Goal: Information Seeking & Learning: Compare options

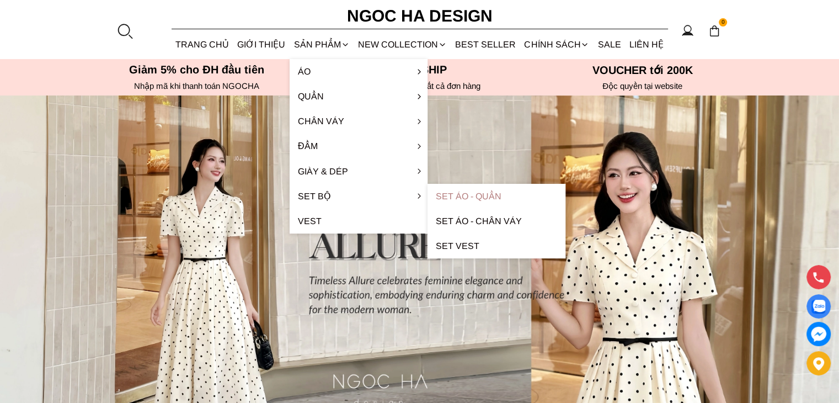
click at [475, 202] on link "Set Áo - Quần" at bounding box center [497, 196] width 138 height 25
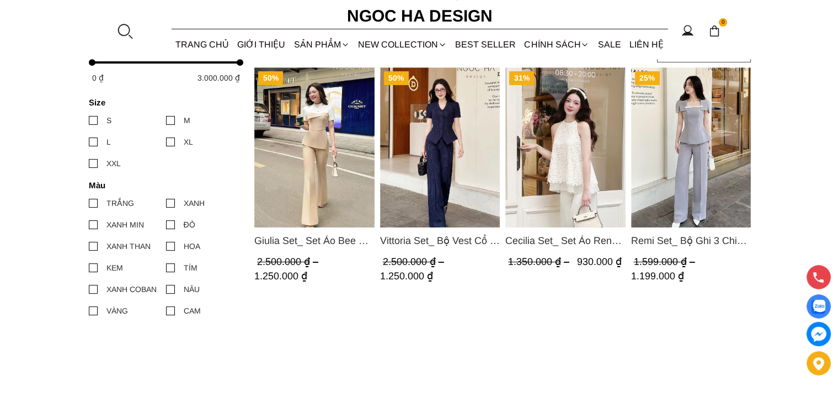
scroll to position [491, 0]
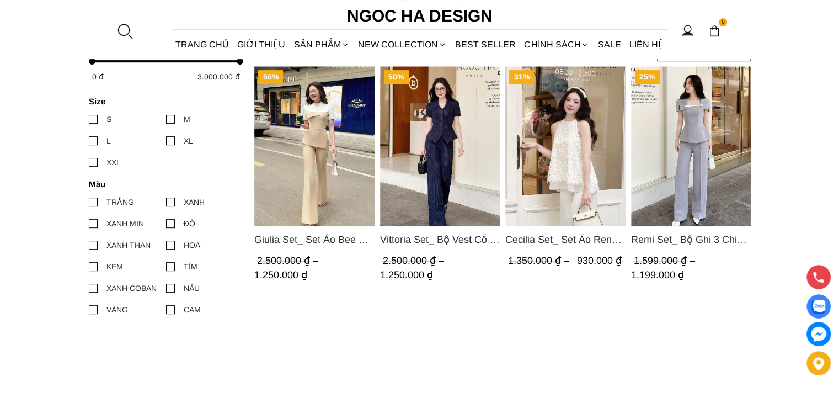
click at [686, 238] on span "Remi Set_ Bộ Ghi 3 Chi Tiết Quần Suông BQ012" at bounding box center [691, 239] width 120 height 15
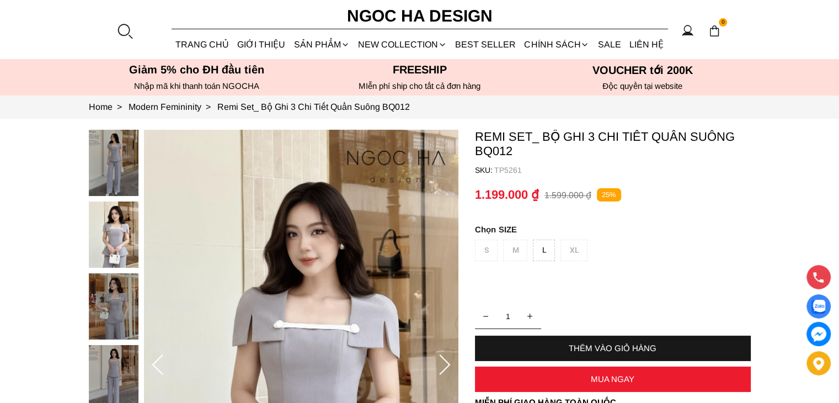
click at [451, 367] on icon at bounding box center [445, 365] width 22 height 22
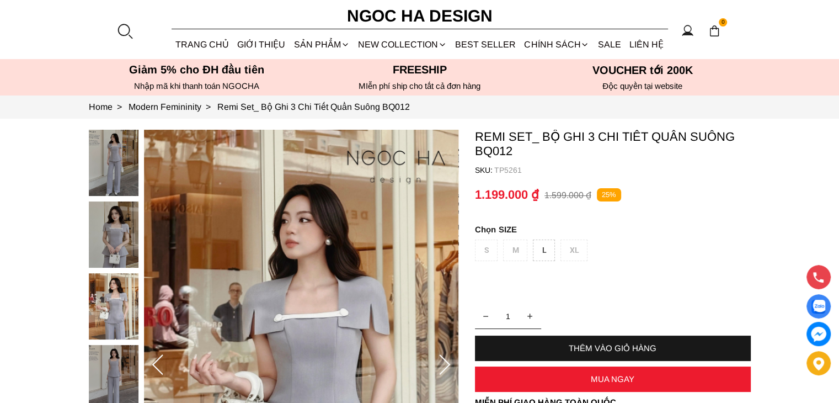
click at [451, 367] on icon at bounding box center [445, 365] width 22 height 22
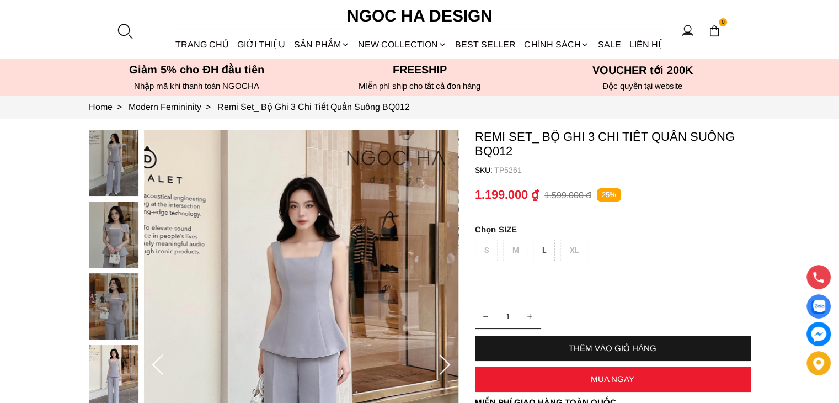
click at [451, 367] on icon at bounding box center [445, 365] width 22 height 22
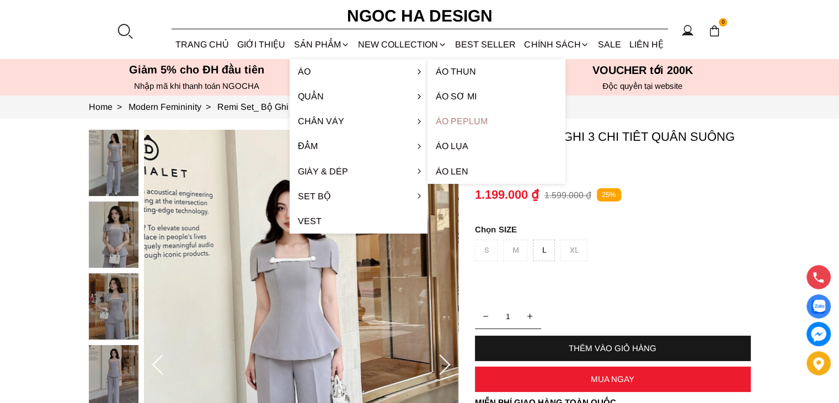
click at [471, 115] on link "Áo Peplum" at bounding box center [497, 121] width 138 height 25
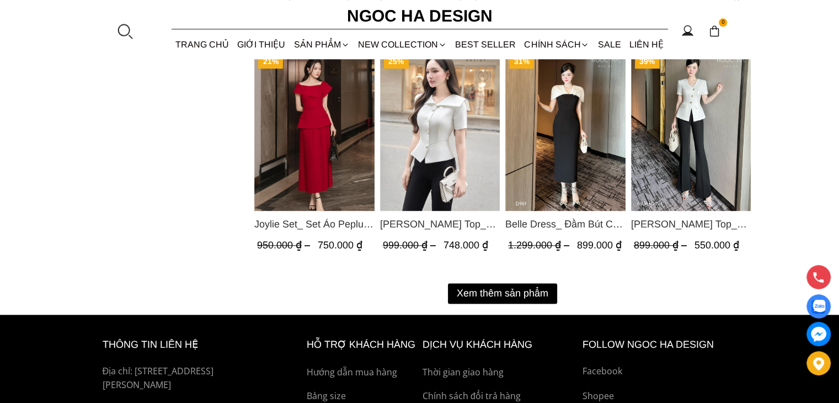
scroll to position [1423, 0]
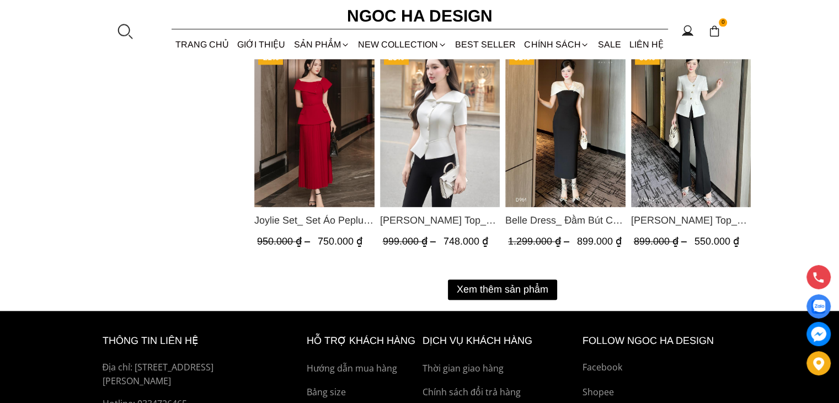
click at [545, 283] on button "Xem thêm sản phẩm" at bounding box center [502, 289] width 109 height 20
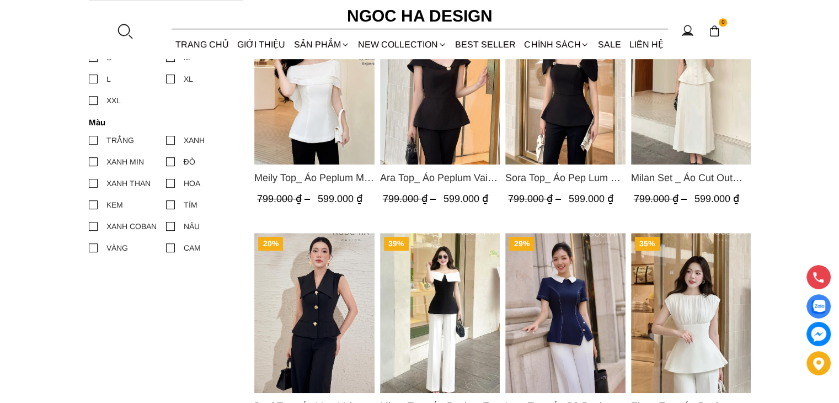
scroll to position [585, 0]
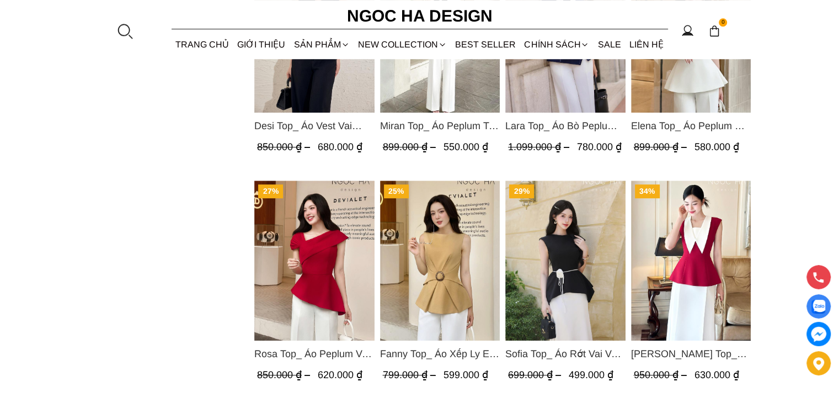
scroll to position [861, 0]
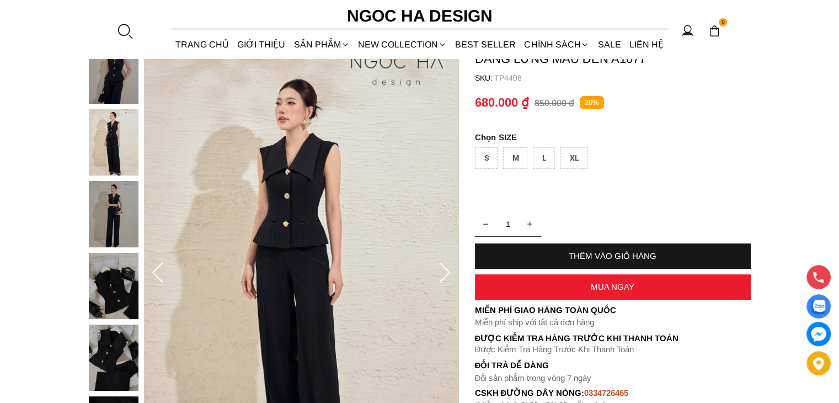
scroll to position [92, 0]
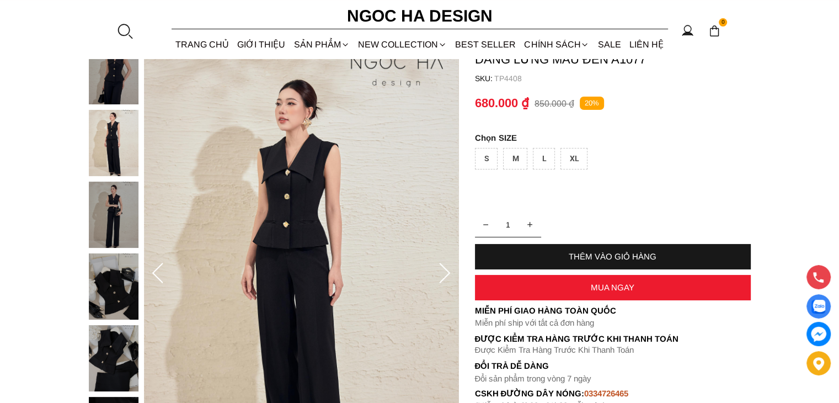
click at [121, 140] on div at bounding box center [116, 360] width 55 height 645
click at [103, 196] on img at bounding box center [114, 214] width 50 height 66
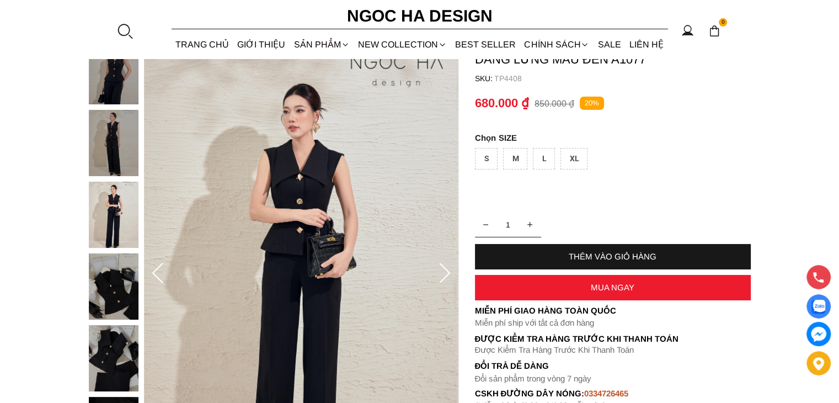
click at [121, 232] on img at bounding box center [114, 214] width 50 height 66
click at [119, 263] on img at bounding box center [114, 286] width 50 height 66
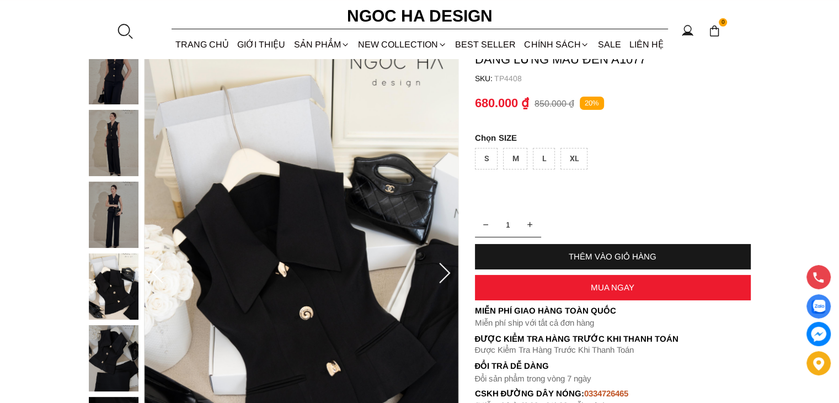
click at [441, 279] on icon at bounding box center [445, 274] width 22 height 22
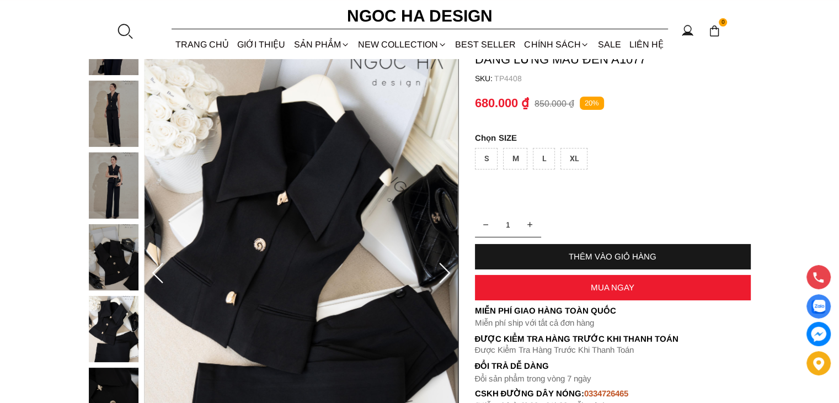
click at [441, 279] on icon at bounding box center [445, 274] width 22 height 22
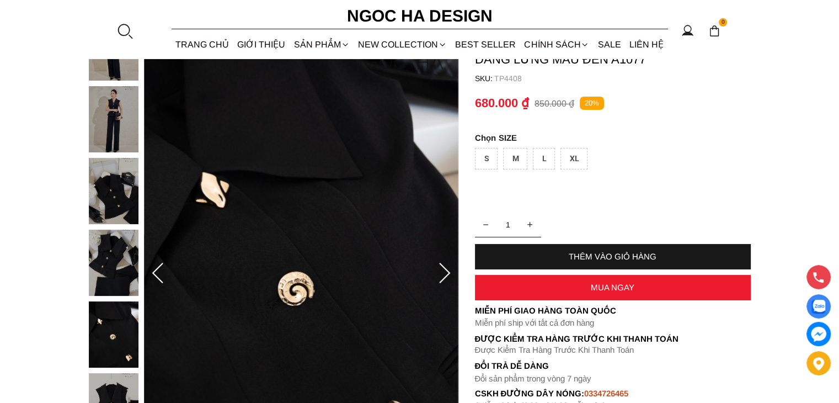
click at [441, 279] on icon at bounding box center [445, 274] width 22 height 22
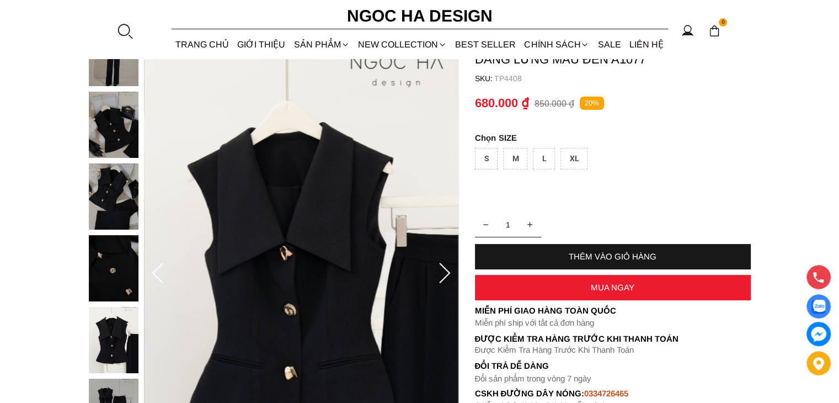
click at [441, 279] on icon at bounding box center [445, 274] width 22 height 22
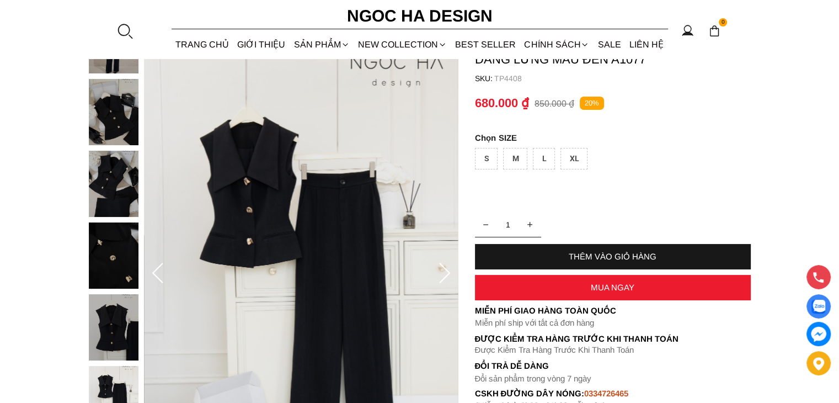
click at [441, 279] on icon at bounding box center [445, 274] width 22 height 22
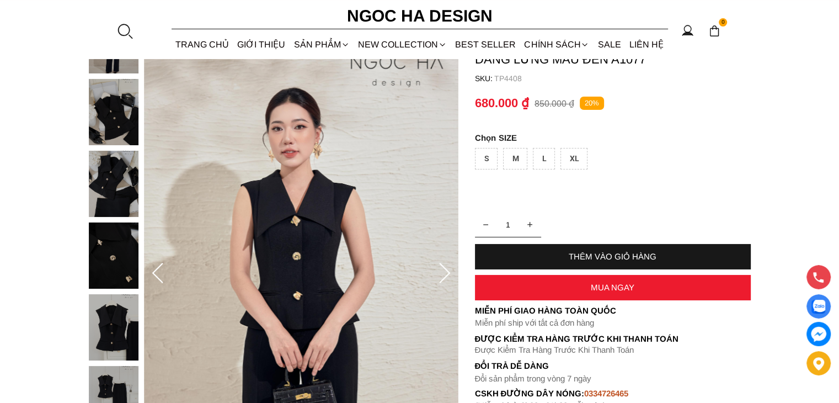
click at [446, 274] on icon at bounding box center [445, 274] width 22 height 22
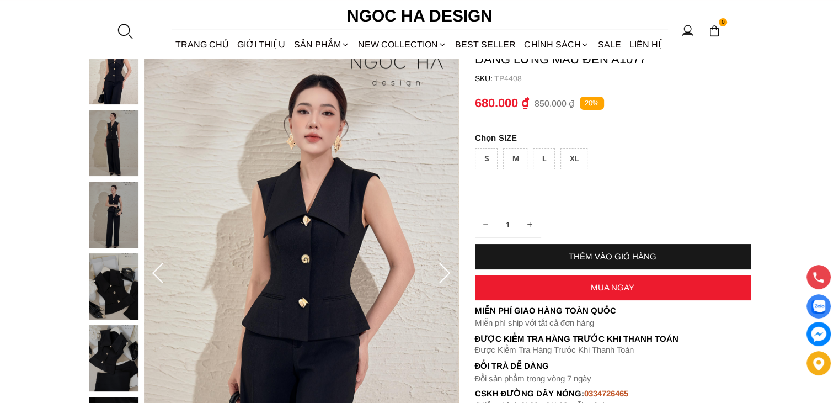
click at [446, 274] on icon at bounding box center [445, 274] width 22 height 22
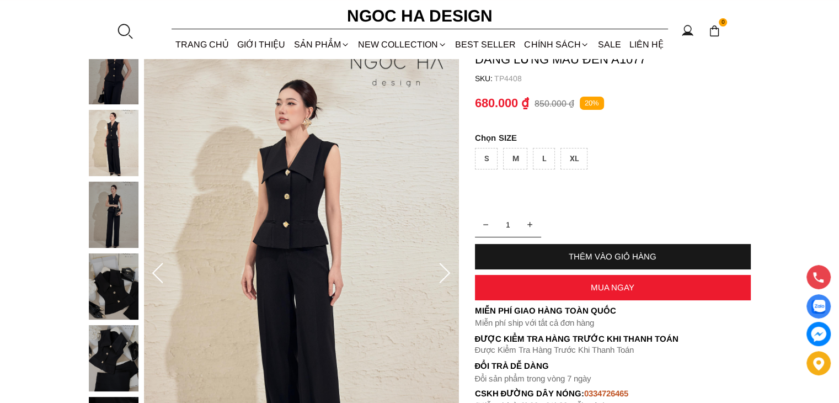
click at [446, 274] on icon at bounding box center [445, 274] width 22 height 22
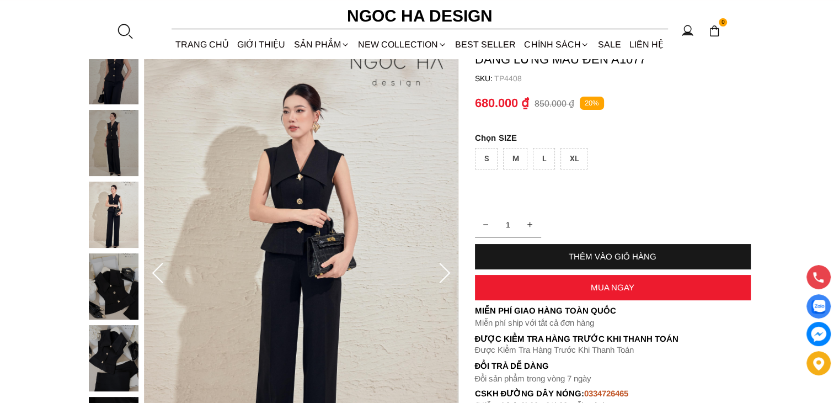
click at [446, 274] on icon at bounding box center [445, 274] width 22 height 22
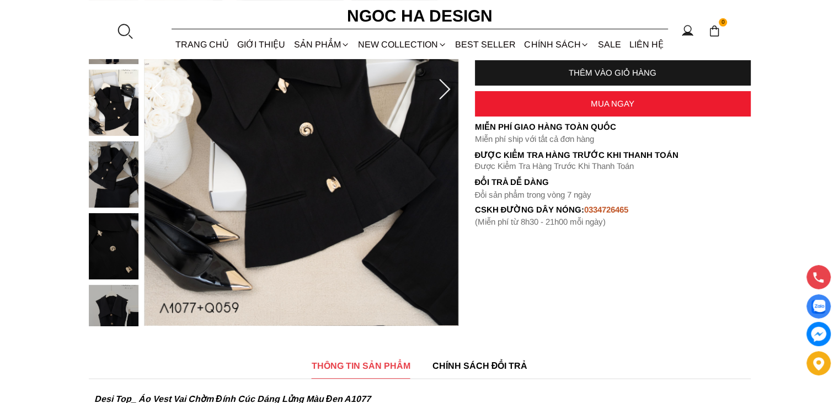
scroll to position [276, 0]
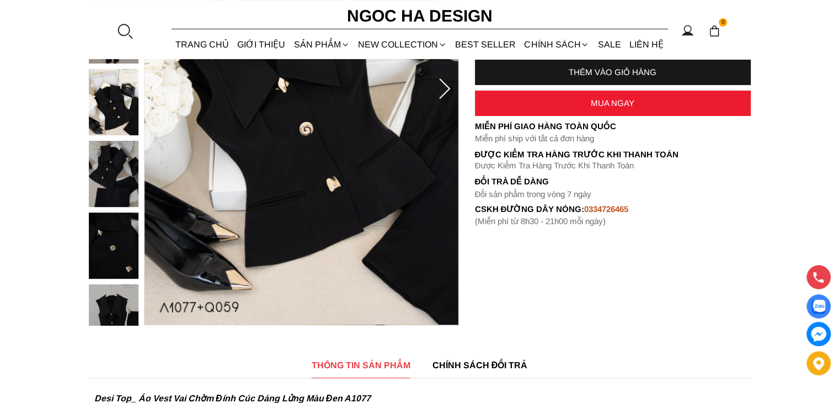
click at [99, 311] on img at bounding box center [114, 317] width 50 height 66
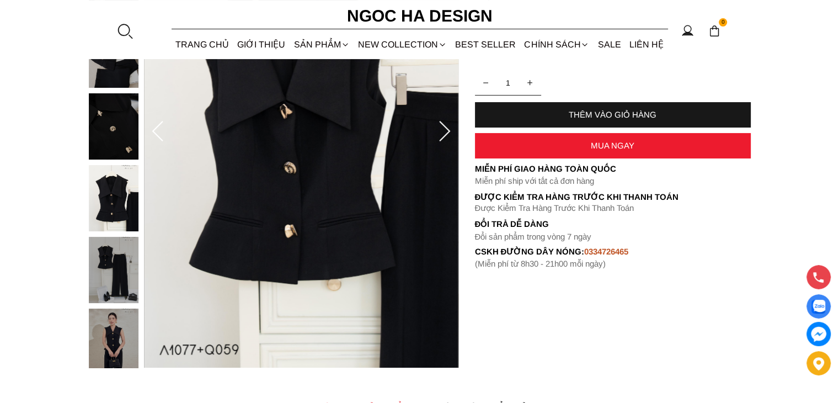
scroll to position [184, 0]
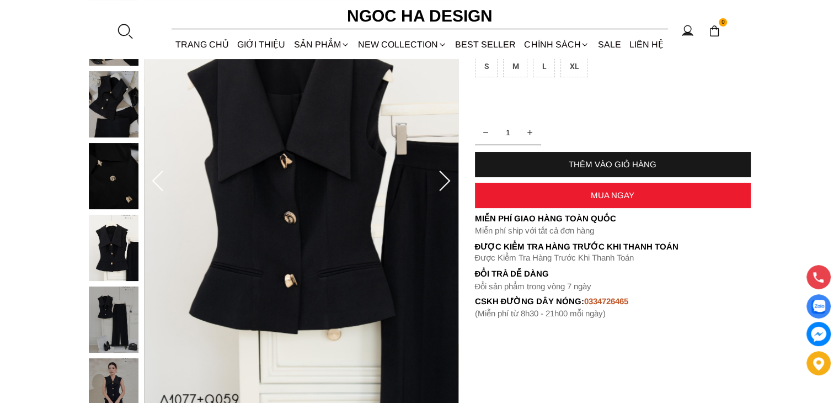
click at [444, 190] on icon at bounding box center [445, 181] width 22 height 22
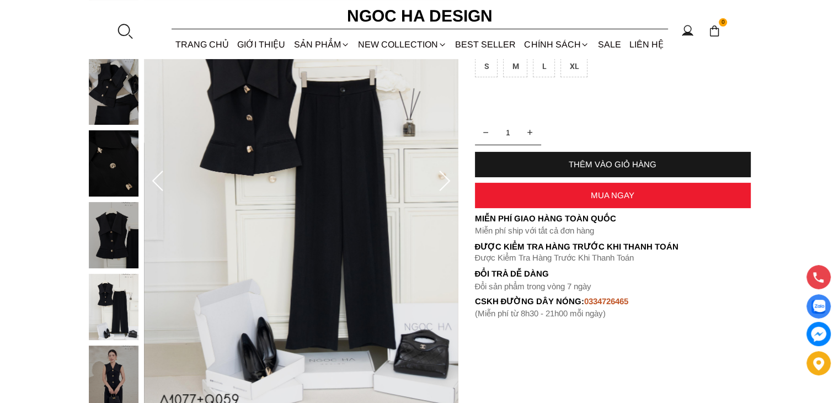
click at [444, 190] on icon at bounding box center [445, 181] width 22 height 22
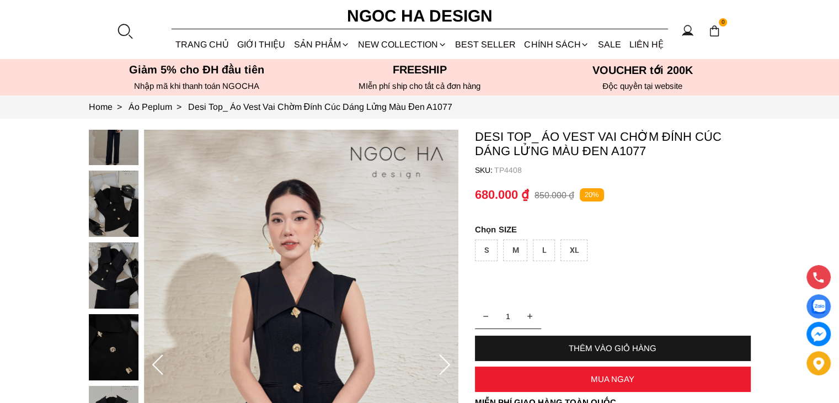
scroll to position [92, 0]
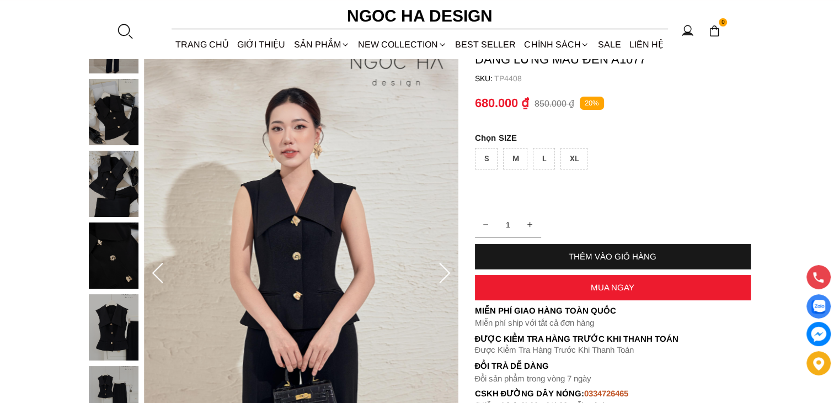
click at [442, 271] on icon at bounding box center [445, 274] width 22 height 22
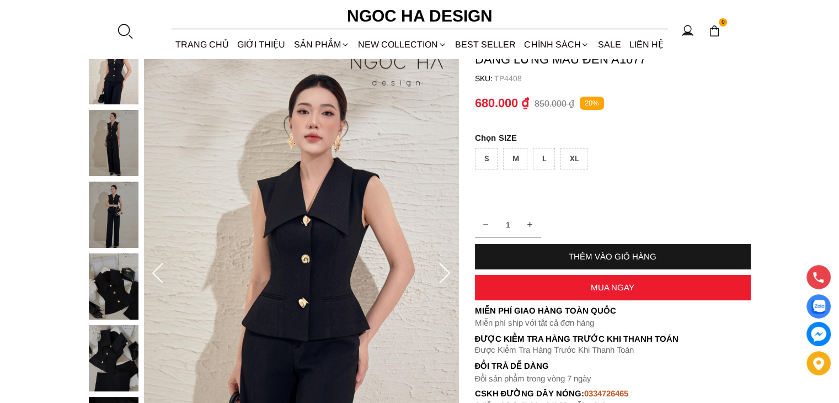
click at [442, 271] on icon at bounding box center [445, 274] width 22 height 22
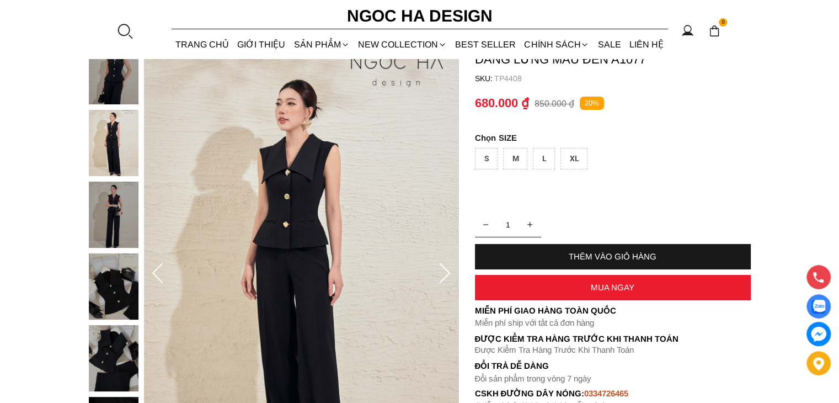
click at [158, 272] on icon at bounding box center [158, 274] width 22 height 22
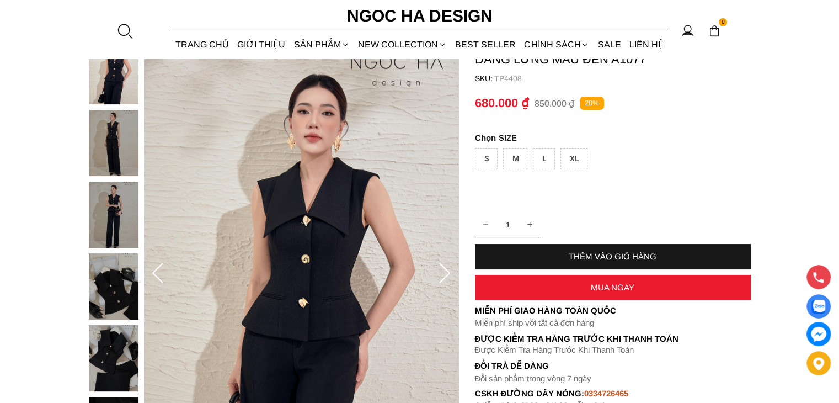
click at [446, 271] on icon at bounding box center [445, 274] width 22 height 22
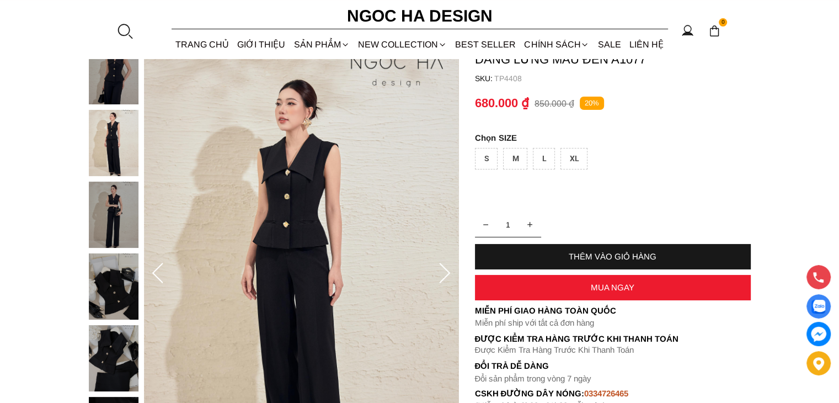
click at [446, 271] on icon at bounding box center [445, 274] width 22 height 22
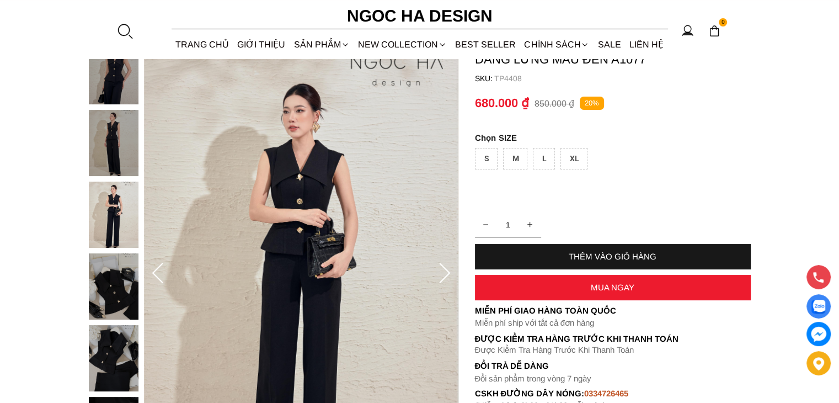
click at [446, 271] on icon at bounding box center [445, 274] width 22 height 22
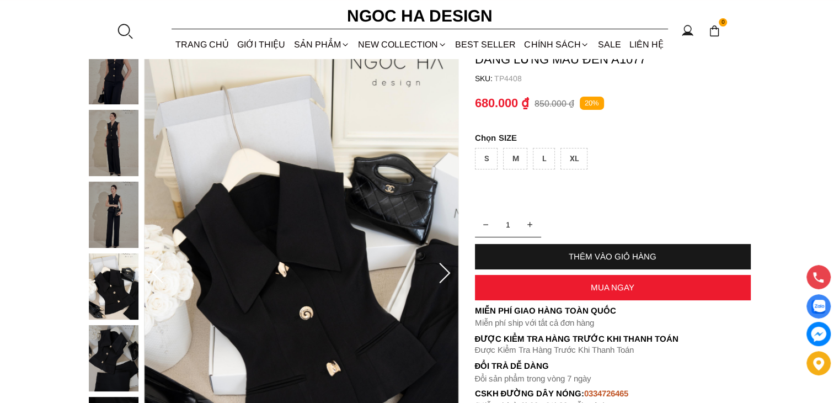
click at [446, 271] on icon at bounding box center [445, 274] width 22 height 22
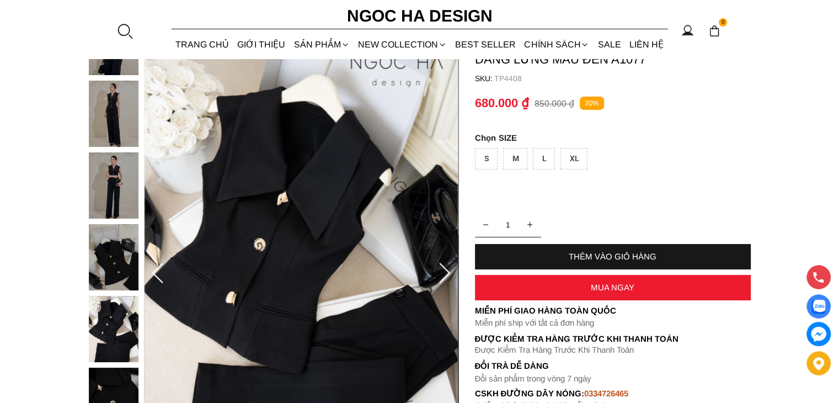
click at [120, 121] on img at bounding box center [114, 114] width 50 height 66
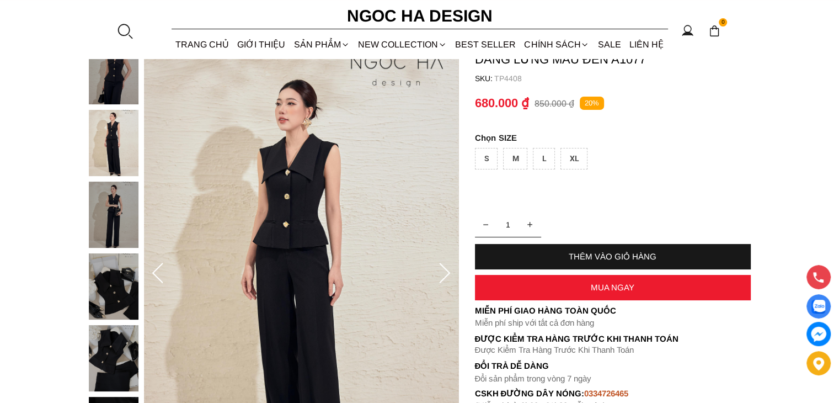
click at [99, 84] on img at bounding box center [114, 71] width 50 height 66
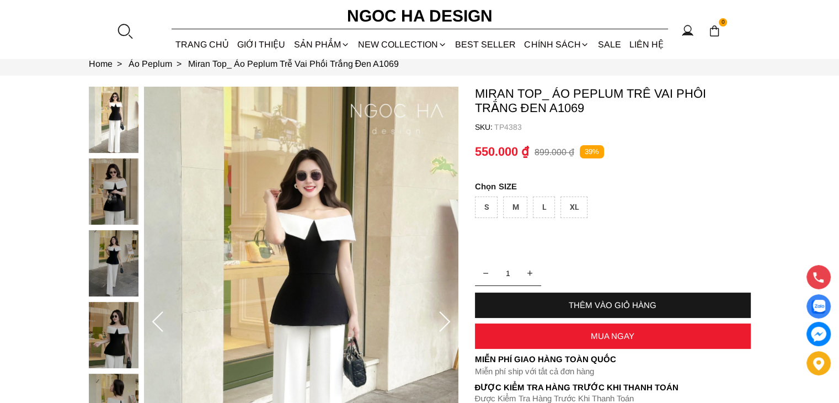
scroll to position [92, 0]
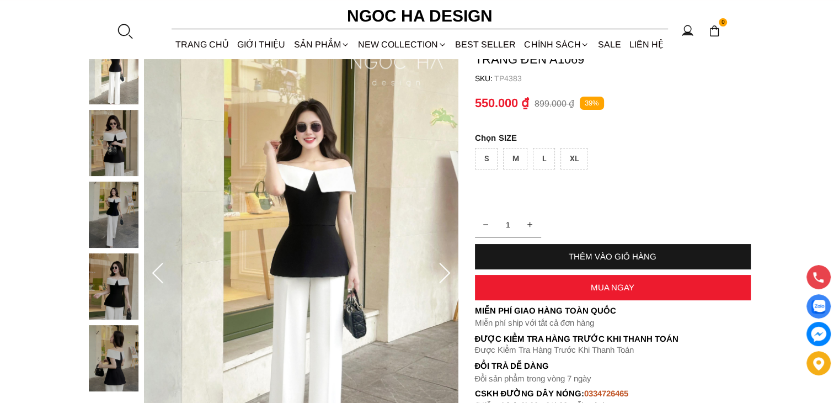
click at [123, 208] on div at bounding box center [116, 217] width 55 height 359
click at [446, 274] on icon at bounding box center [445, 274] width 22 height 22
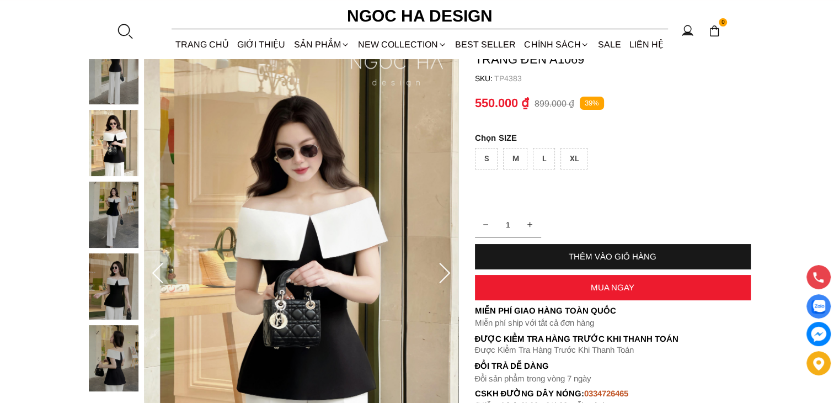
click at [446, 274] on icon at bounding box center [445, 274] width 22 height 22
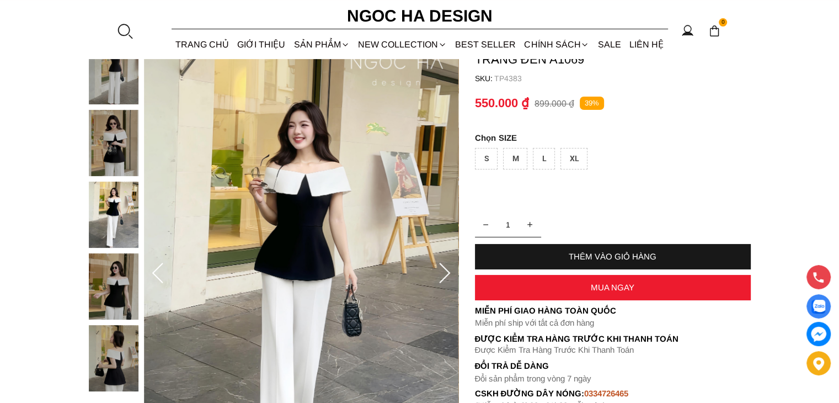
click at [446, 274] on icon at bounding box center [445, 274] width 22 height 22
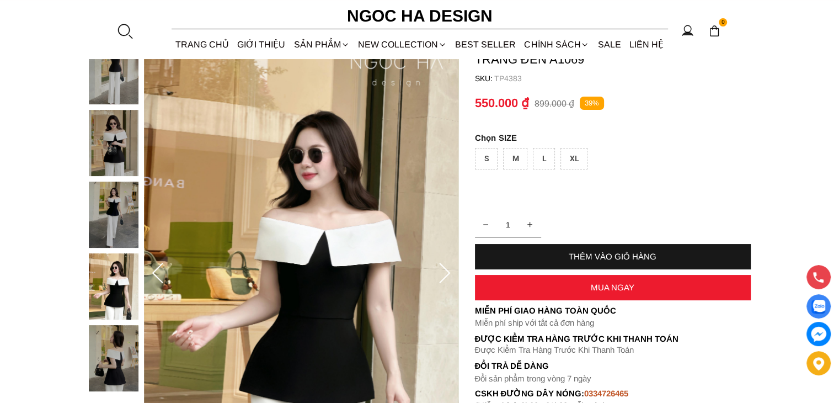
click at [446, 274] on icon at bounding box center [445, 274] width 22 height 22
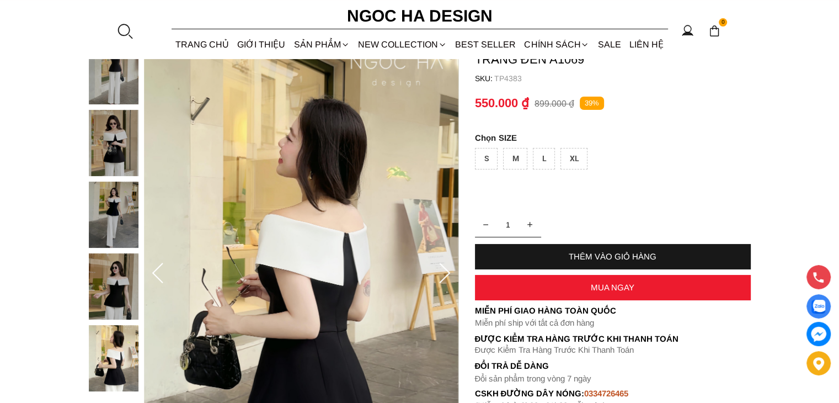
click at [446, 274] on icon at bounding box center [445, 274] width 22 height 22
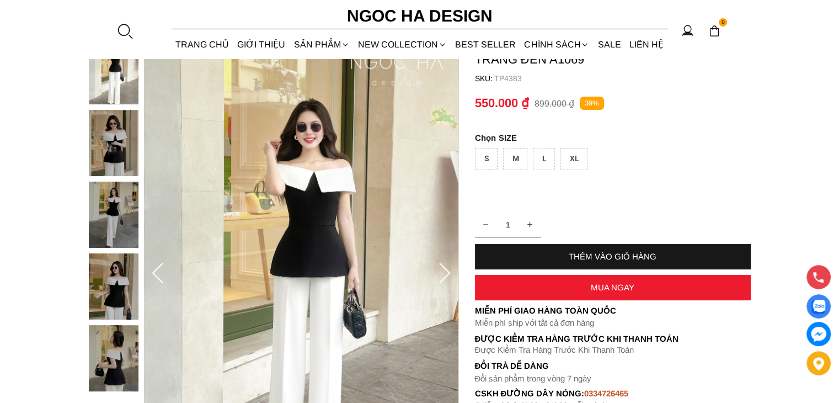
click at [446, 274] on icon at bounding box center [445, 274] width 22 height 22
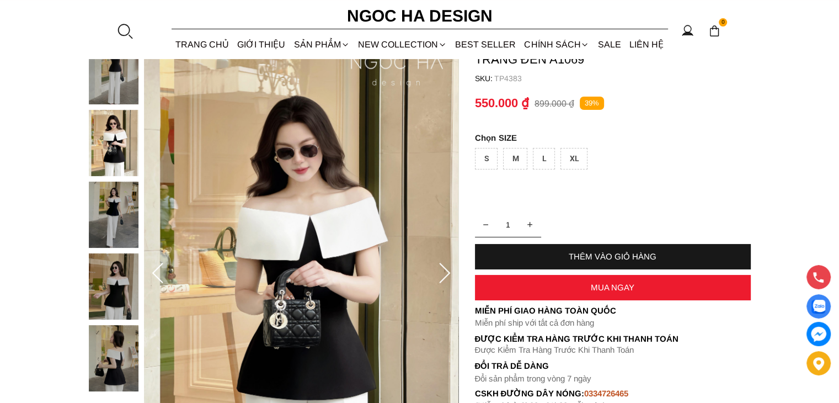
click at [446, 274] on icon at bounding box center [445, 274] width 22 height 22
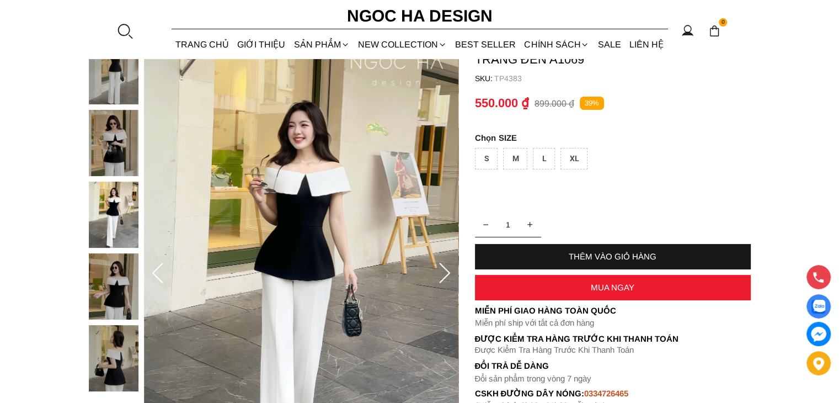
click at [446, 274] on icon at bounding box center [445, 274] width 22 height 22
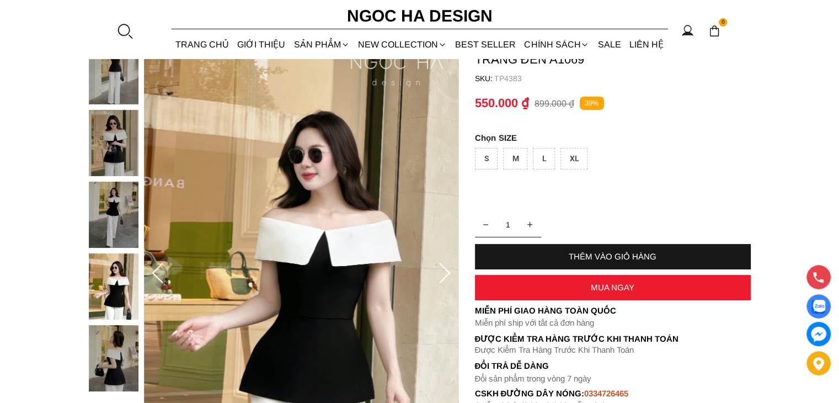
click at [446, 274] on icon at bounding box center [445, 274] width 22 height 22
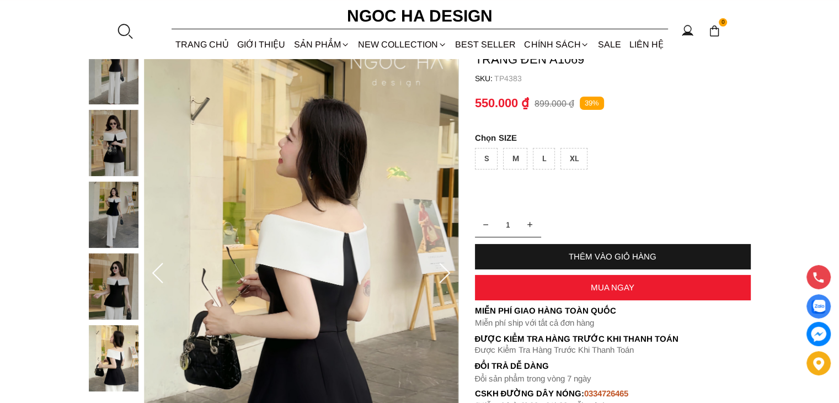
click at [446, 274] on icon at bounding box center [445, 274] width 22 height 22
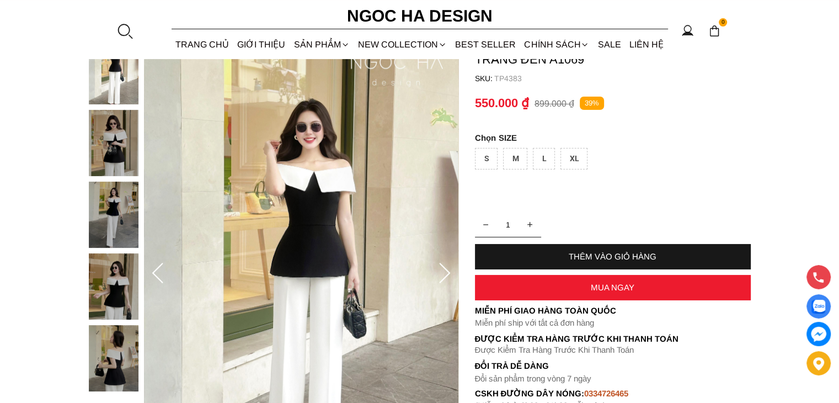
click at [446, 274] on icon at bounding box center [445, 274] width 22 height 22
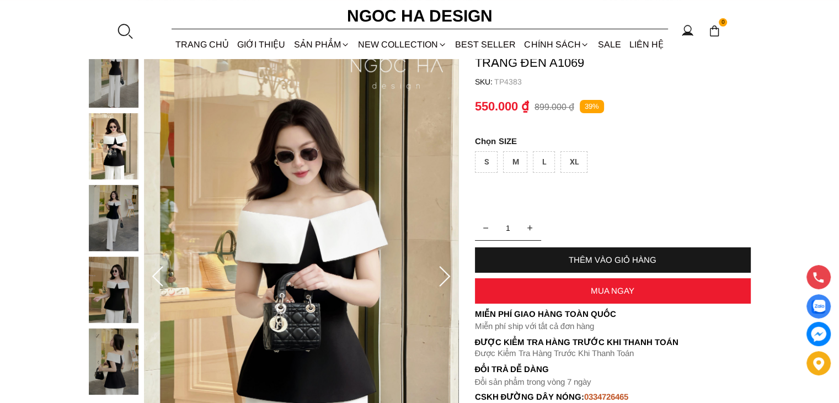
scroll to position [276, 0]
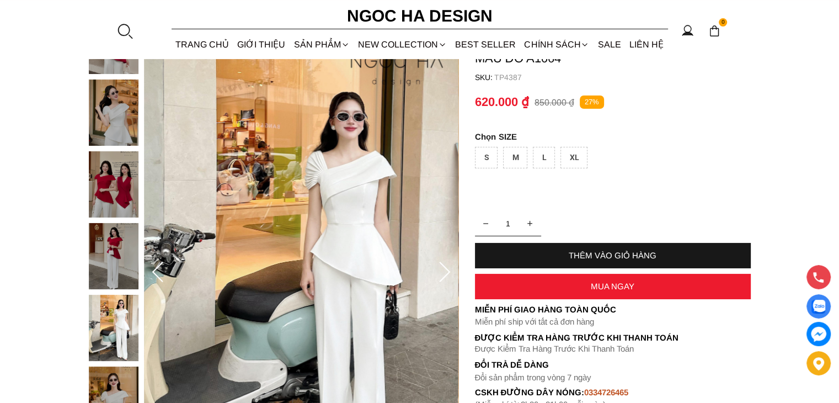
scroll to position [92, 0]
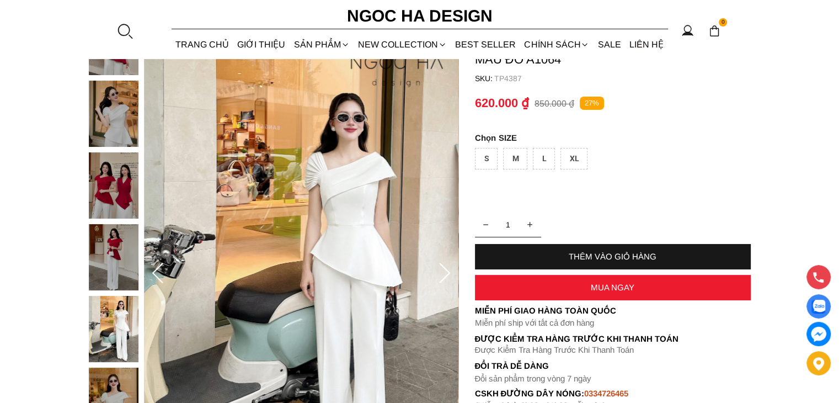
click at [441, 274] on icon at bounding box center [445, 274] width 22 height 22
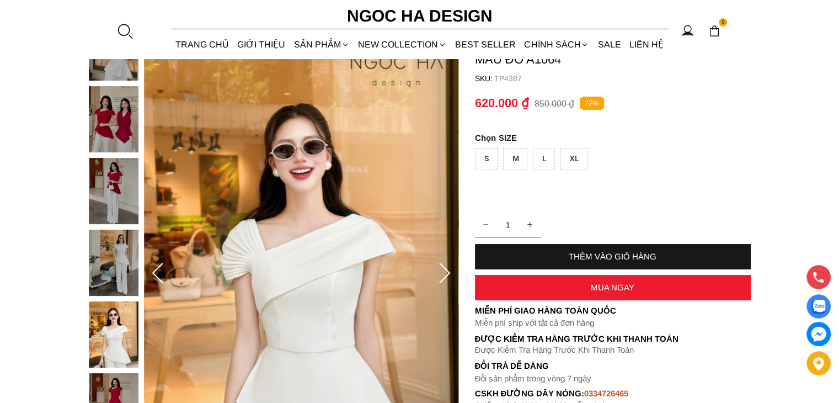
click at [441, 274] on icon at bounding box center [445, 274] width 22 height 22
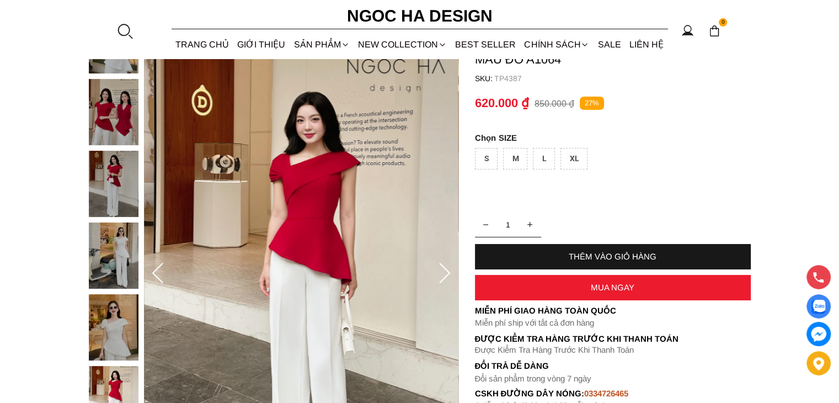
click at [441, 274] on icon at bounding box center [445, 274] width 22 height 22
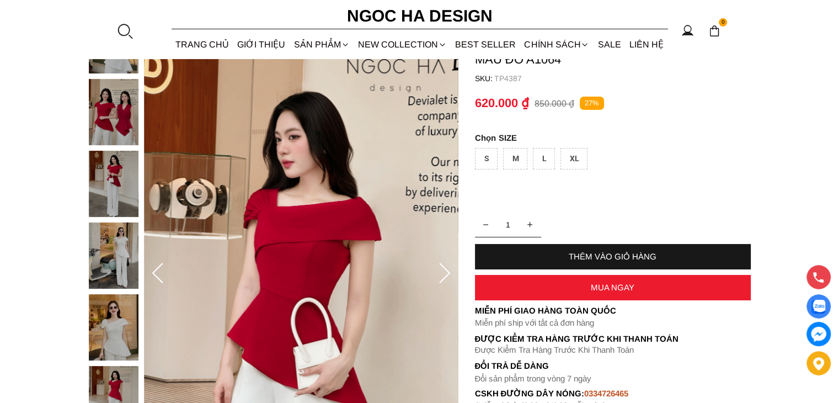
click at [441, 274] on icon at bounding box center [445, 274] width 22 height 22
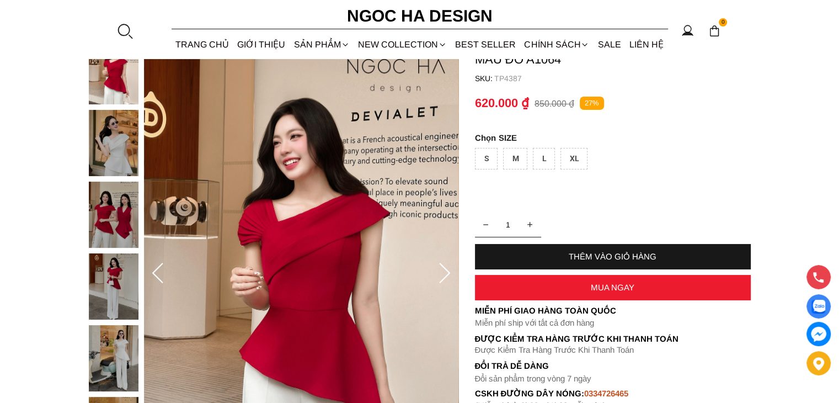
click at [441, 274] on icon at bounding box center [445, 274] width 22 height 22
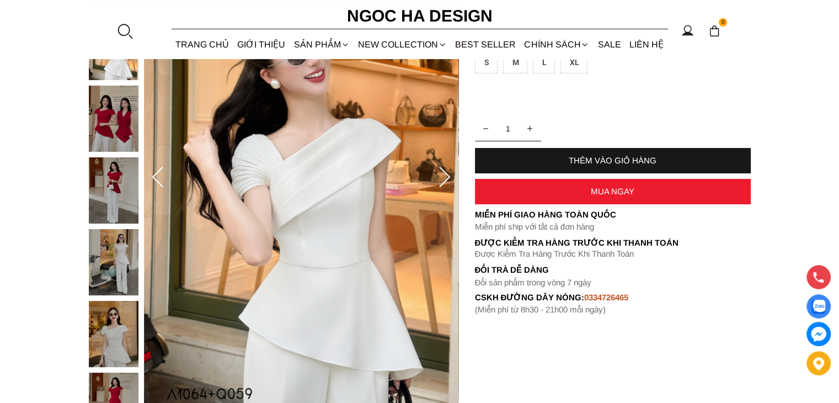
scroll to position [184, 0]
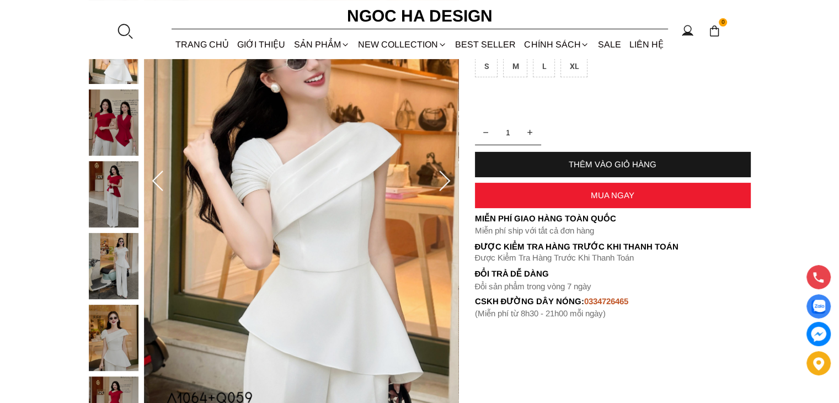
click at [441, 173] on icon at bounding box center [444, 180] width 11 height 20
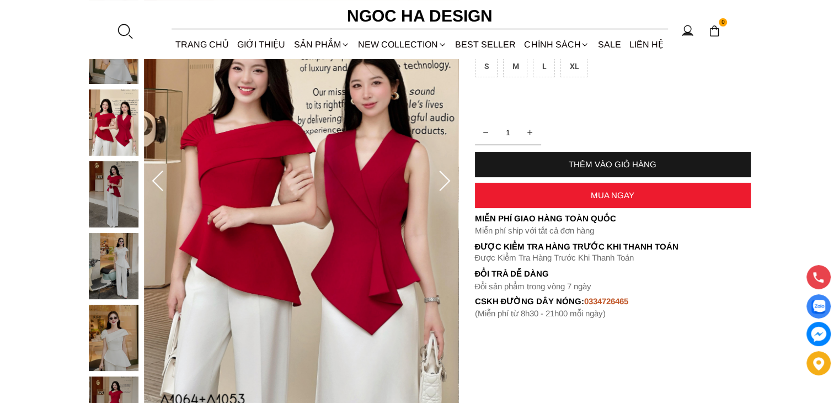
click at [441, 173] on icon at bounding box center [444, 180] width 11 height 20
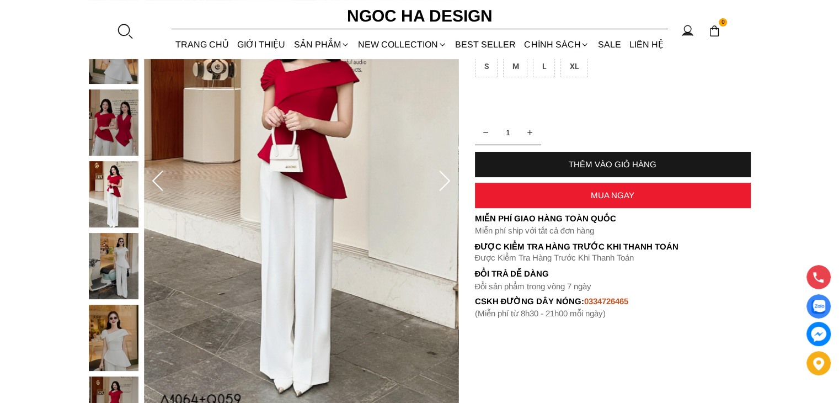
click at [441, 173] on icon at bounding box center [444, 180] width 11 height 20
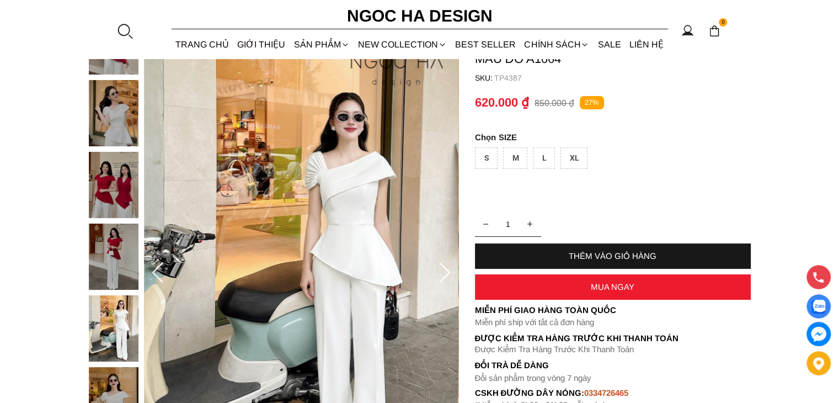
scroll to position [92, 0]
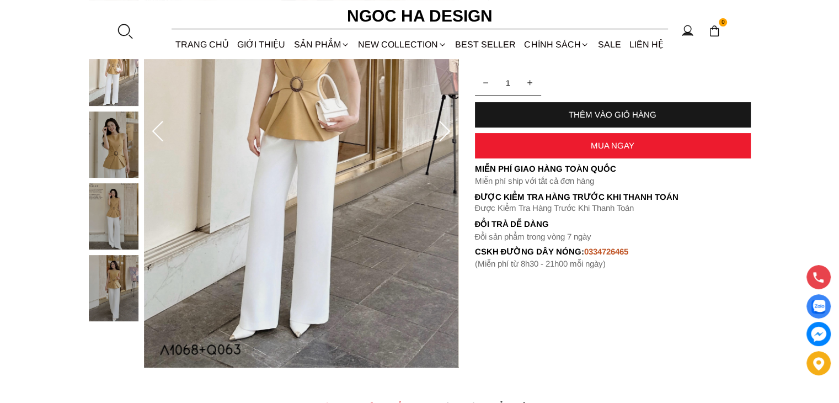
scroll to position [184, 0]
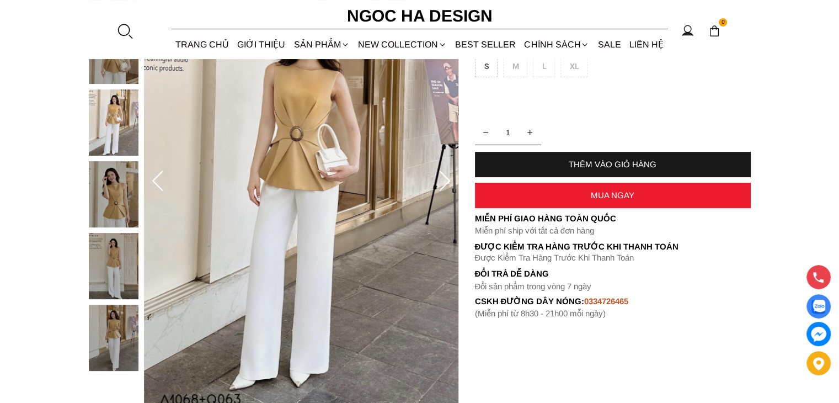
click at [108, 340] on img at bounding box center [114, 337] width 50 height 66
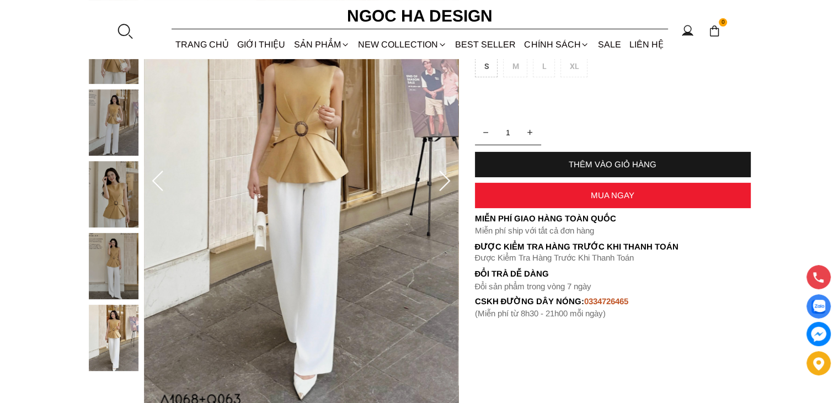
click at [125, 243] on img at bounding box center [114, 266] width 50 height 66
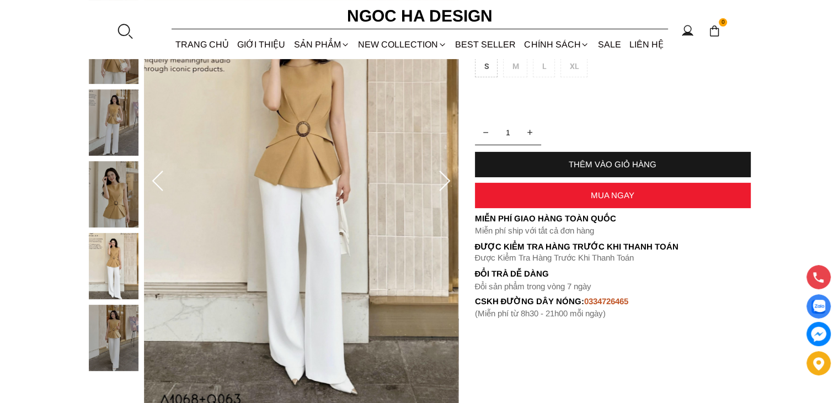
click at [108, 189] on img at bounding box center [114, 194] width 50 height 66
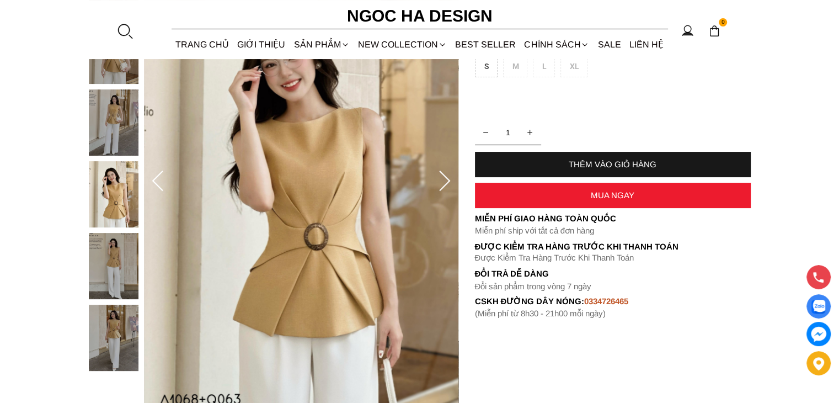
click at [115, 137] on img at bounding box center [114, 122] width 50 height 66
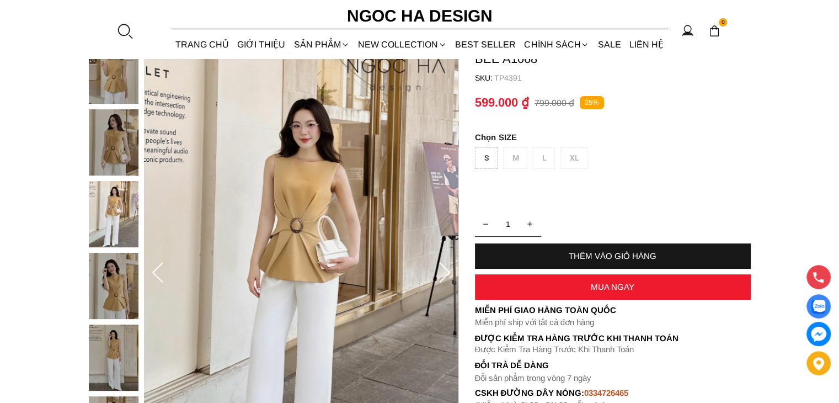
scroll to position [92, 0]
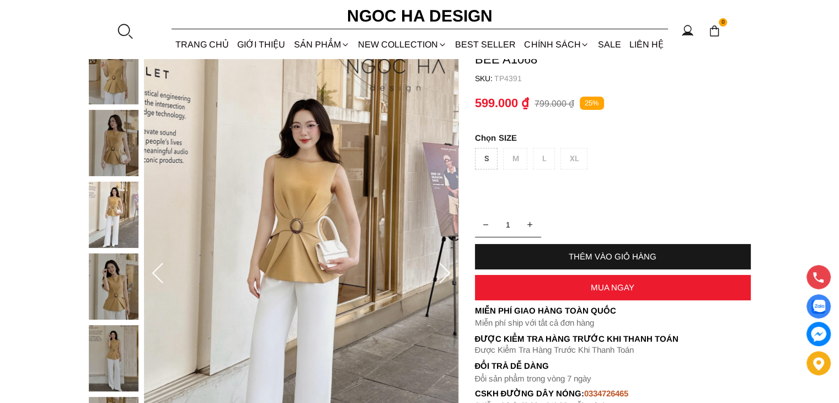
click at [120, 80] on img at bounding box center [114, 71] width 50 height 66
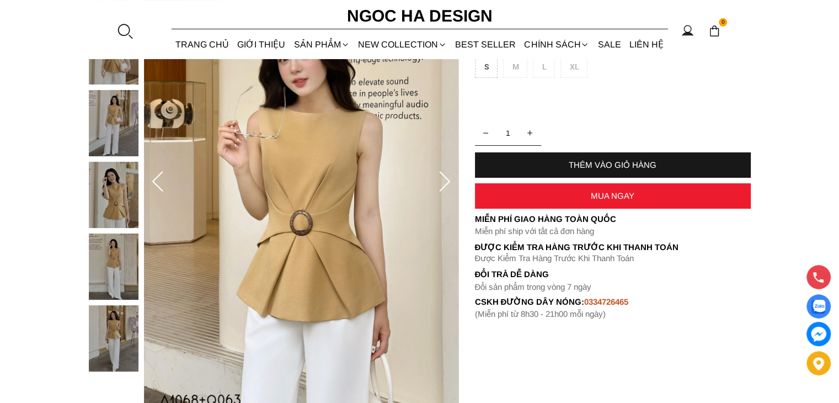
scroll to position [184, 0]
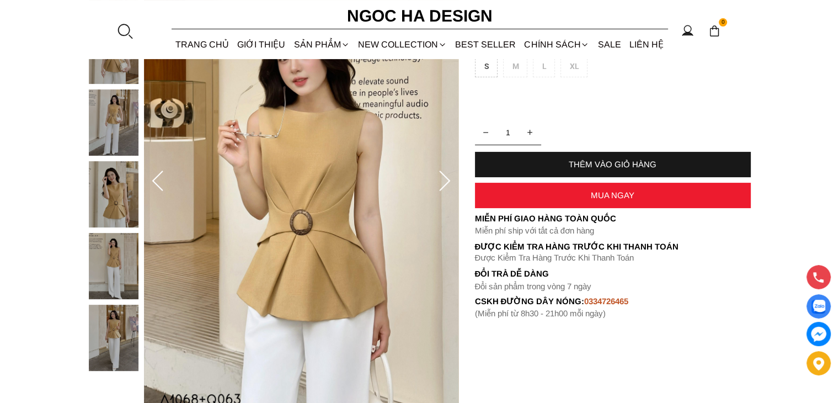
click at [447, 181] on icon at bounding box center [445, 181] width 22 height 22
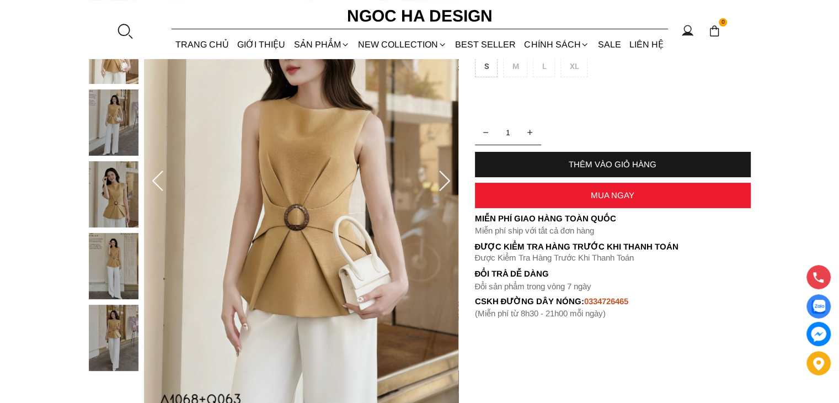
click at [447, 181] on icon at bounding box center [445, 181] width 22 height 22
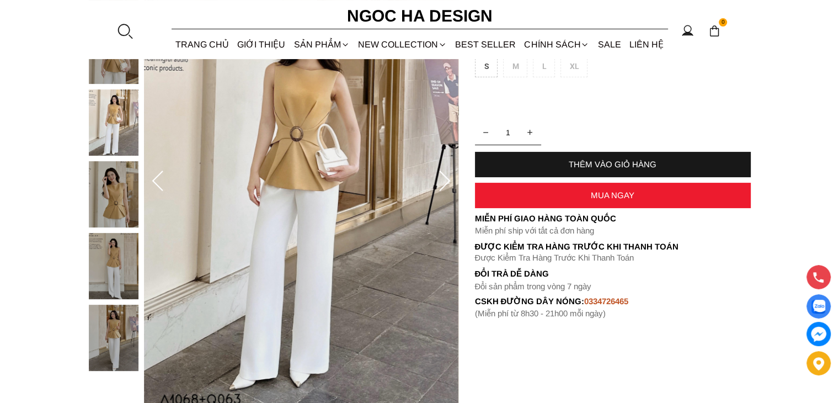
click at [447, 181] on icon at bounding box center [445, 181] width 22 height 22
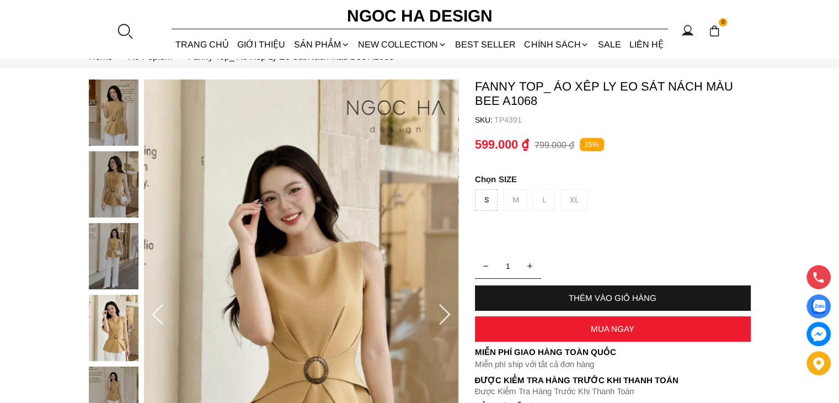
scroll to position [92, 0]
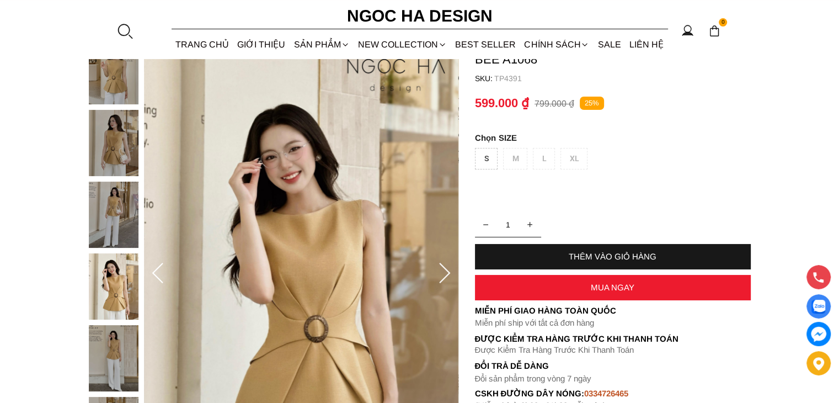
click at [571, 200] on container "Fanny Top_ Áo Xếp Ly Eo Sát Nách Màu Bee A1068 SKU: TP4391 1 THÊM VÀO GIỎ HÀNG …" at bounding box center [613, 224] width 276 height 372
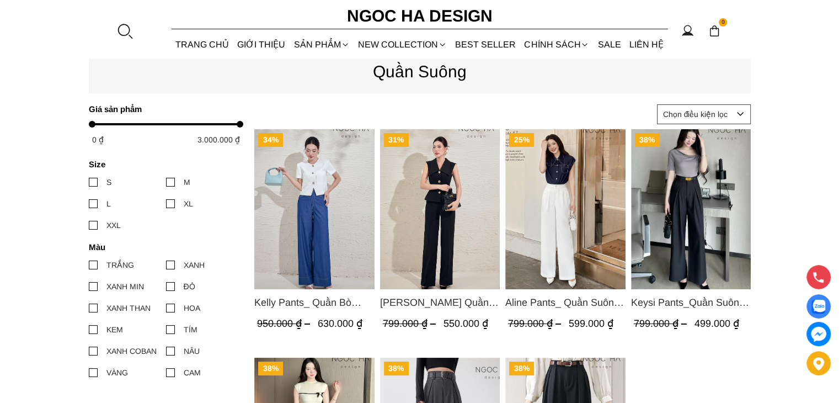
scroll to position [92, 0]
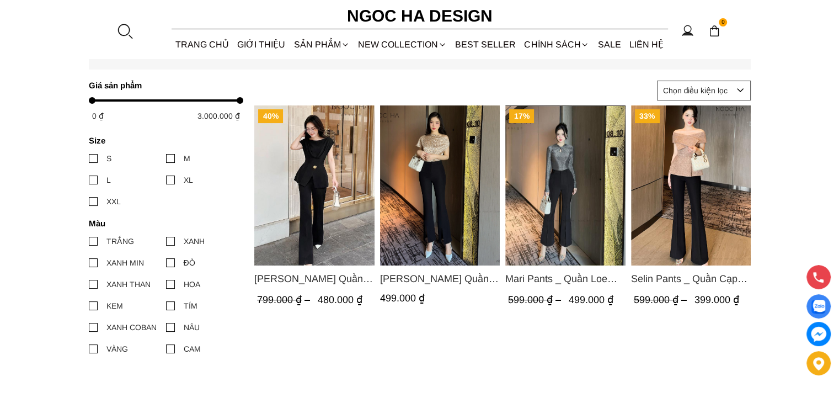
scroll to position [92, 0]
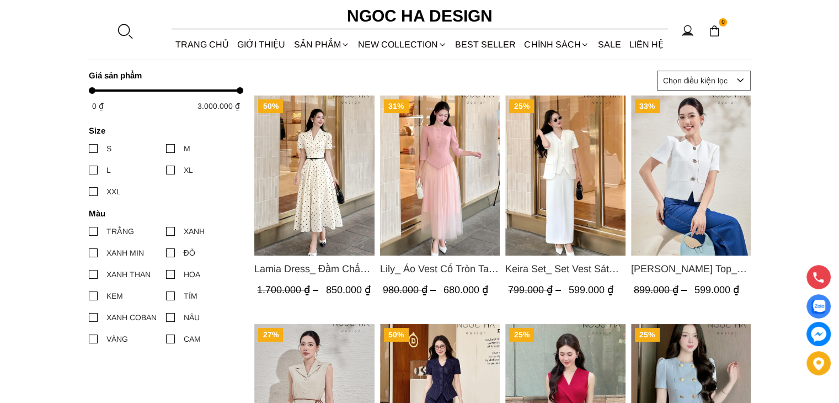
scroll to position [92, 0]
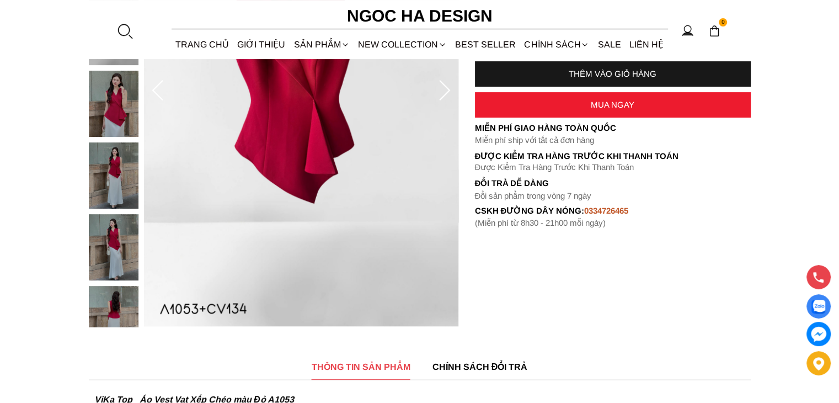
scroll to position [276, 0]
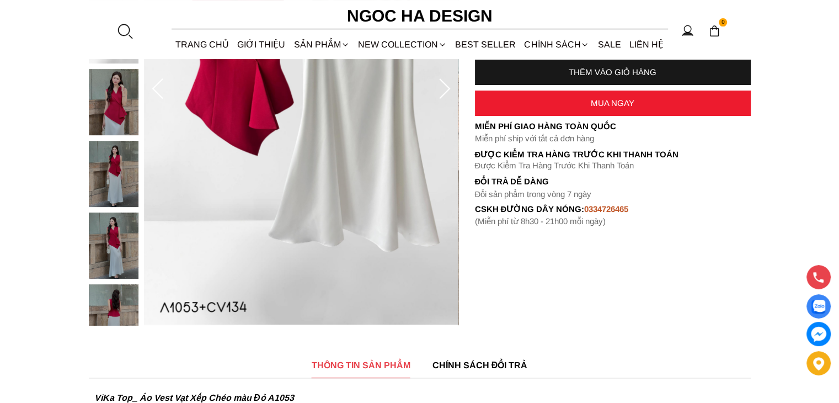
click at [127, 301] on div at bounding box center [116, 141] width 55 height 574
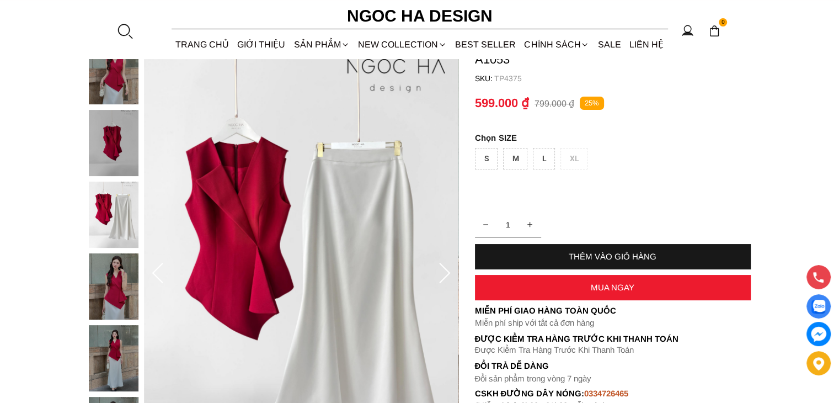
scroll to position [0, 0]
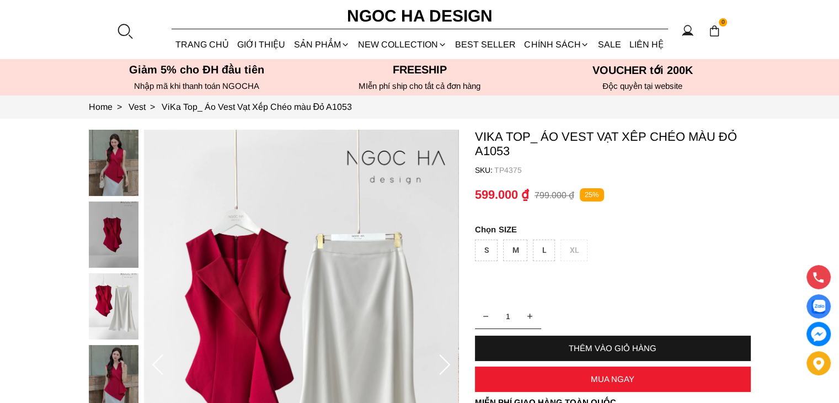
click at [100, 174] on img at bounding box center [114, 163] width 50 height 66
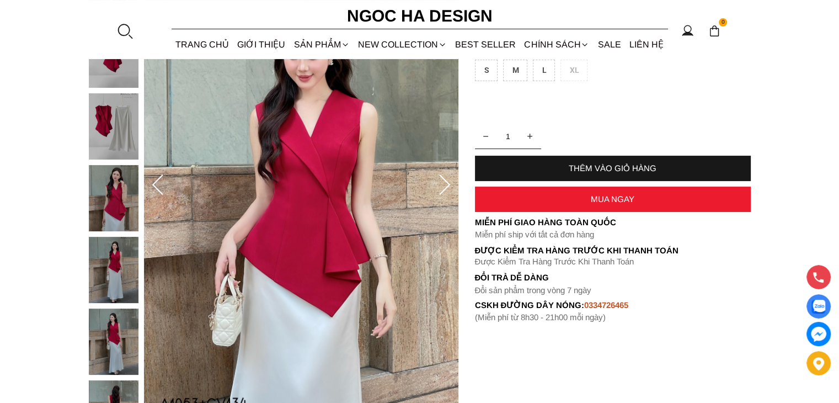
scroll to position [184, 0]
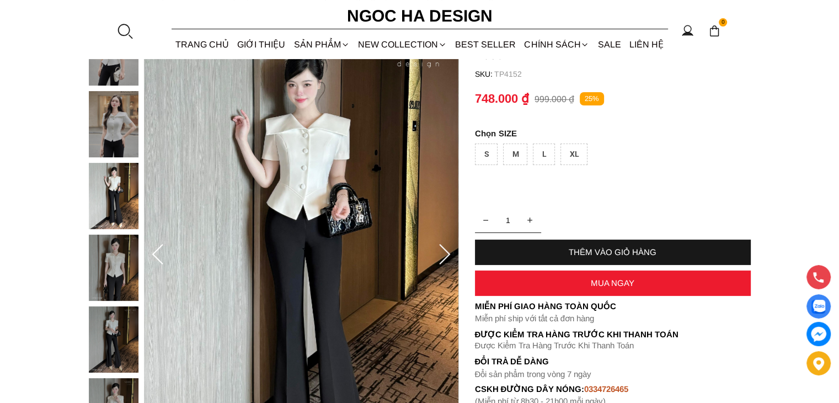
scroll to position [92, 0]
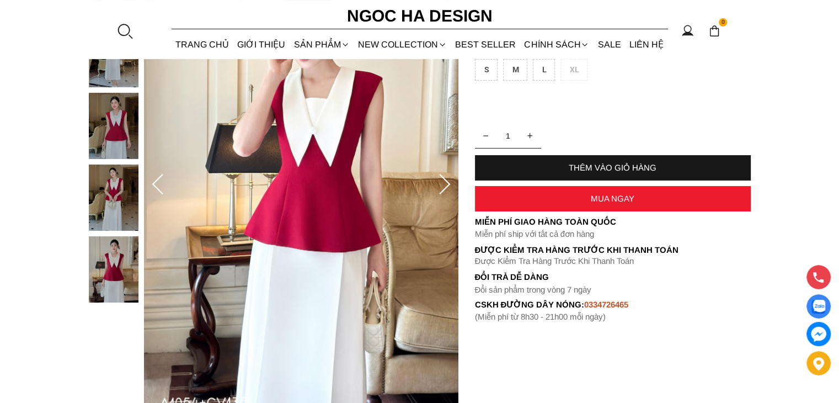
scroll to position [184, 0]
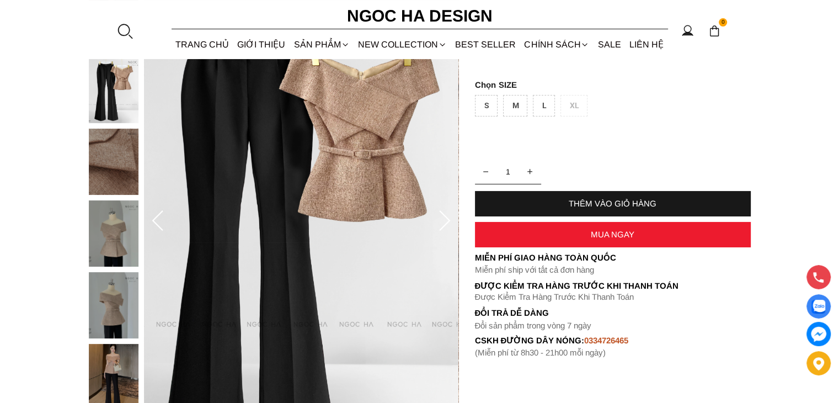
scroll to position [92, 0]
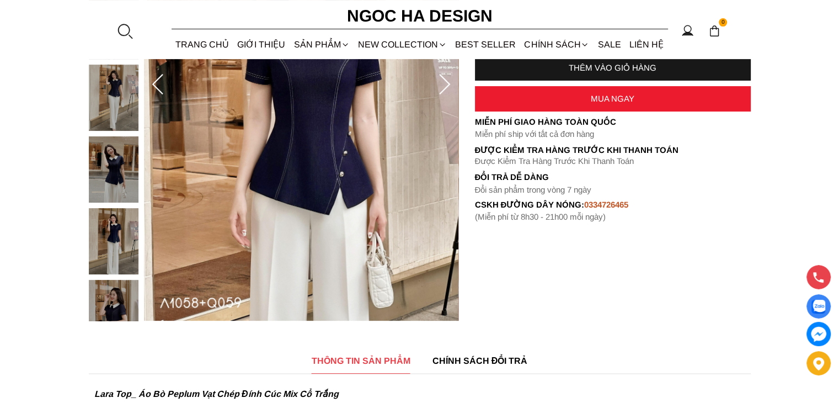
scroll to position [367, 0]
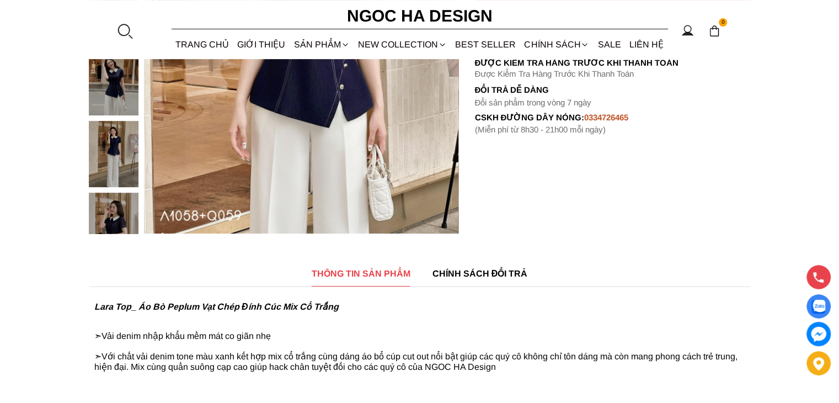
click at [118, 220] on div at bounding box center [116, 192] width 55 height 861
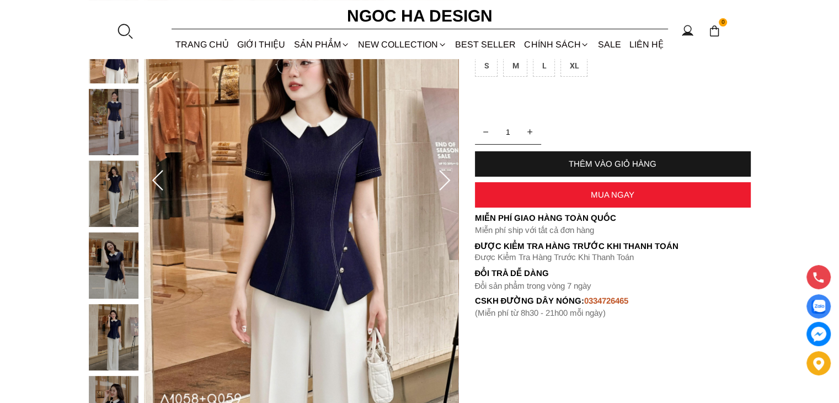
scroll to position [184, 0]
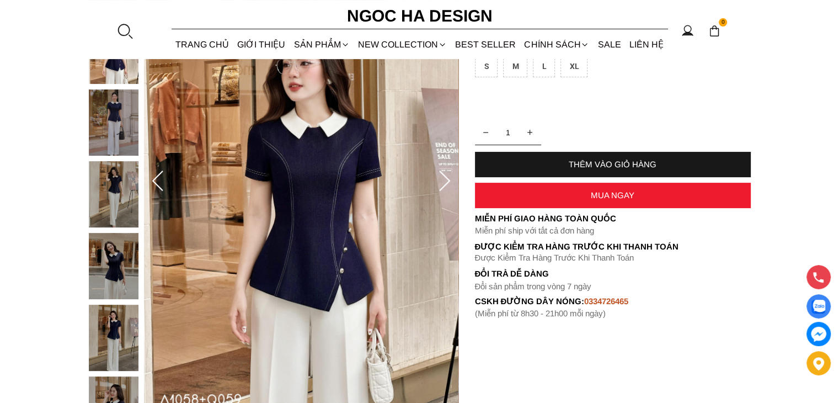
click at [120, 324] on img at bounding box center [114, 337] width 50 height 66
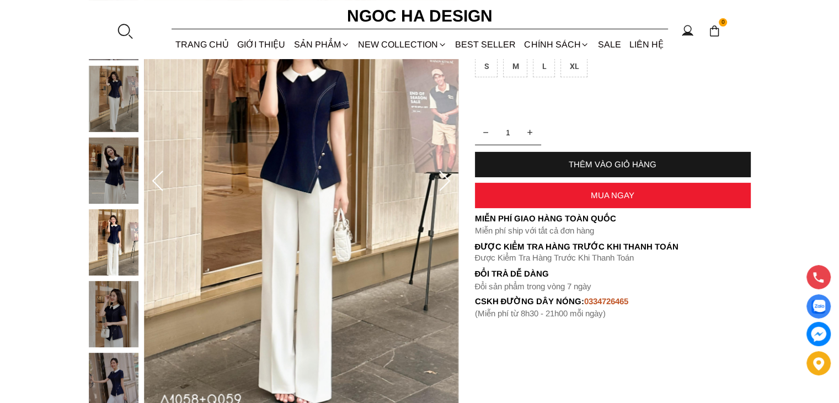
click at [126, 261] on img at bounding box center [114, 242] width 50 height 66
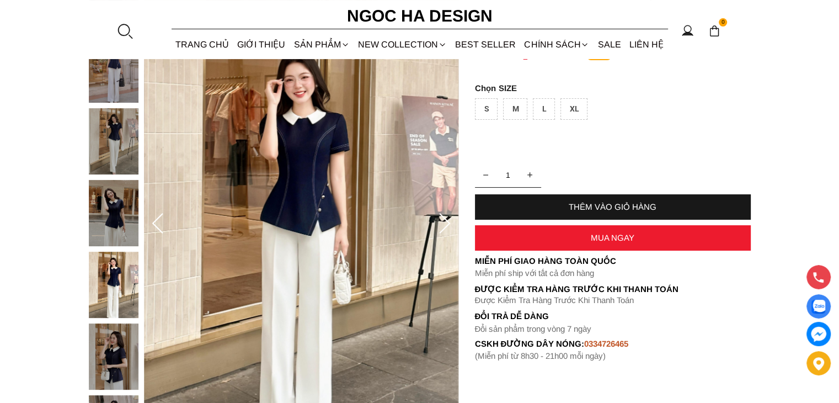
scroll to position [0, 0]
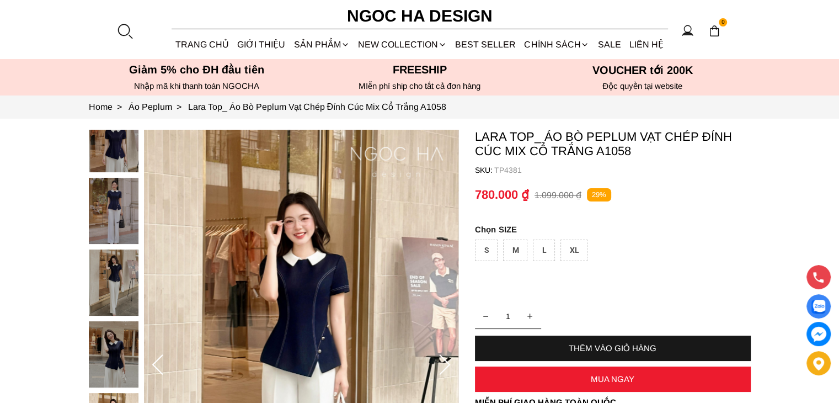
click at [110, 274] on img at bounding box center [114, 282] width 50 height 66
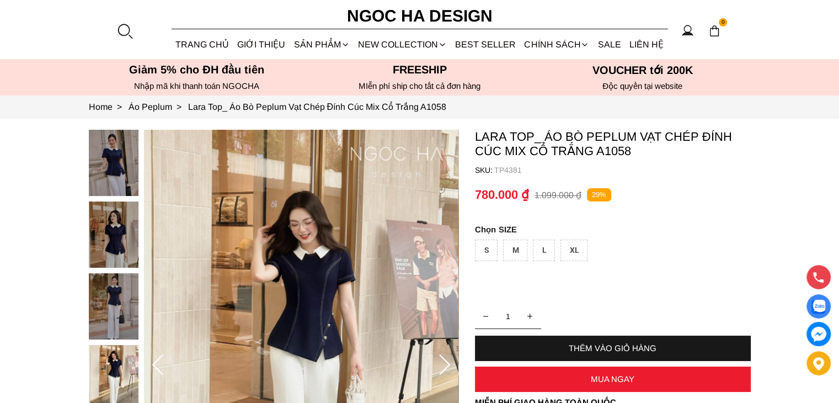
click at [107, 237] on img at bounding box center [114, 234] width 50 height 66
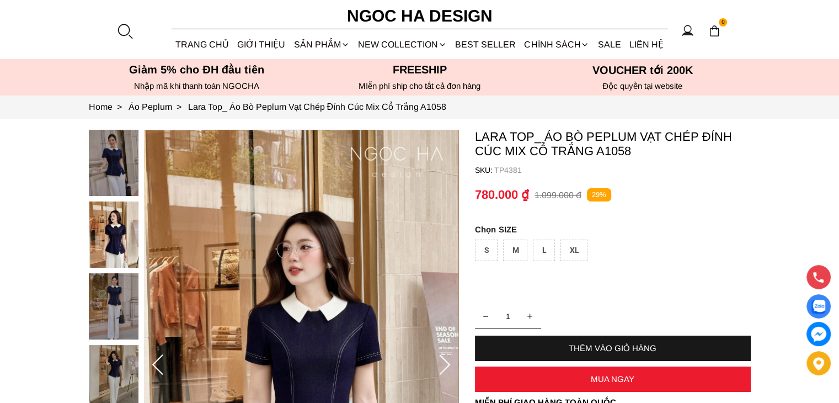
click at [121, 175] on img at bounding box center [114, 163] width 50 height 66
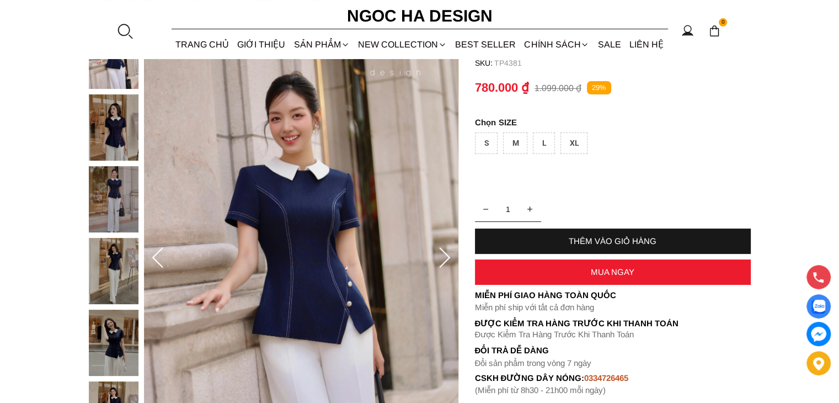
scroll to position [184, 0]
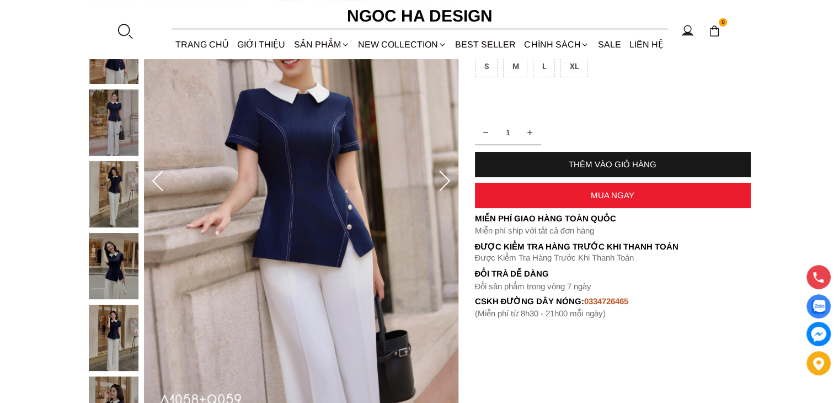
click at [121, 178] on div at bounding box center [116, 376] width 55 height 861
click at [107, 113] on img at bounding box center [114, 122] width 50 height 66
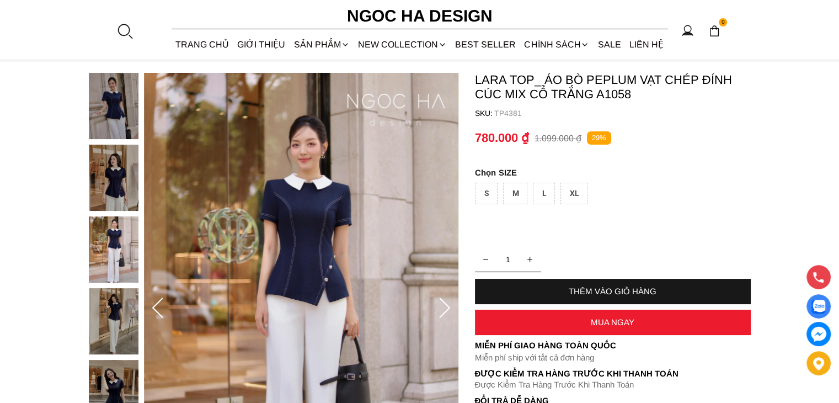
scroll to position [0, 0]
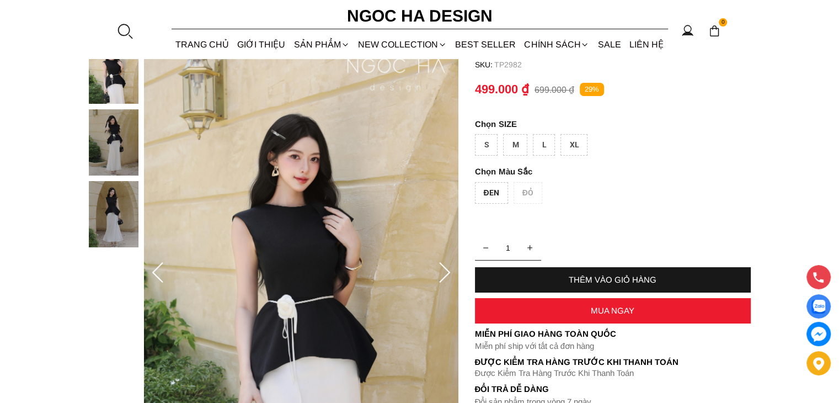
scroll to position [92, 0]
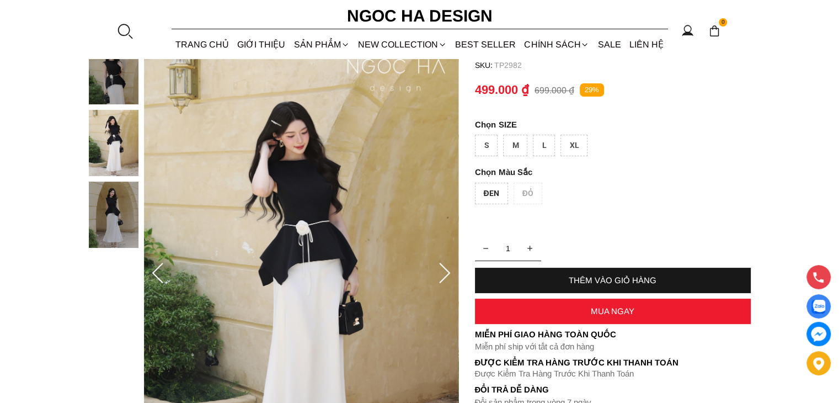
click at [116, 145] on div at bounding box center [116, 145] width 55 height 215
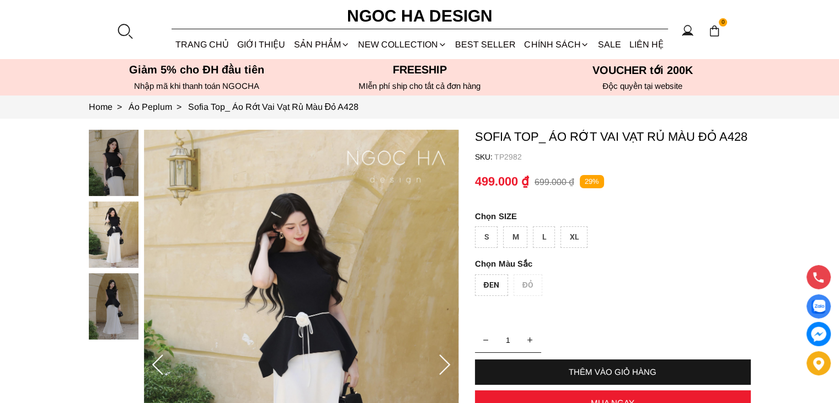
scroll to position [0, 0]
click at [130, 160] on img at bounding box center [114, 163] width 50 height 66
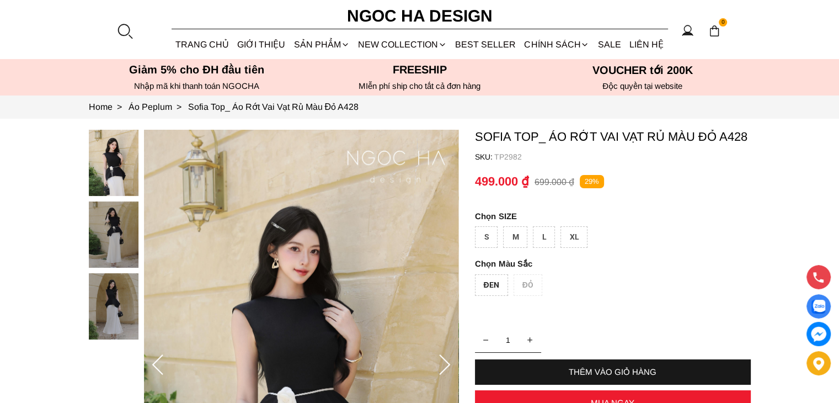
scroll to position [92, 0]
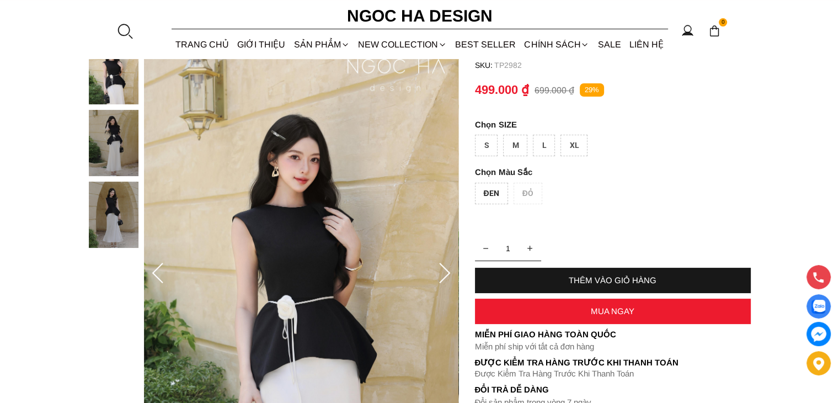
click at [118, 197] on img at bounding box center [114, 214] width 50 height 66
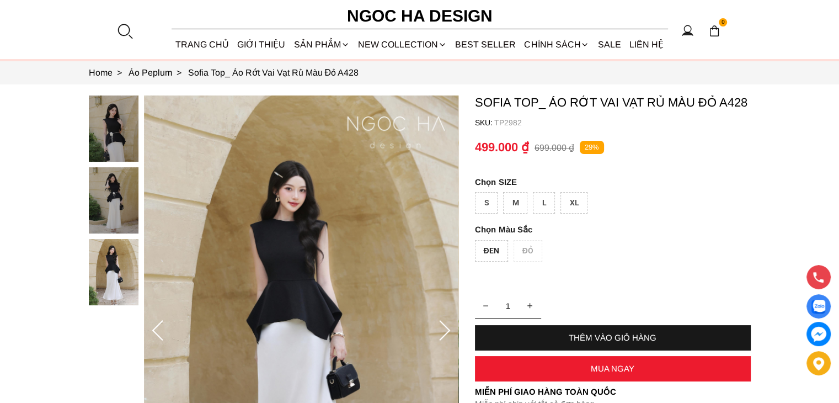
scroll to position [0, 0]
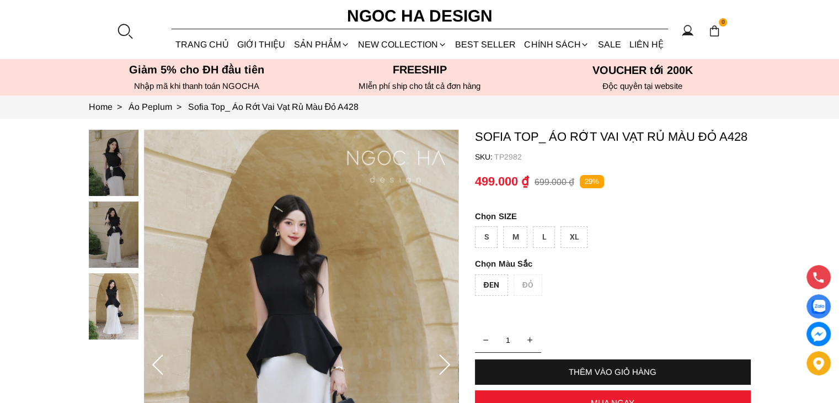
click at [520, 277] on div "ĐEN ĐỎ" at bounding box center [613, 287] width 276 height 27
click at [518, 286] on div "ĐEN ĐỎ" at bounding box center [613, 287] width 276 height 27
click at [437, 366] on icon at bounding box center [445, 365] width 22 height 22
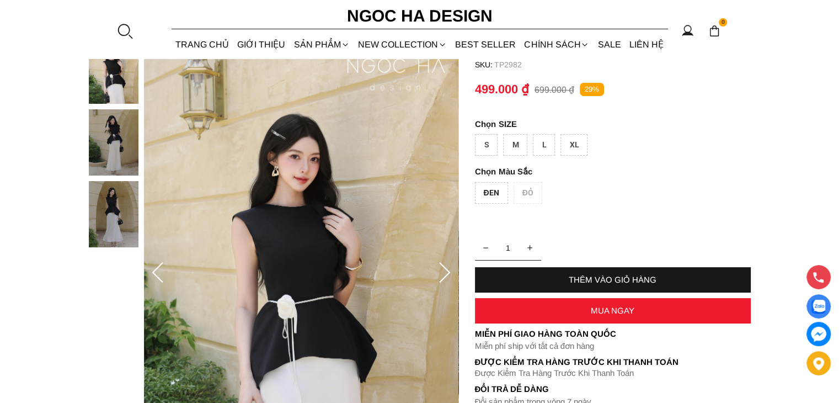
scroll to position [92, 0]
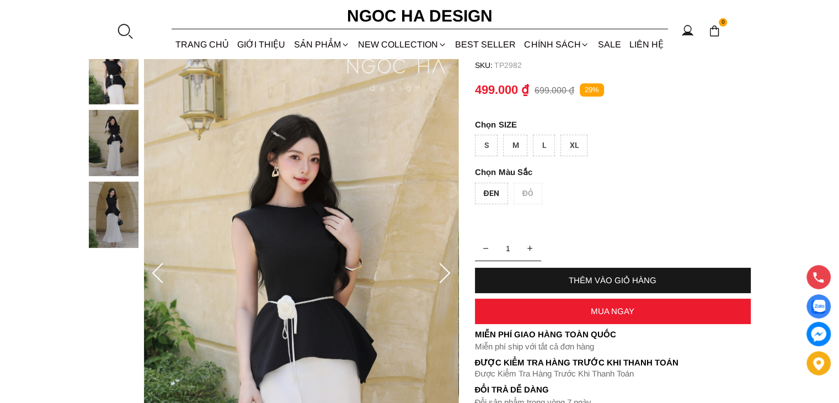
click at [450, 274] on icon at bounding box center [445, 274] width 22 height 22
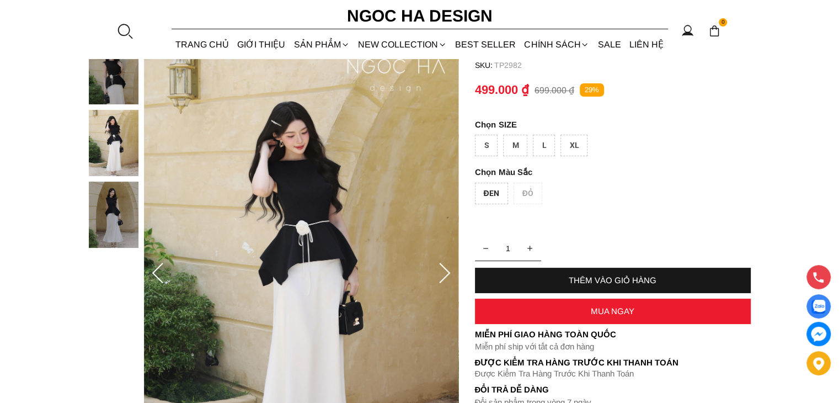
click at [448, 270] on icon at bounding box center [444, 273] width 11 height 20
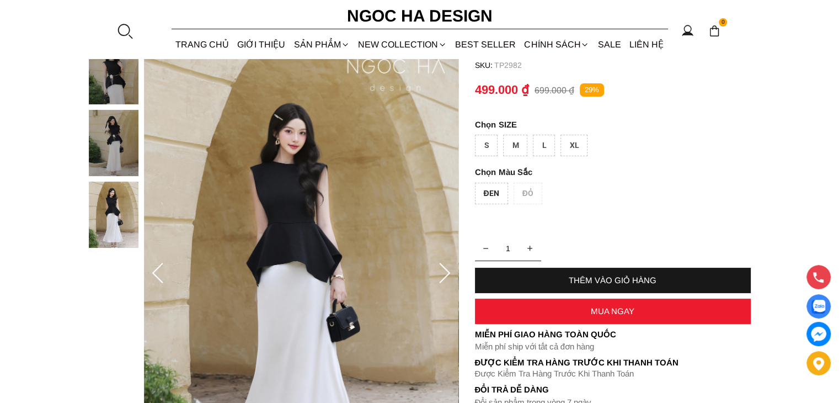
click at [448, 270] on icon at bounding box center [444, 273] width 11 height 20
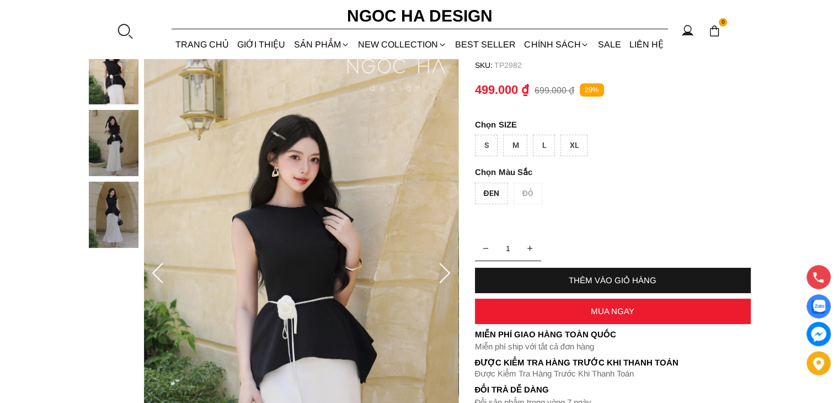
click at [448, 270] on icon at bounding box center [444, 273] width 11 height 20
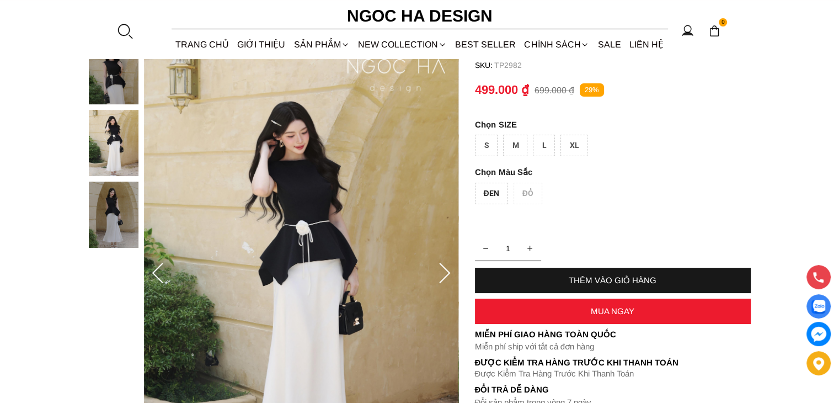
click at [130, 217] on img at bounding box center [114, 214] width 50 height 66
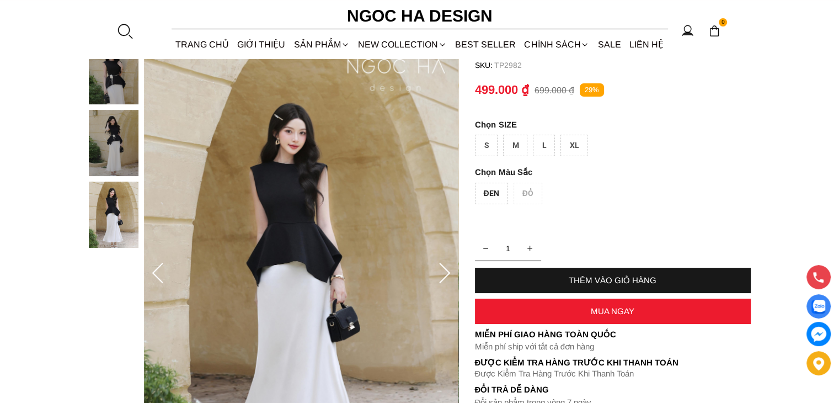
click at [441, 271] on icon at bounding box center [445, 274] width 22 height 22
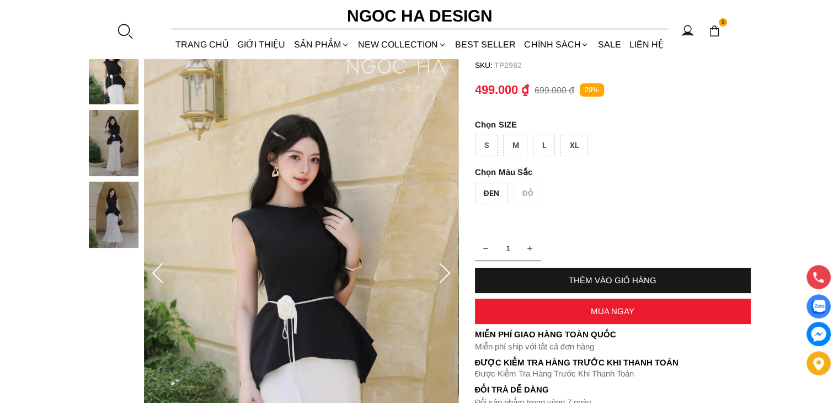
click at [441, 271] on icon at bounding box center [445, 274] width 22 height 22
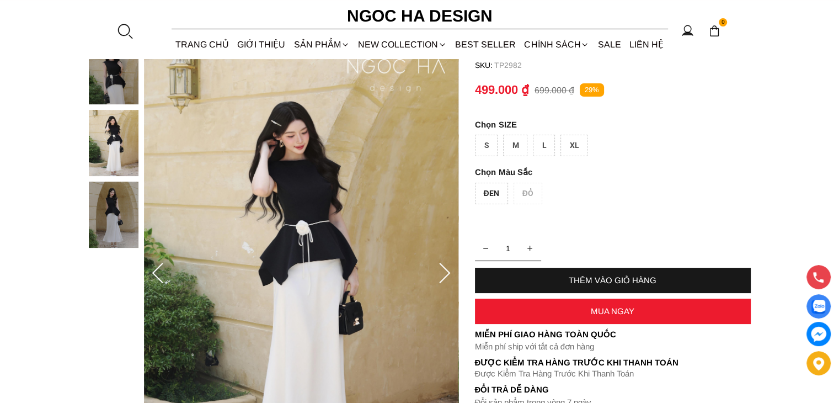
click at [441, 271] on icon at bounding box center [445, 274] width 22 height 22
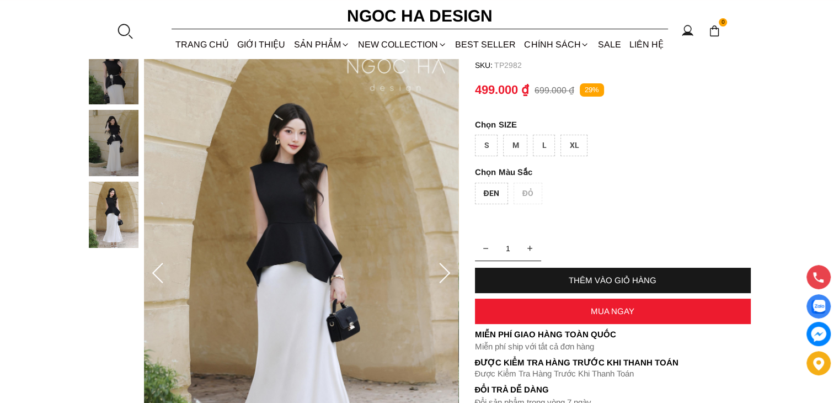
click at [441, 271] on icon at bounding box center [445, 274] width 22 height 22
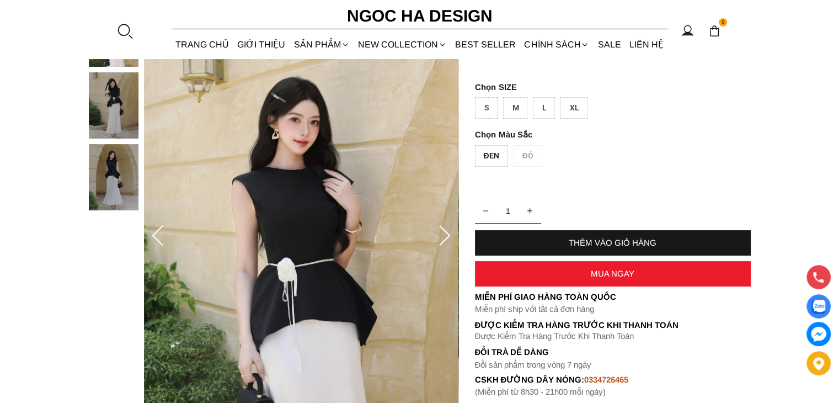
scroll to position [184, 0]
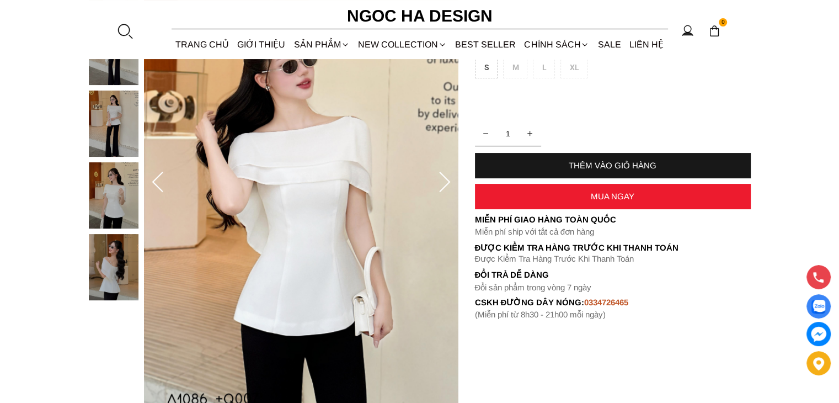
scroll to position [184, 0]
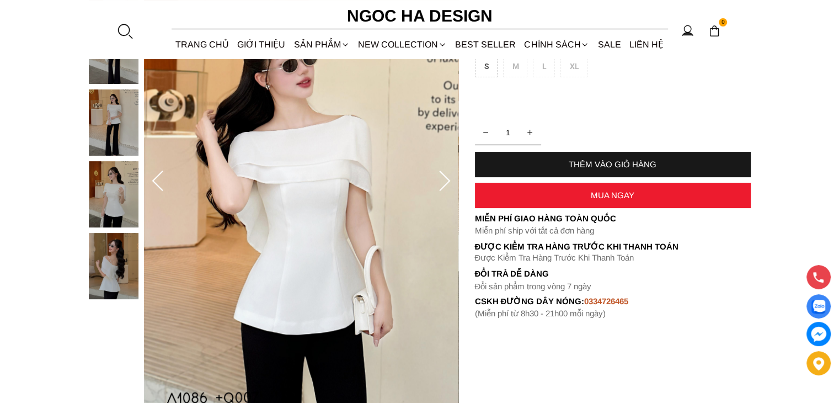
click at [446, 183] on icon at bounding box center [444, 180] width 11 height 20
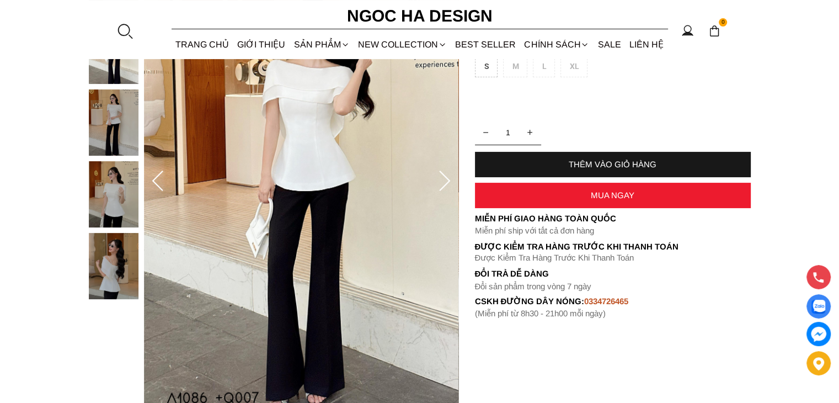
click at [446, 183] on icon at bounding box center [444, 180] width 11 height 20
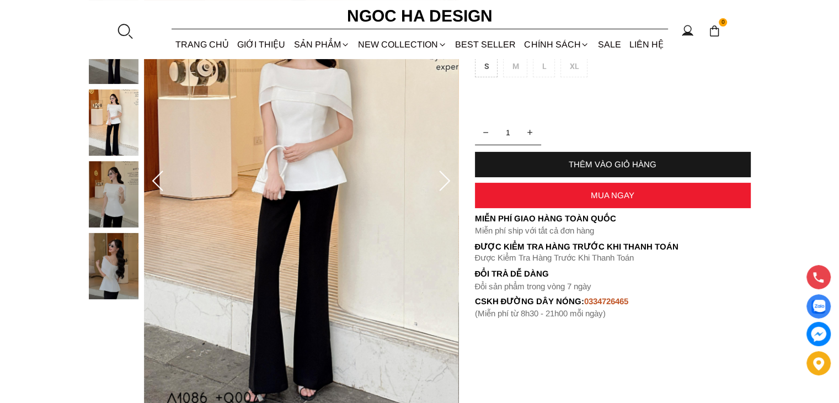
scroll to position [92, 0]
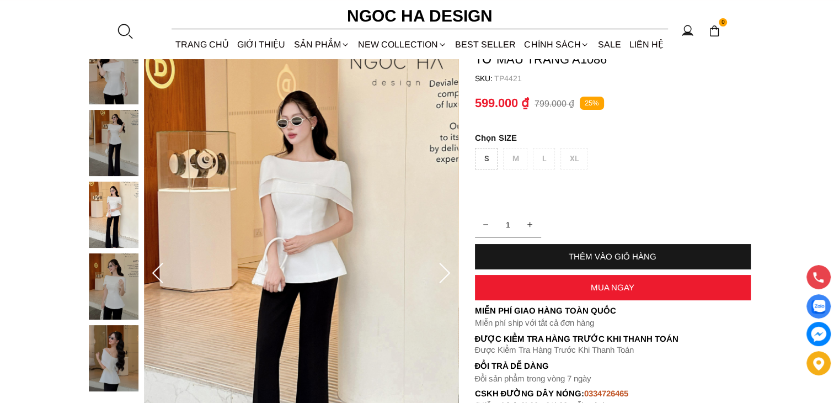
click at [440, 270] on icon at bounding box center [445, 274] width 22 height 22
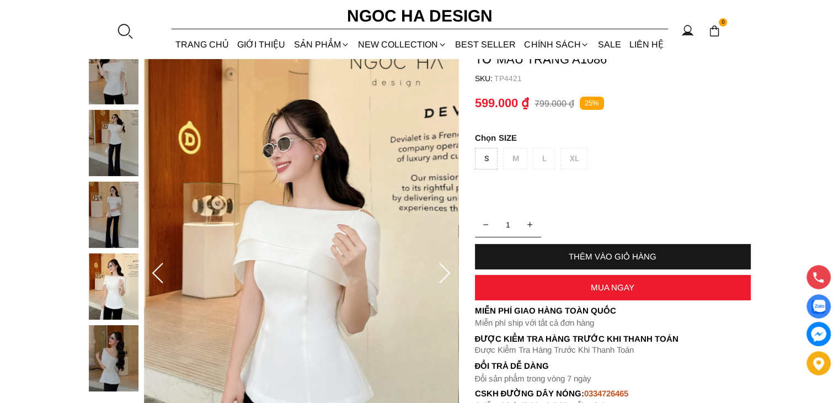
click at [442, 273] on icon at bounding box center [445, 274] width 22 height 22
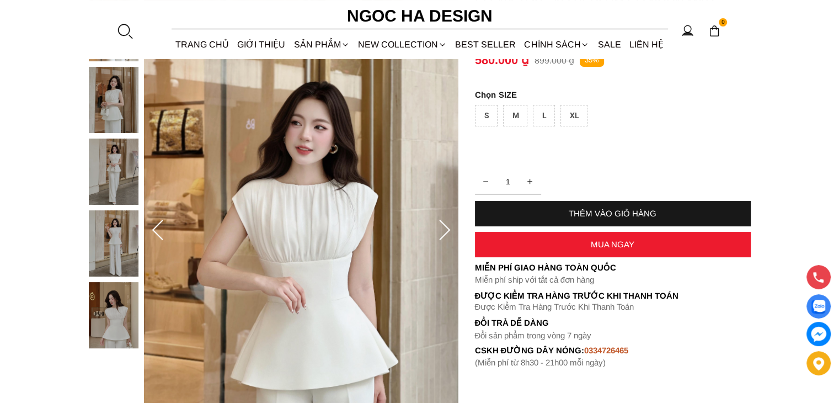
scroll to position [184, 0]
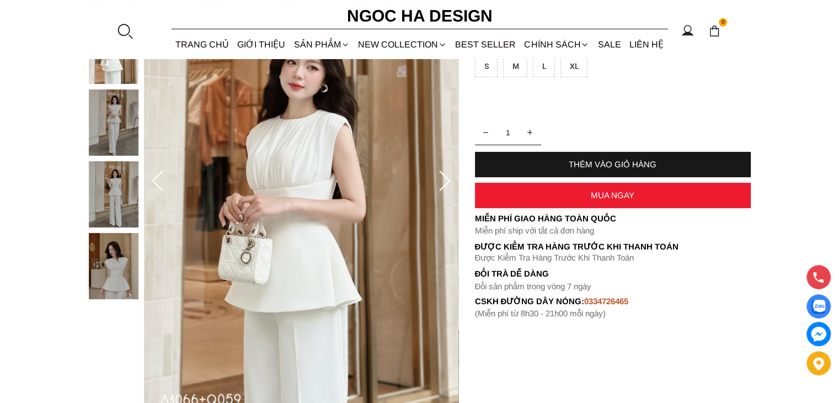
click at [444, 184] on icon at bounding box center [445, 181] width 22 height 22
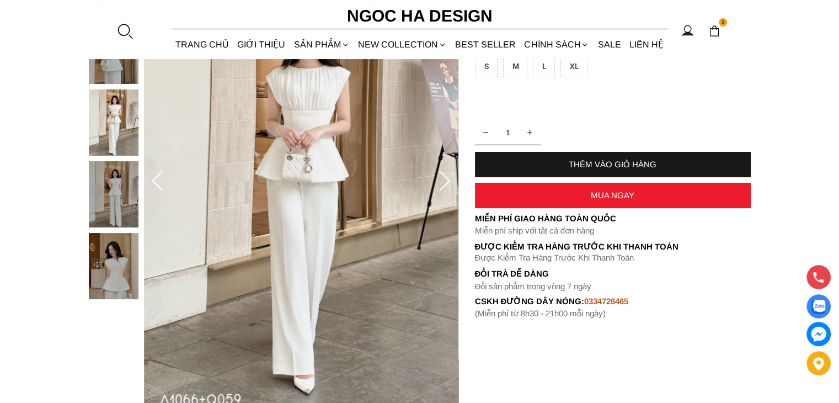
click at [444, 184] on icon at bounding box center [445, 181] width 22 height 22
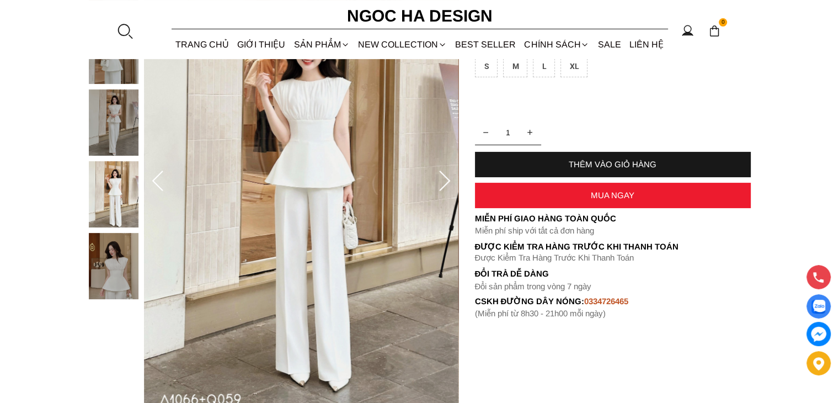
click at [444, 184] on icon at bounding box center [445, 181] width 22 height 22
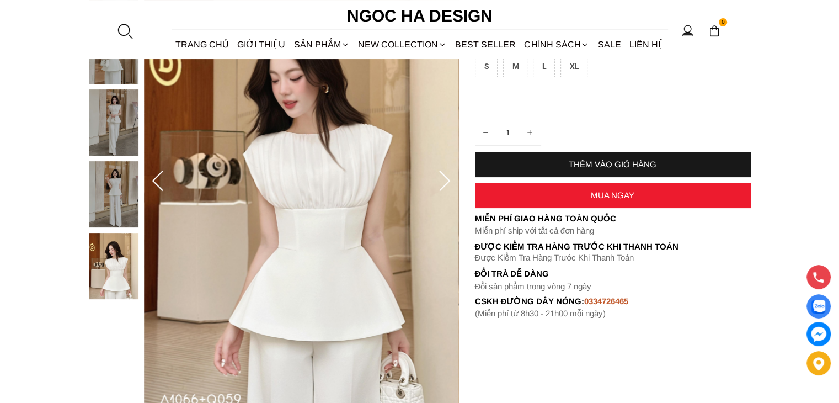
click at [444, 184] on icon at bounding box center [445, 181] width 22 height 22
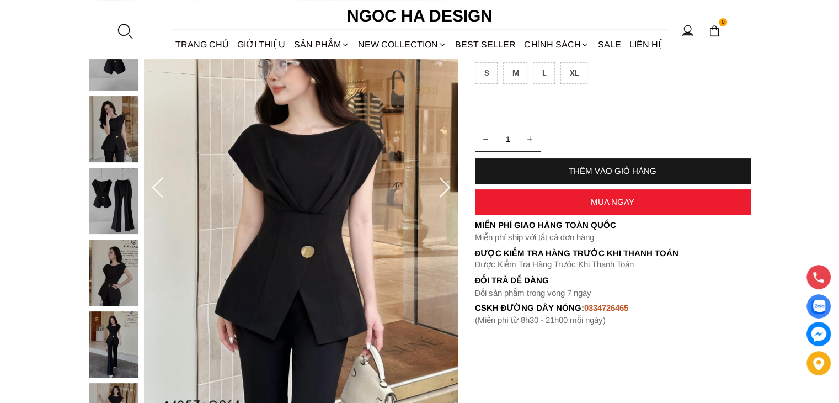
scroll to position [184, 0]
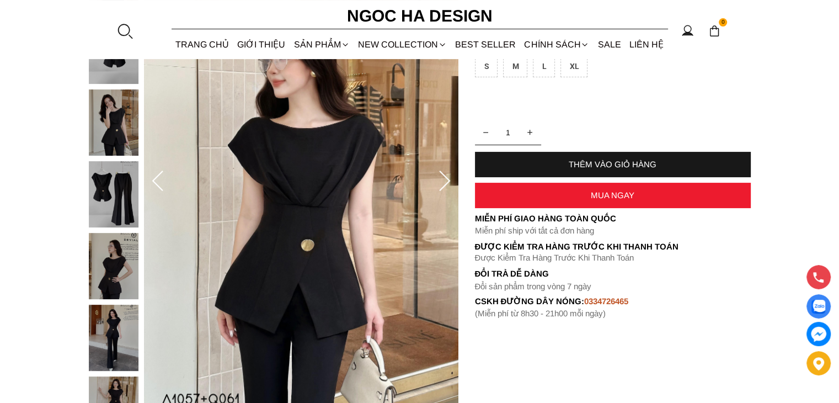
click at [442, 183] on icon at bounding box center [445, 181] width 22 height 22
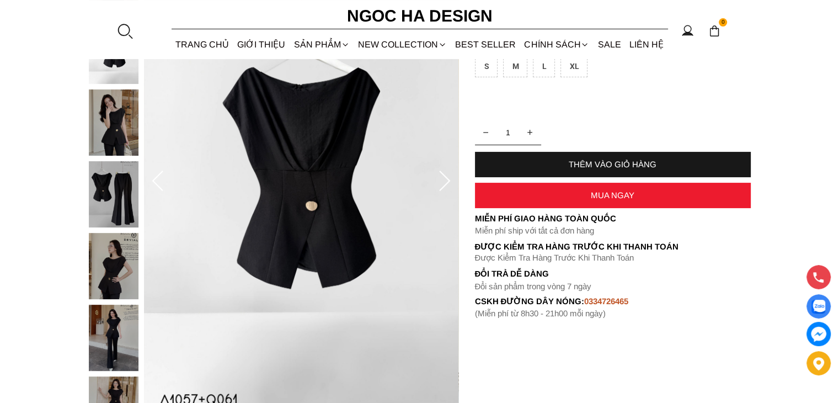
click at [442, 183] on icon at bounding box center [445, 181] width 22 height 22
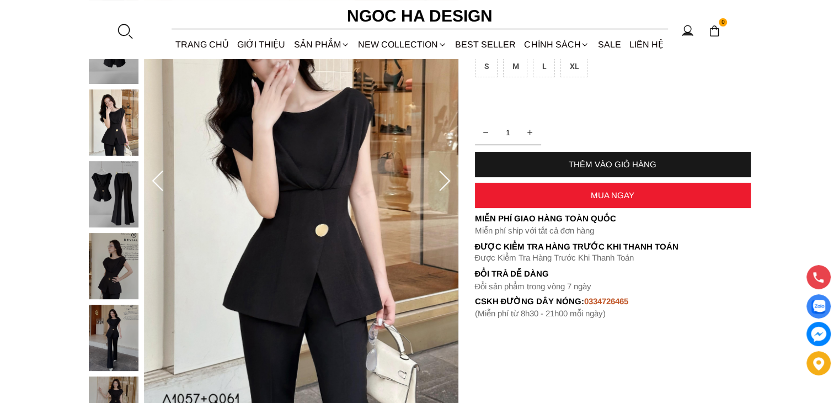
click at [448, 183] on icon at bounding box center [445, 181] width 22 height 22
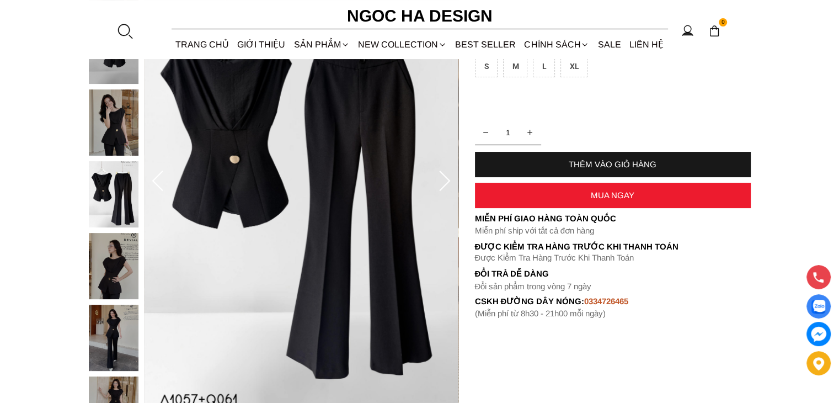
click at [444, 185] on icon at bounding box center [444, 180] width 11 height 20
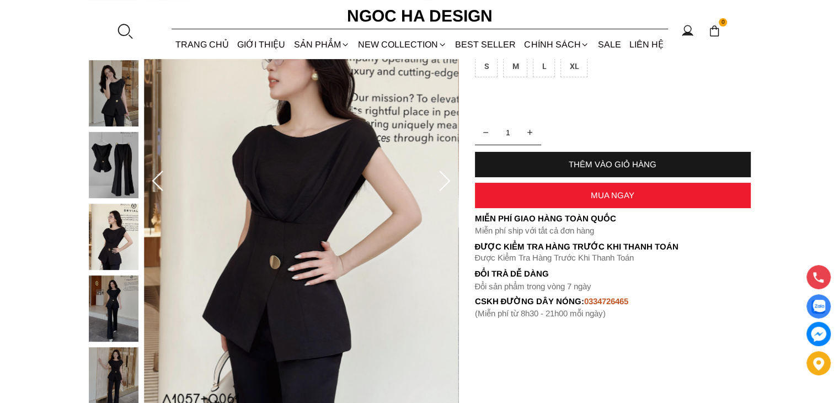
click at [444, 185] on icon at bounding box center [444, 180] width 11 height 20
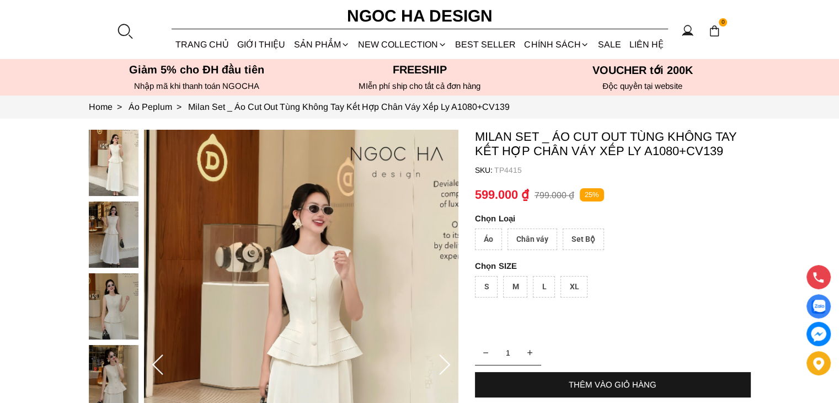
scroll to position [92, 0]
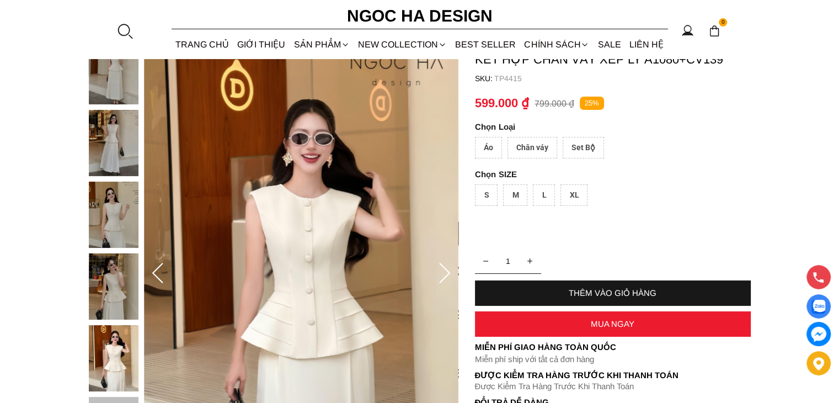
click at [741, 118] on container "Milan Set _ Áo Cut Out Tùng Không Tay Kết Hợp Chân Váy Xếp Ly A1080+CV139 SKU: …" at bounding box center [613, 242] width 276 height 409
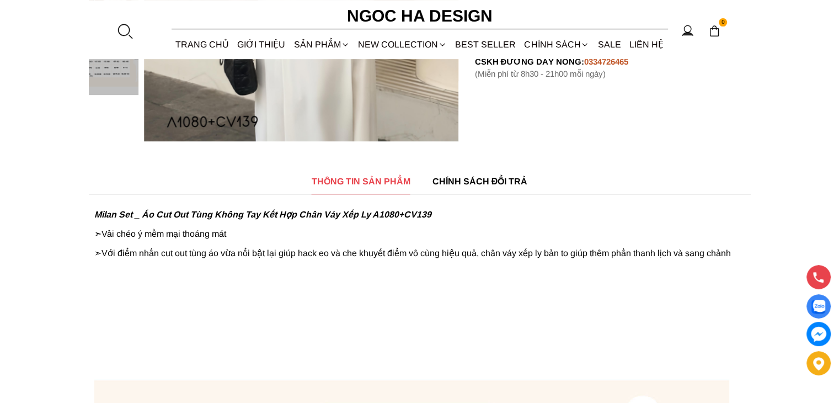
scroll to position [276, 0]
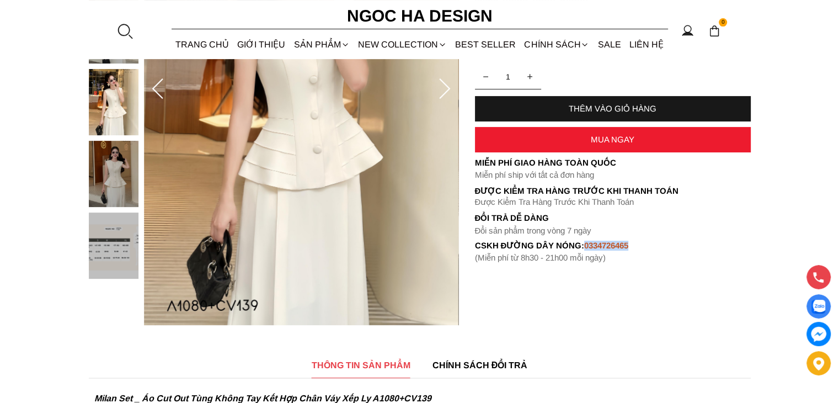
drag, startPoint x: 584, startPoint y: 243, endPoint x: 631, endPoint y: 245, distance: 46.9
click at [631, 245] on div "cskh đường dây nóng: 0334726465" at bounding box center [613, 246] width 276 height 10
copy font "0334726465"
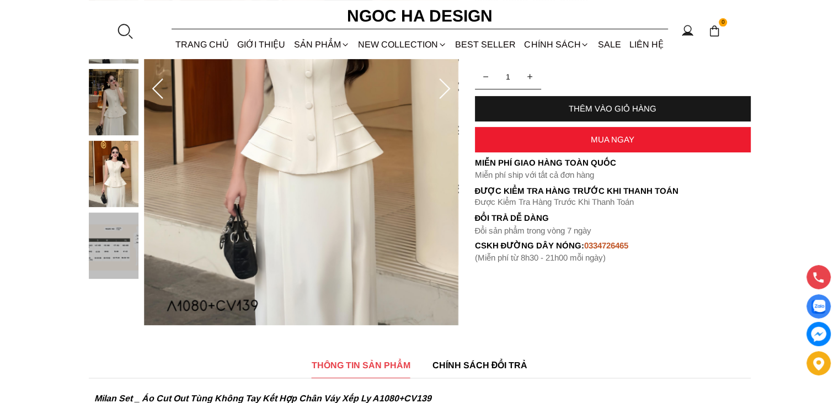
click at [749, 313] on section "Milan Set _ Áo Cut Out Tùng Không Tay Kết Hợp Chân Váy Xếp Ly A1080+CV139 SKU: …" at bounding box center [419, 89] width 839 height 493
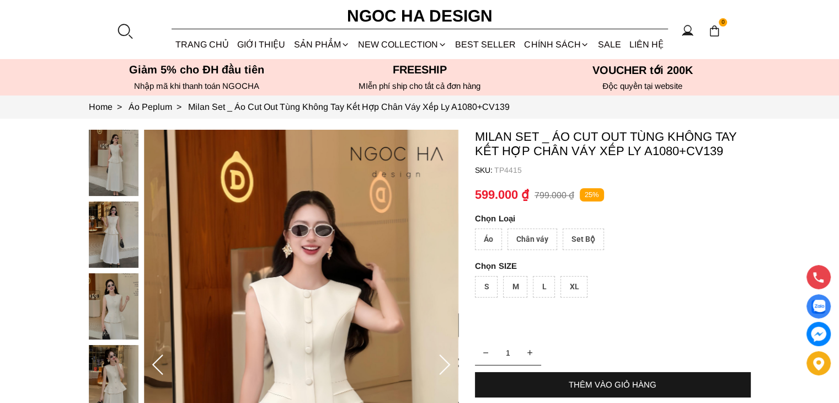
scroll to position [0, 0]
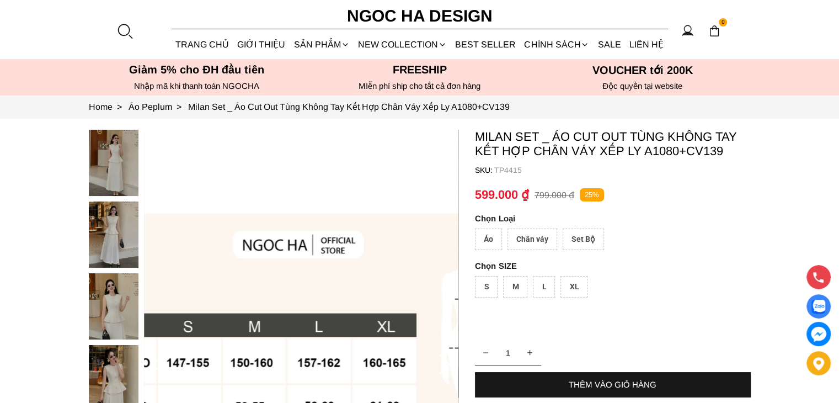
click at [127, 177] on img at bounding box center [114, 163] width 50 height 66
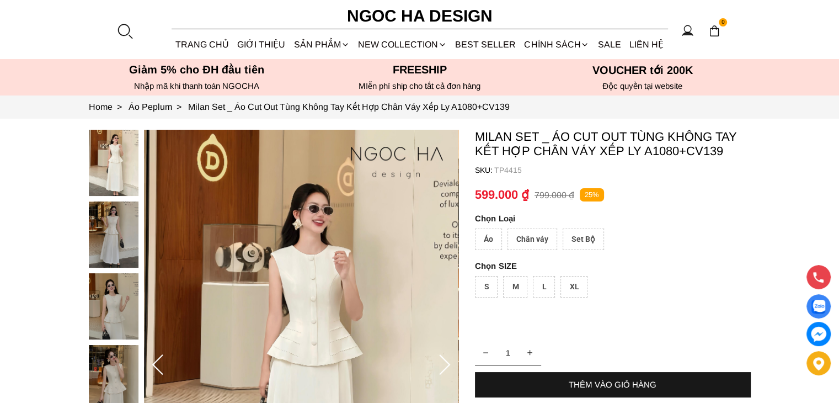
click at [738, 220] on container "Milan Set _ Áo Cut Out Tùng Không Tay Kết Hợp Chân Váy Xếp Ly A1080+CV139 SKU: …" at bounding box center [613, 334] width 276 height 409
click at [133, 217] on div at bounding box center [116, 345] width 55 height 430
click at [106, 312] on img at bounding box center [114, 306] width 50 height 66
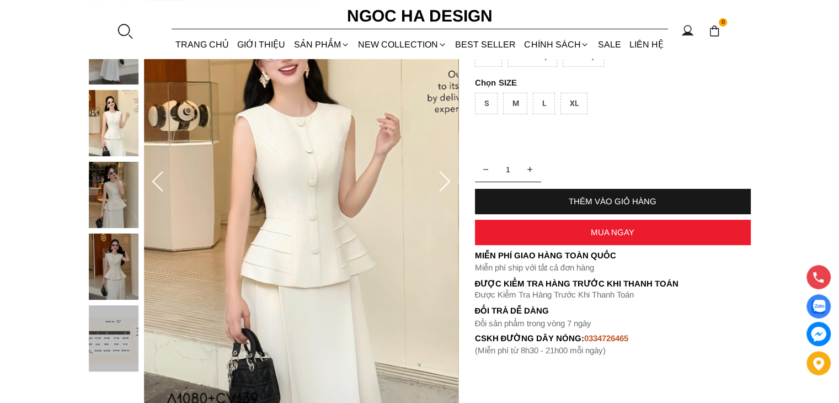
scroll to position [184, 0]
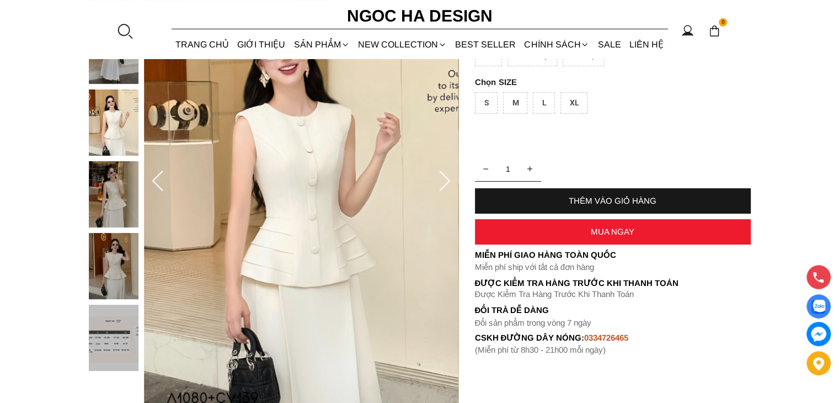
click at [99, 277] on img at bounding box center [114, 266] width 50 height 66
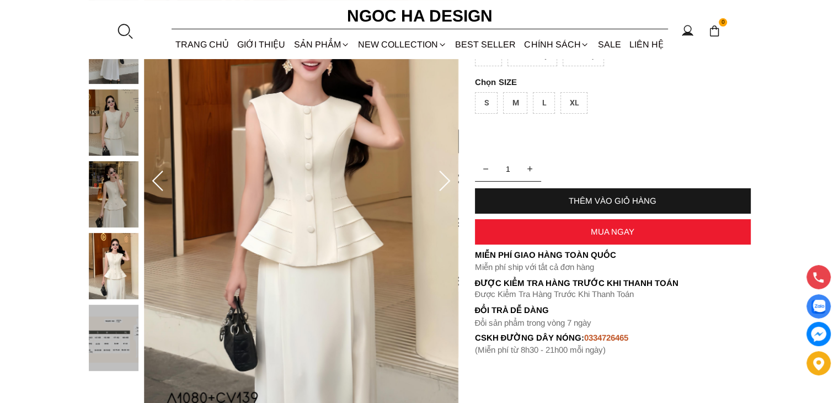
click at [105, 194] on img at bounding box center [114, 194] width 50 height 66
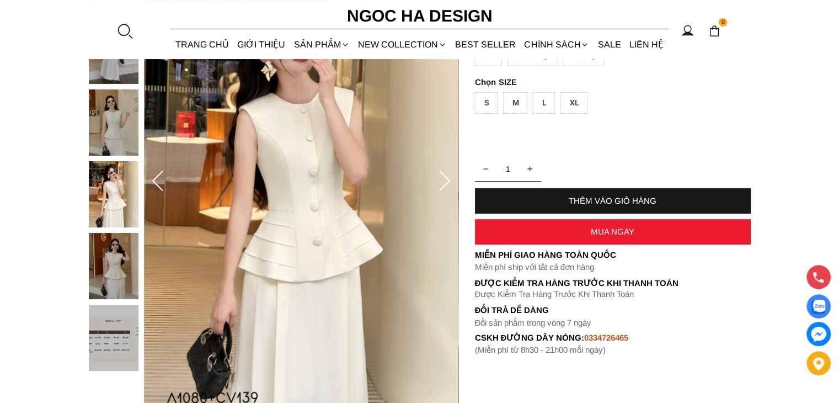
click at [113, 115] on img at bounding box center [114, 122] width 50 height 66
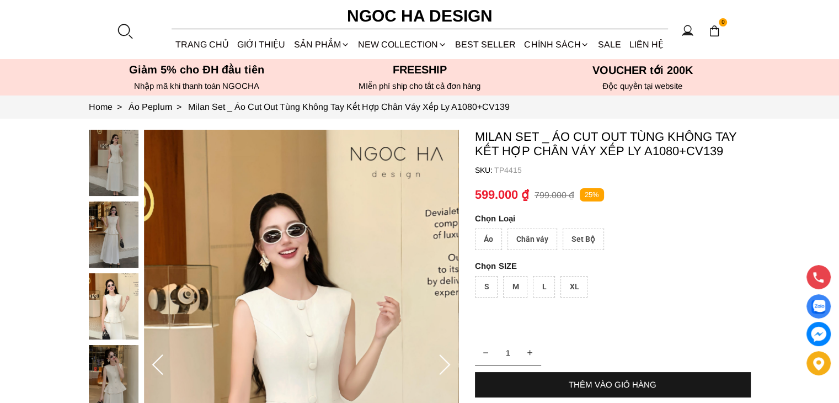
scroll to position [0, 0]
click at [122, 173] on img at bounding box center [114, 163] width 50 height 66
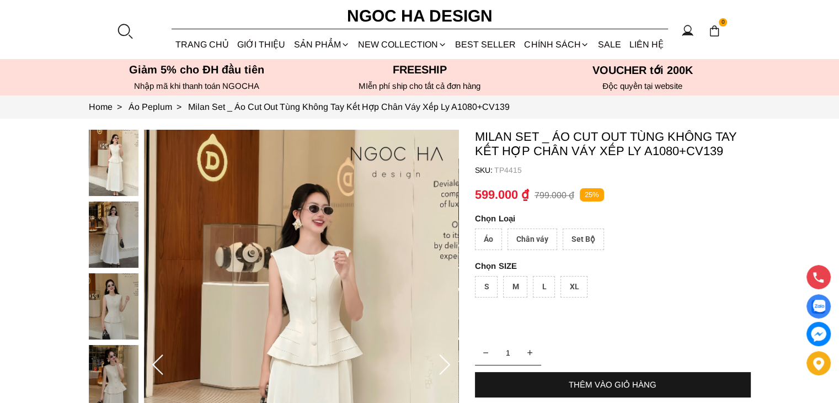
click at [104, 257] on img at bounding box center [114, 234] width 50 height 66
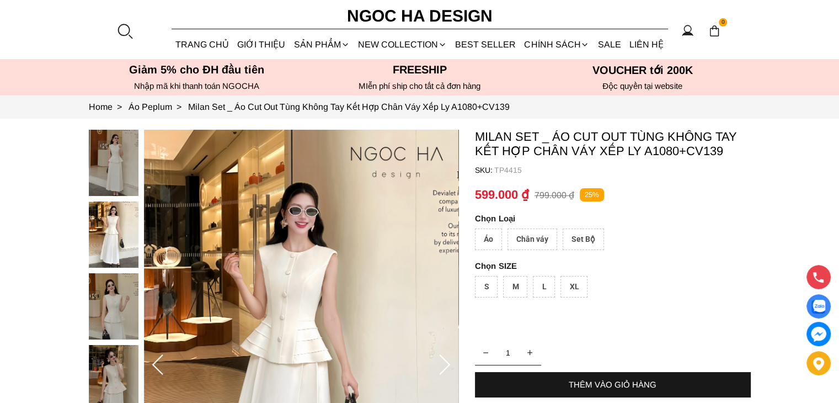
click at [107, 311] on img at bounding box center [114, 306] width 50 height 66
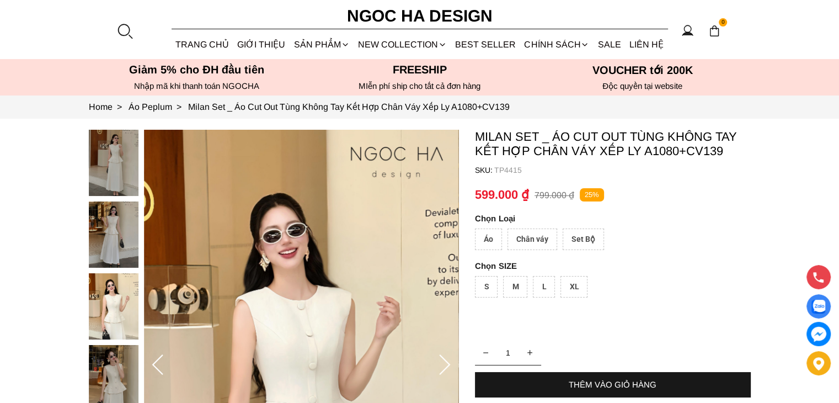
click at [121, 352] on img at bounding box center [114, 378] width 50 height 66
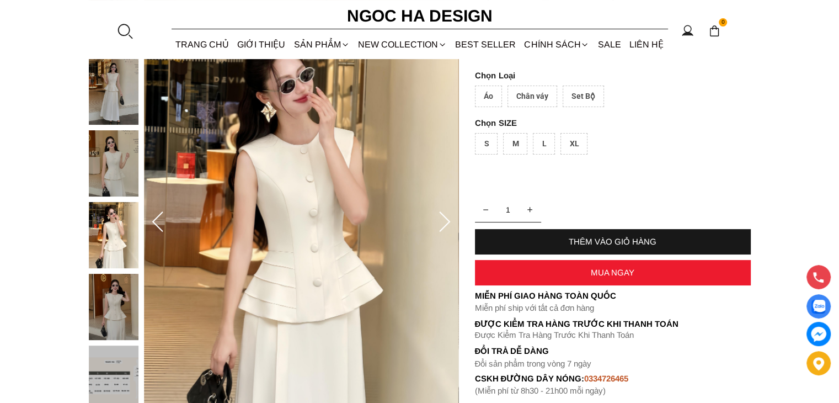
scroll to position [184, 0]
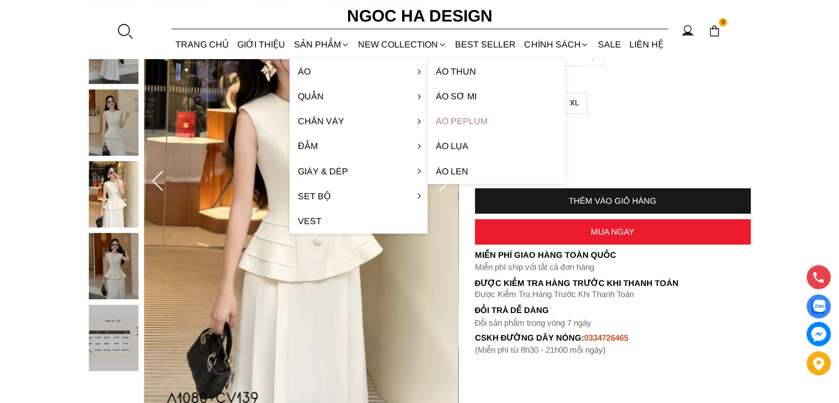
click at [463, 117] on link "Áo Peplum" at bounding box center [497, 121] width 138 height 25
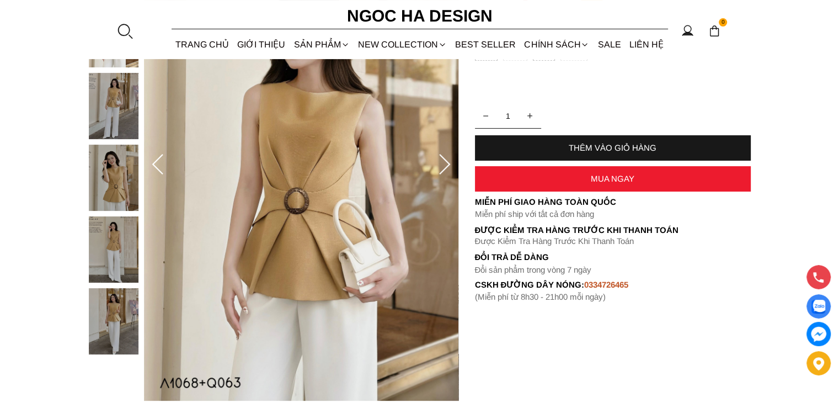
scroll to position [201, 0]
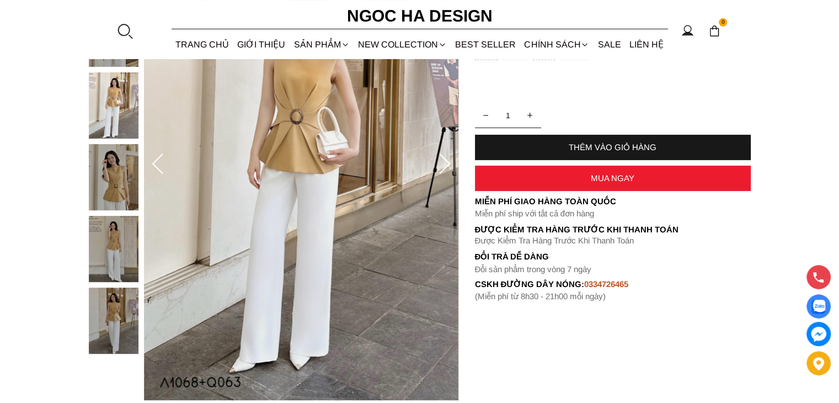
click at [124, 243] on div at bounding box center [116, 144] width 55 height 430
click at [122, 196] on img at bounding box center [114, 177] width 50 height 66
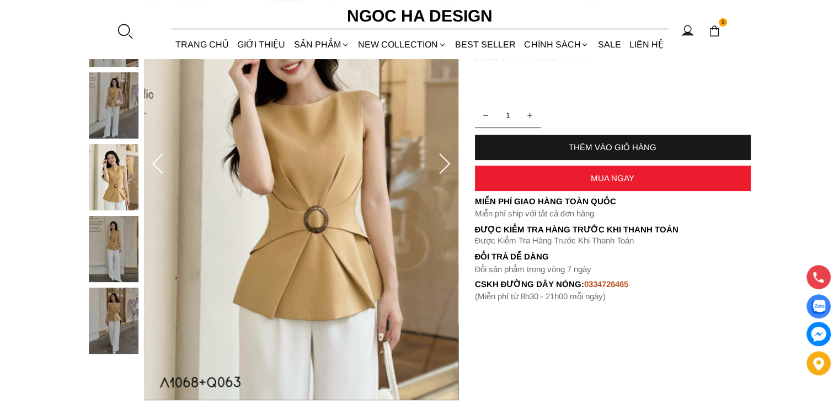
click at [105, 312] on img at bounding box center [114, 320] width 50 height 66
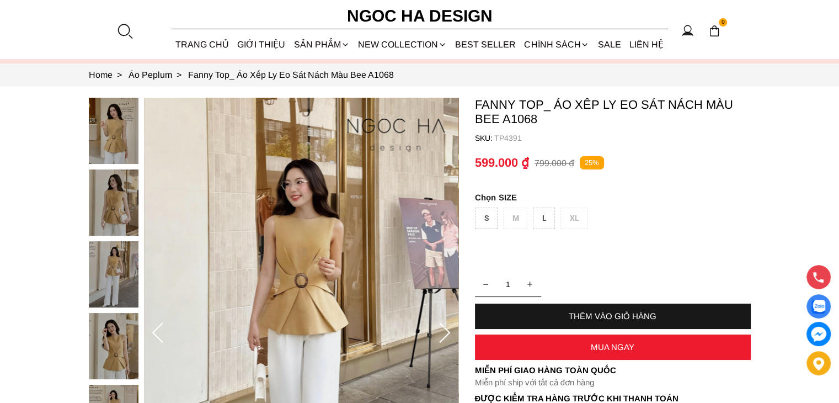
scroll to position [31, 0]
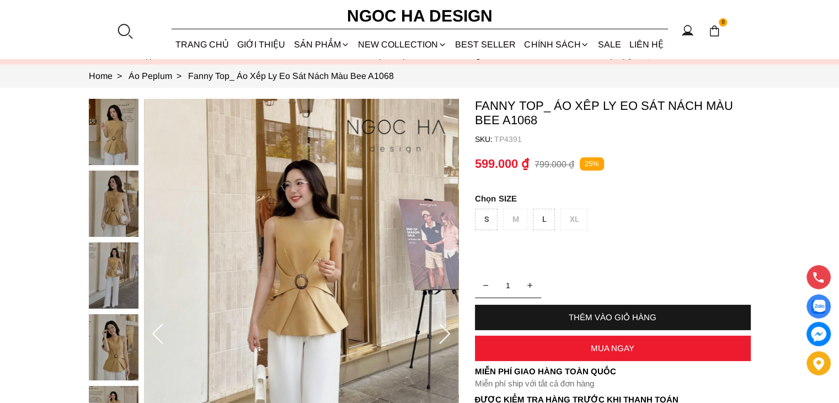
click at [445, 330] on icon at bounding box center [445, 334] width 22 height 22
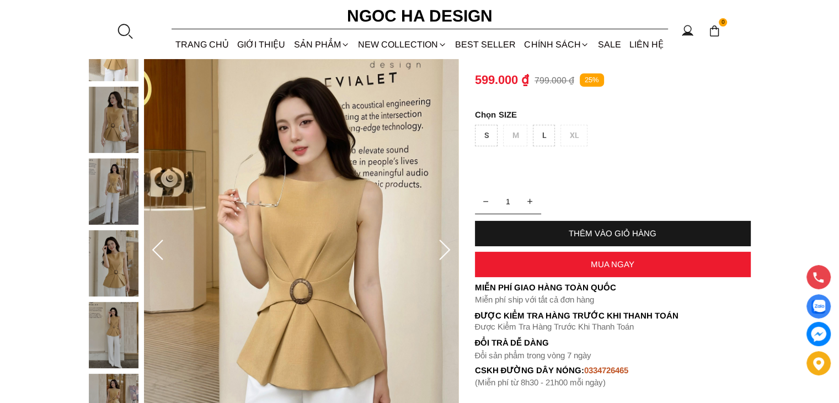
scroll to position [129, 0]
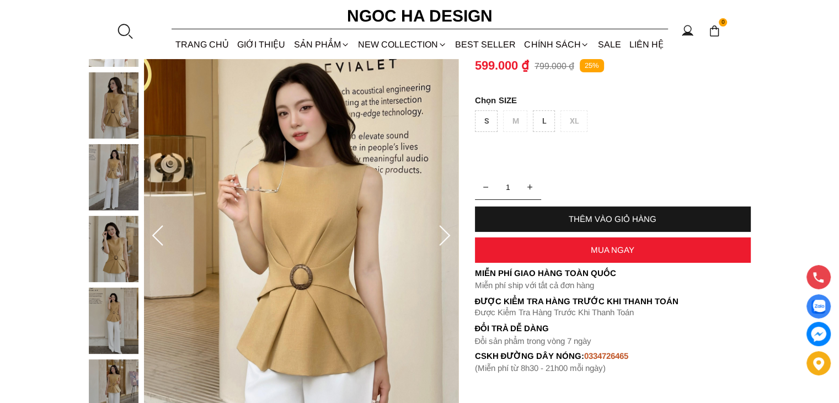
click at [449, 237] on icon at bounding box center [445, 236] width 22 height 22
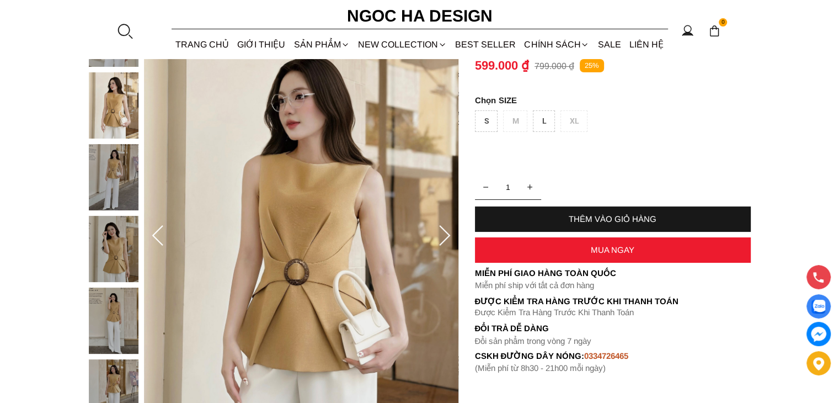
click at [449, 237] on icon at bounding box center [445, 236] width 22 height 22
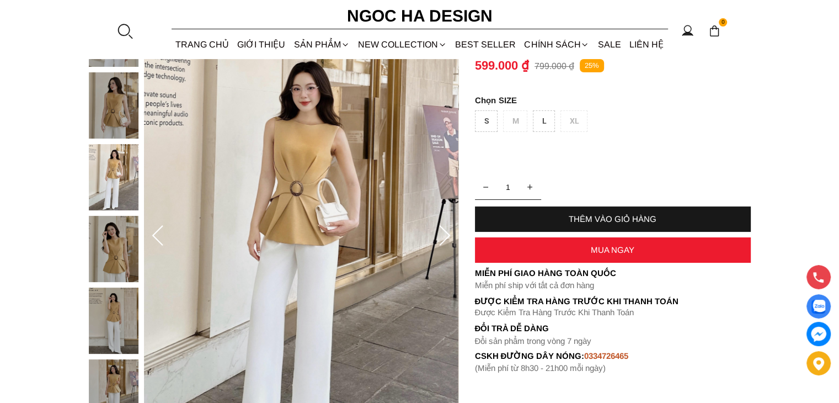
click at [449, 237] on icon at bounding box center [445, 236] width 22 height 22
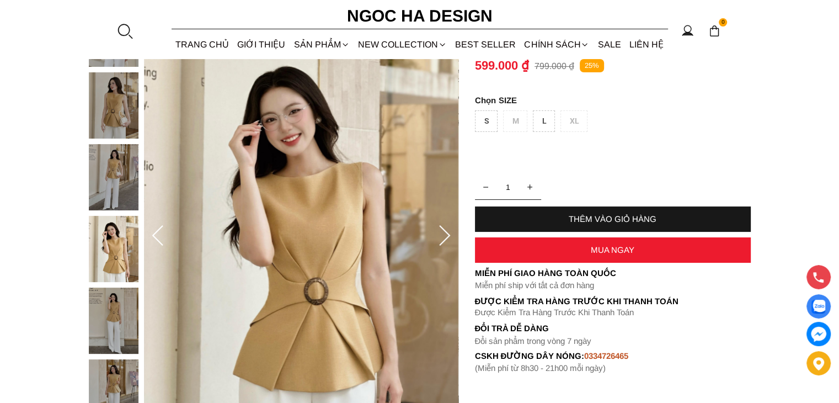
click at [449, 237] on icon at bounding box center [445, 236] width 22 height 22
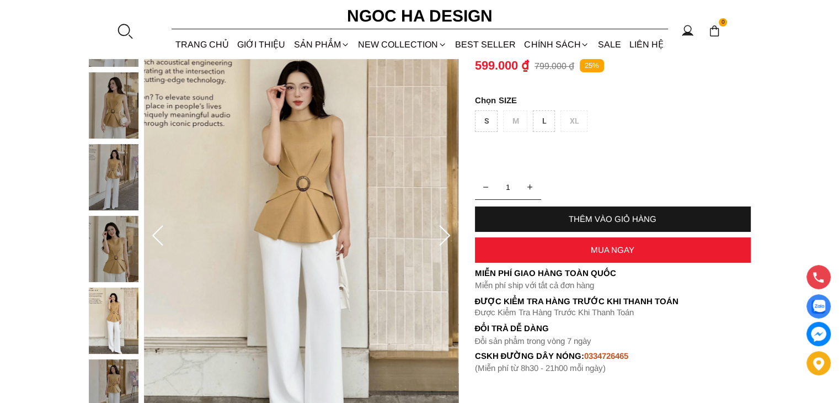
click at [449, 237] on icon at bounding box center [445, 236] width 22 height 22
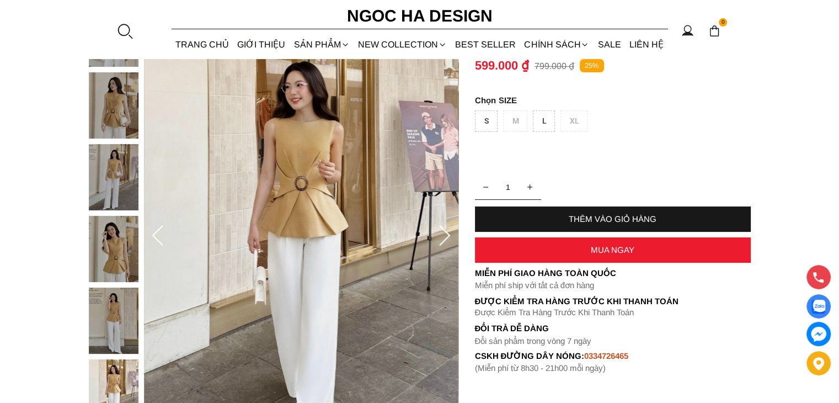
click at [449, 237] on icon at bounding box center [445, 236] width 22 height 22
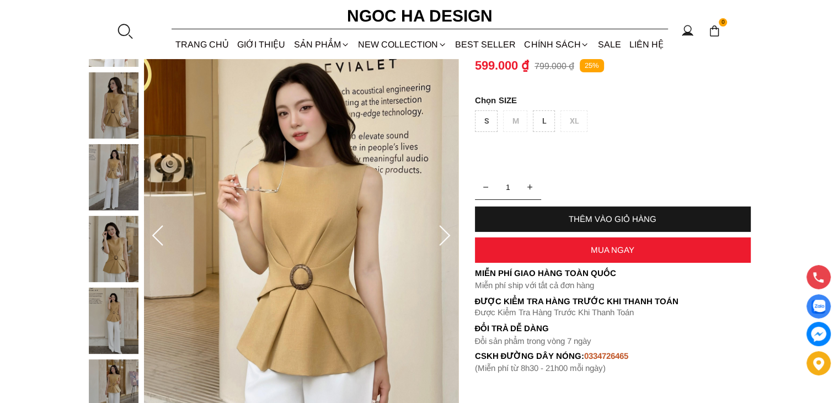
click at [522, 116] on div "S M L XL" at bounding box center [613, 123] width 276 height 27
click at [783, 204] on section "Fanny Top_ Áo Xếp Ly Eo Sát Nách Màu Bee A1068 SKU: TP4391 1 THÊM VÀO GIỎ HÀNG …" at bounding box center [419, 236] width 839 height 493
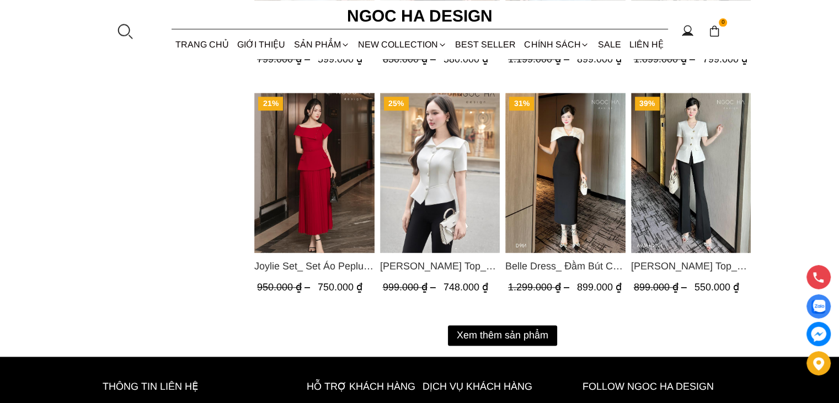
scroll to position [1471, 0]
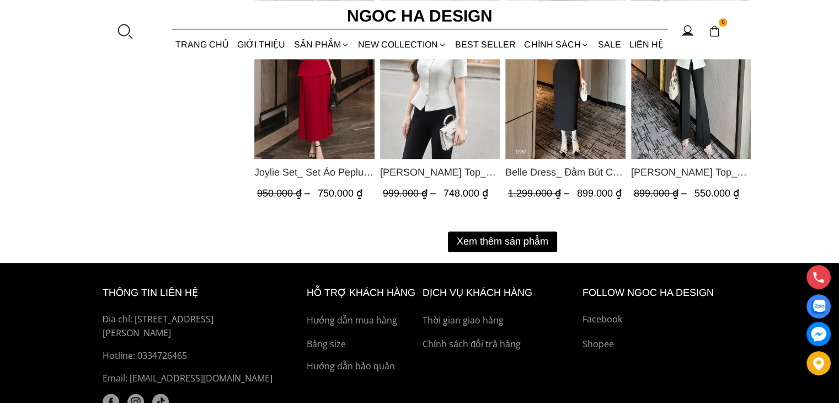
click at [521, 231] on button "Xem thêm sản phẩm" at bounding box center [502, 241] width 109 height 20
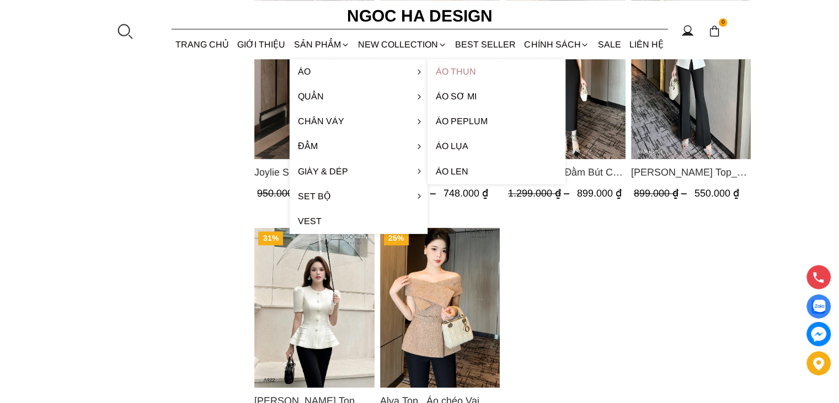
click at [463, 68] on link "Áo thun" at bounding box center [497, 71] width 138 height 25
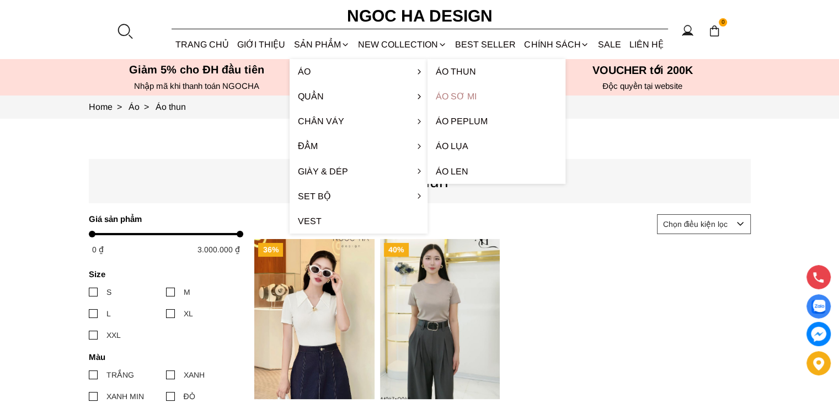
click at [451, 101] on link "Áo sơ mi" at bounding box center [497, 96] width 138 height 25
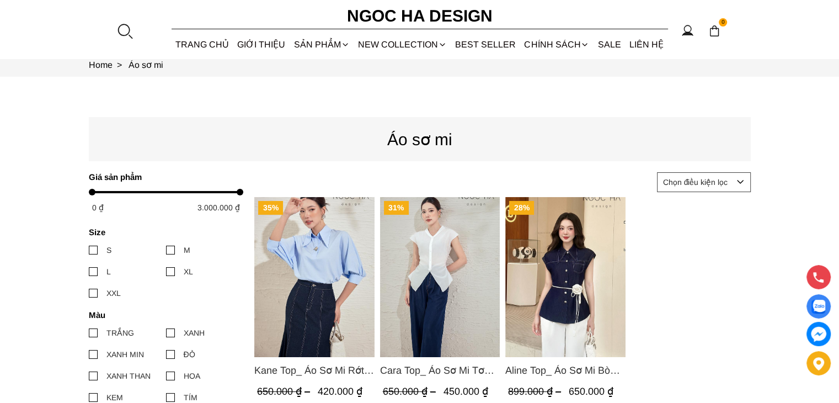
scroll to position [92, 0]
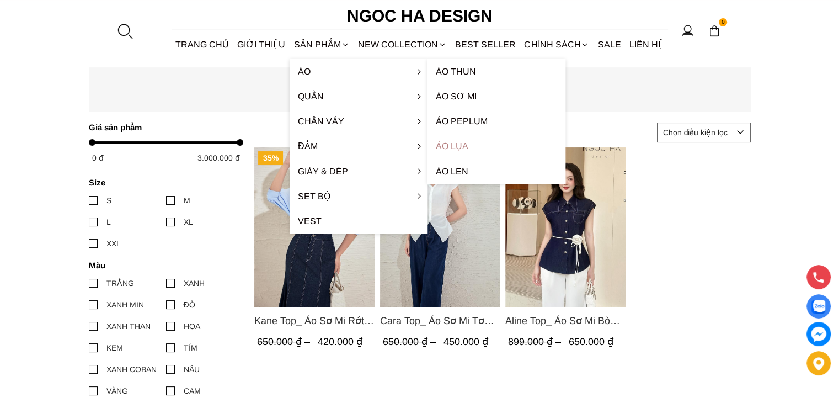
click at [455, 140] on link "Áo lụa" at bounding box center [497, 145] width 138 height 25
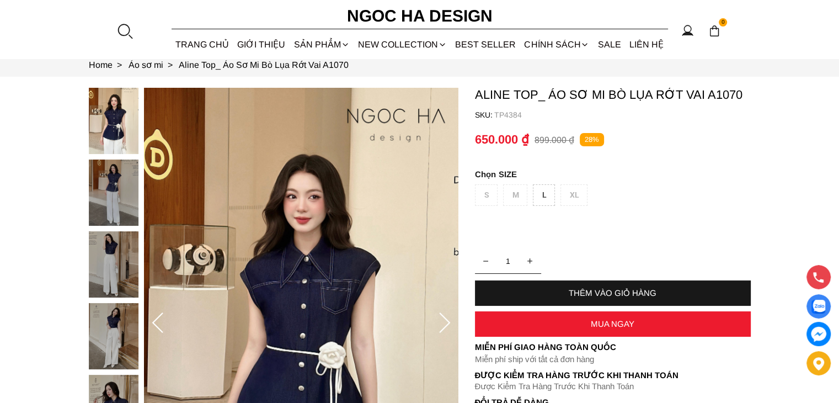
scroll to position [92, 0]
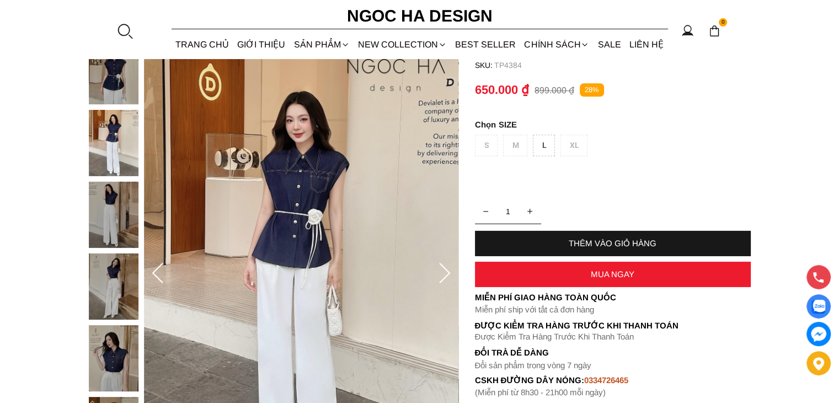
click at [114, 235] on div at bounding box center [116, 253] width 55 height 430
click at [117, 281] on img at bounding box center [114, 286] width 50 height 66
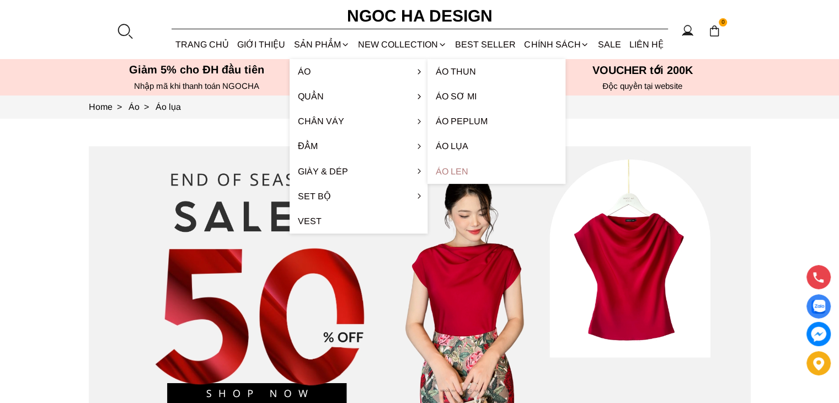
click at [458, 170] on link "Áo len" at bounding box center [497, 171] width 138 height 25
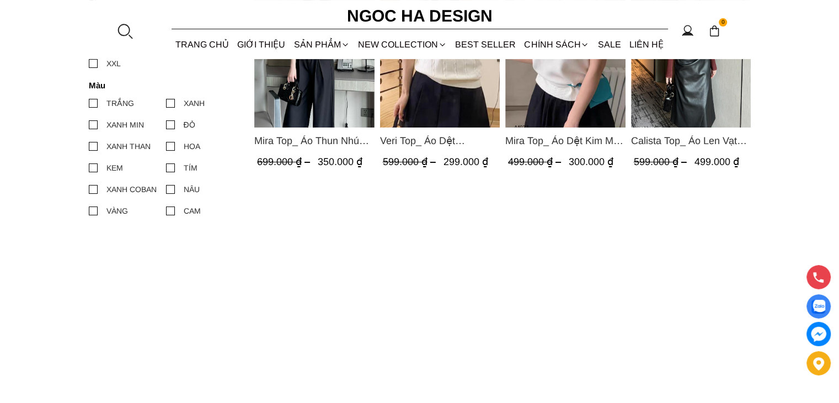
scroll to position [276, 0]
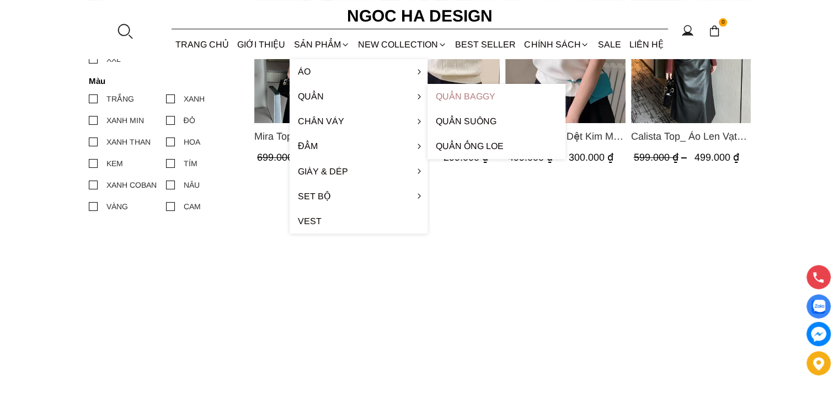
click at [456, 94] on link "Quần Baggy" at bounding box center [497, 96] width 138 height 25
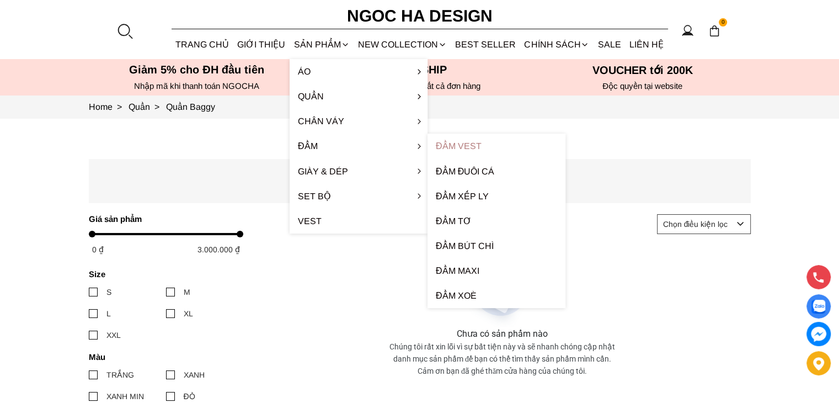
click at [479, 149] on link "Đầm Vest" at bounding box center [497, 145] width 138 height 25
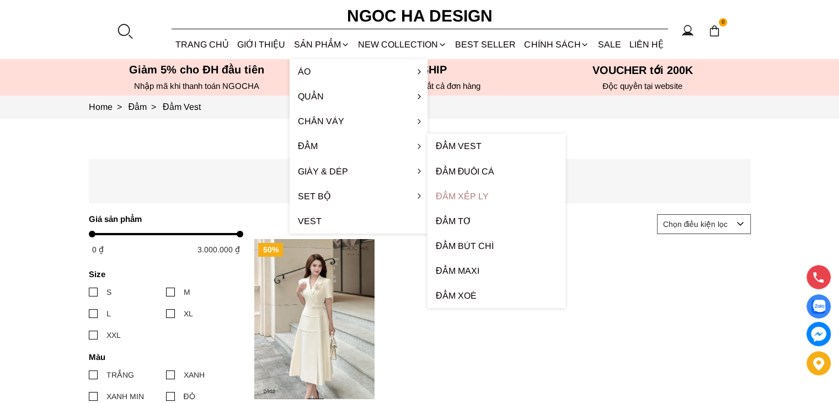
click at [480, 197] on link "Đầm xếp ly" at bounding box center [497, 196] width 138 height 25
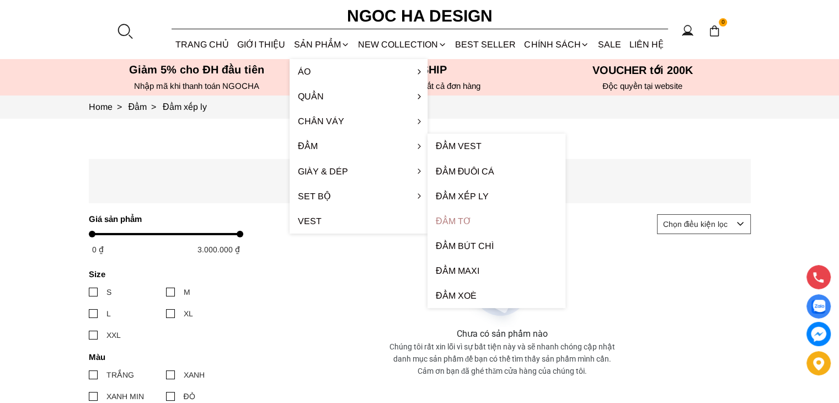
click at [458, 223] on link "Đầm tơ" at bounding box center [497, 221] width 138 height 25
click at [461, 245] on link "Đầm bút chì" at bounding box center [497, 245] width 138 height 25
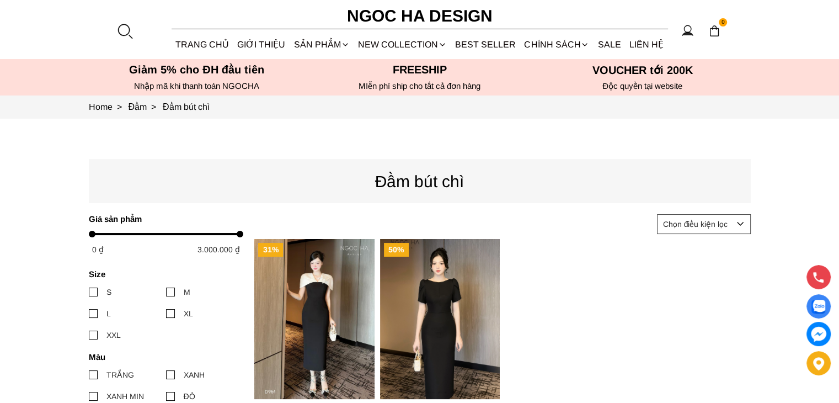
scroll to position [92, 0]
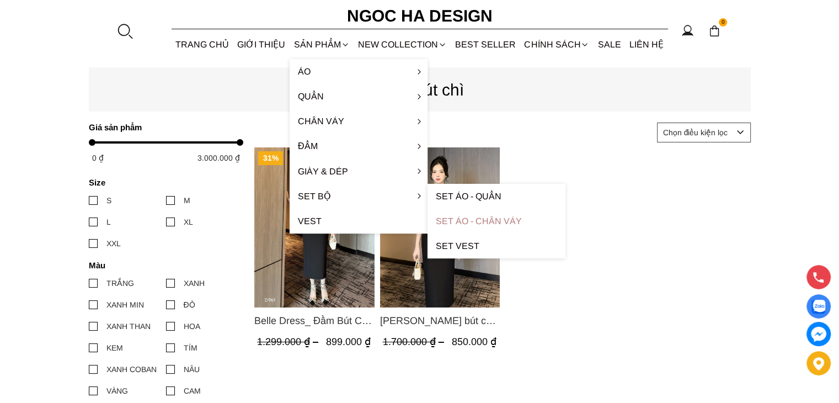
click at [472, 223] on link "Set Áo - Chân váy" at bounding box center [497, 221] width 138 height 25
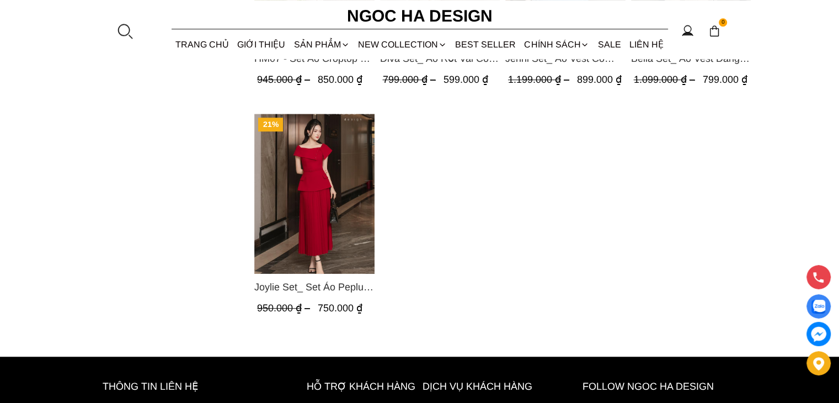
scroll to position [919, 0]
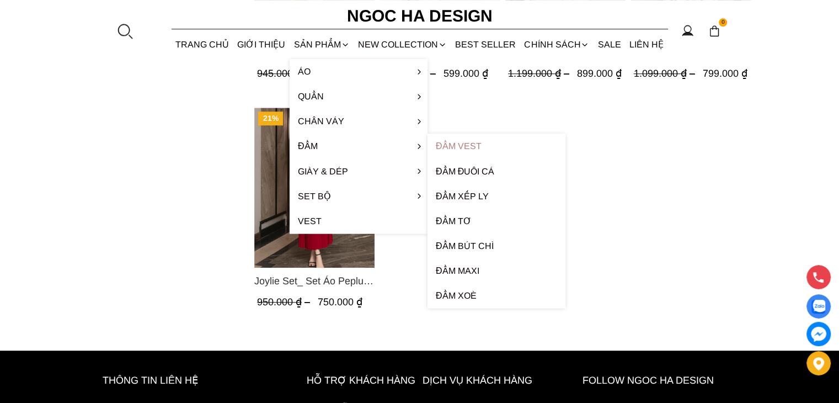
click at [484, 139] on link "Đầm Vest" at bounding box center [497, 145] width 138 height 25
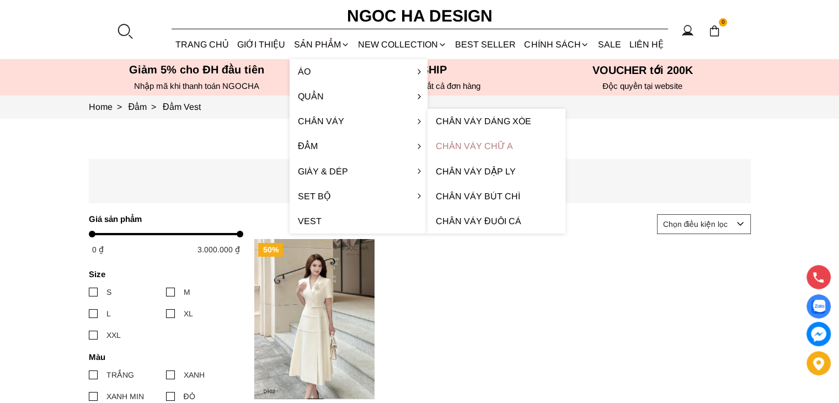
click at [488, 143] on link "Chân váy chữ A" at bounding box center [497, 145] width 138 height 25
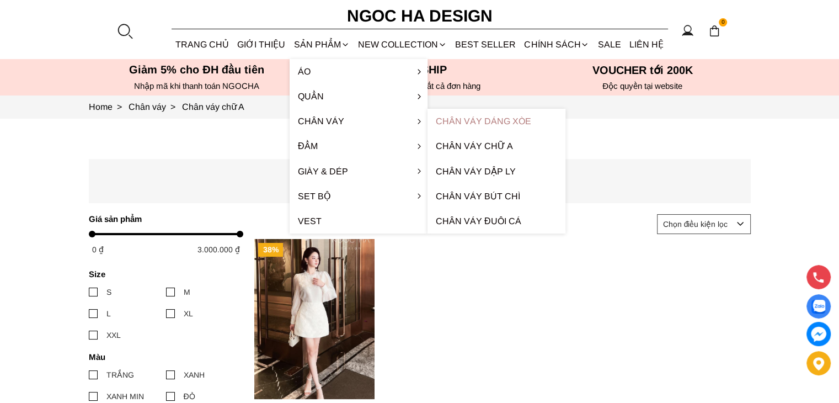
click at [466, 124] on link "Chân váy dáng xòe" at bounding box center [497, 121] width 138 height 25
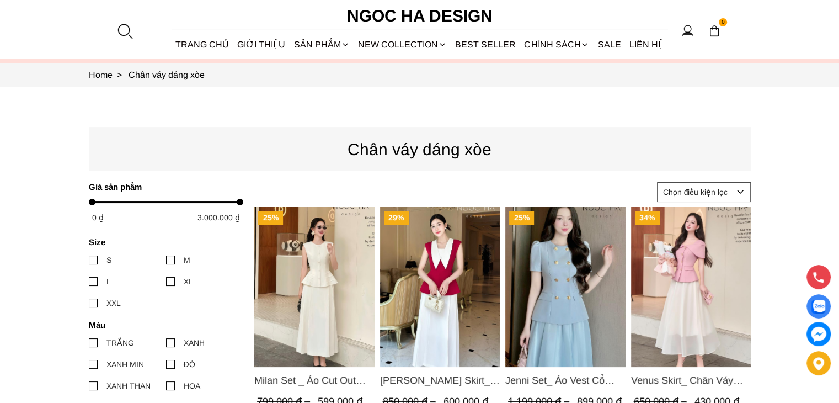
scroll to position [92, 0]
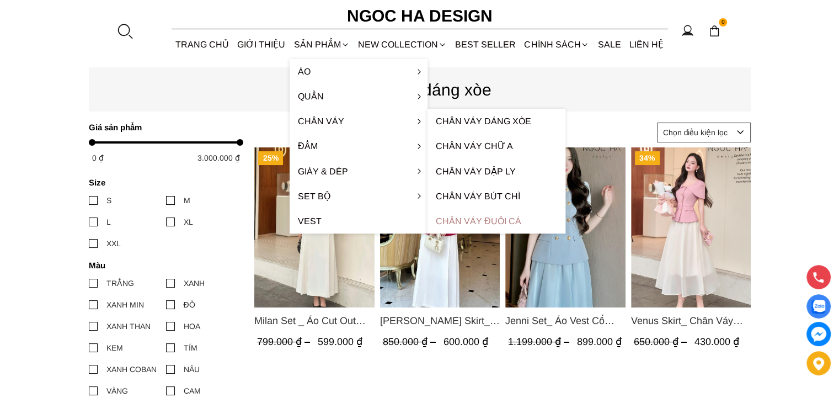
click at [500, 219] on link "Chân váy đuôi cá" at bounding box center [497, 221] width 138 height 25
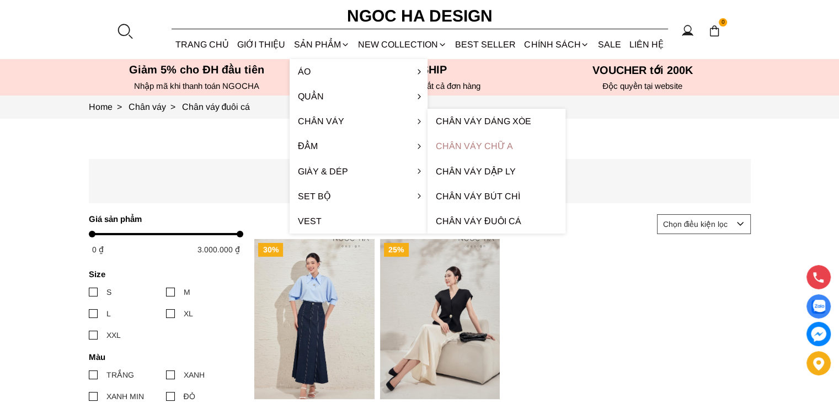
click at [488, 149] on link "Chân váy chữ A" at bounding box center [497, 145] width 138 height 25
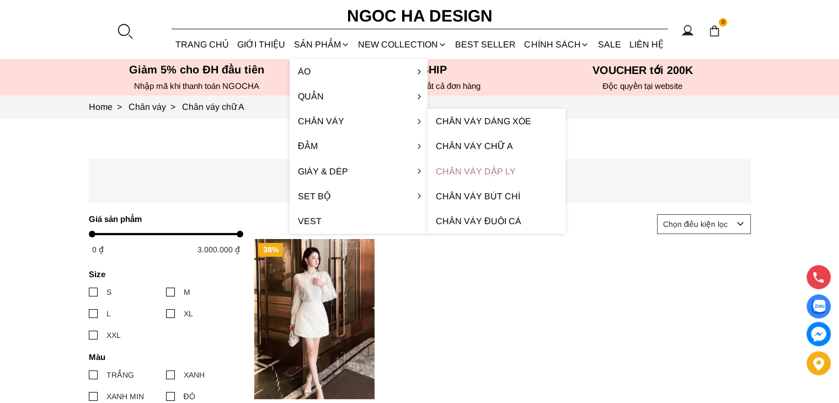
click at [483, 170] on link "Chân váy dập ly" at bounding box center [497, 171] width 138 height 25
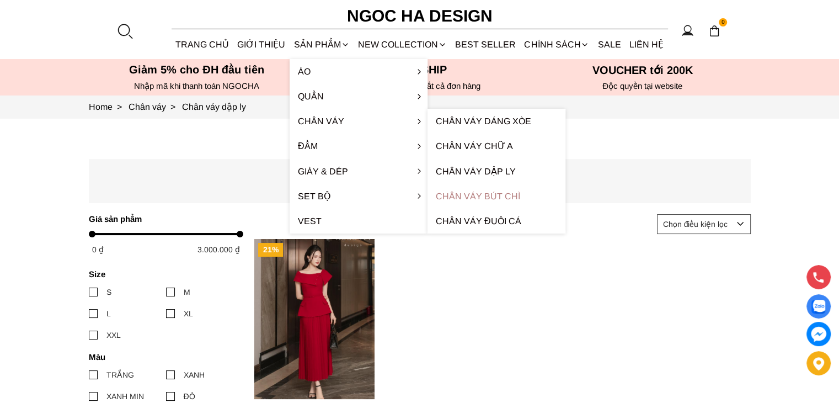
click at [488, 195] on link "Chân váy bút chì" at bounding box center [497, 196] width 138 height 25
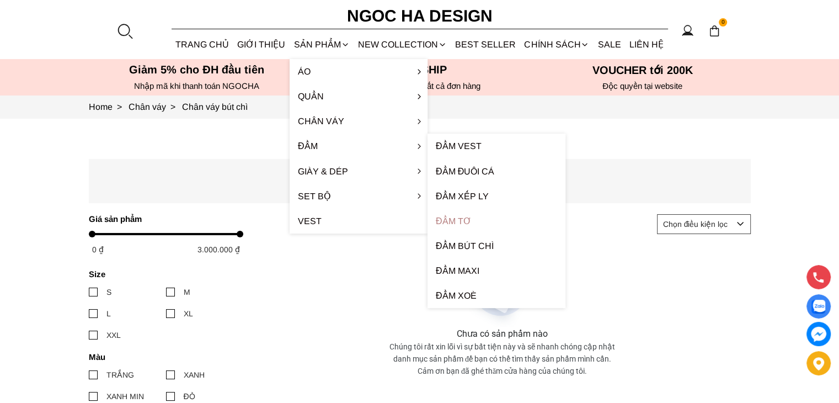
click at [463, 217] on link "Đầm tơ" at bounding box center [497, 221] width 138 height 25
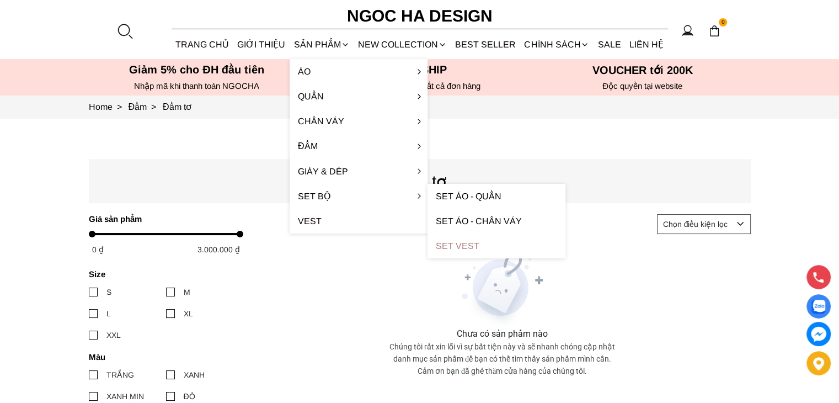
click at [462, 243] on link "Set Vest" at bounding box center [497, 245] width 138 height 25
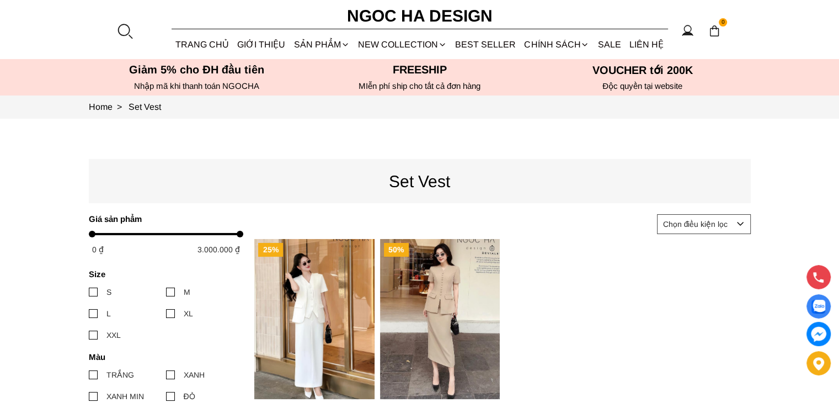
drag, startPoint x: 0, startPoint y: 0, endPoint x: 445, endPoint y: 87, distance: 453.1
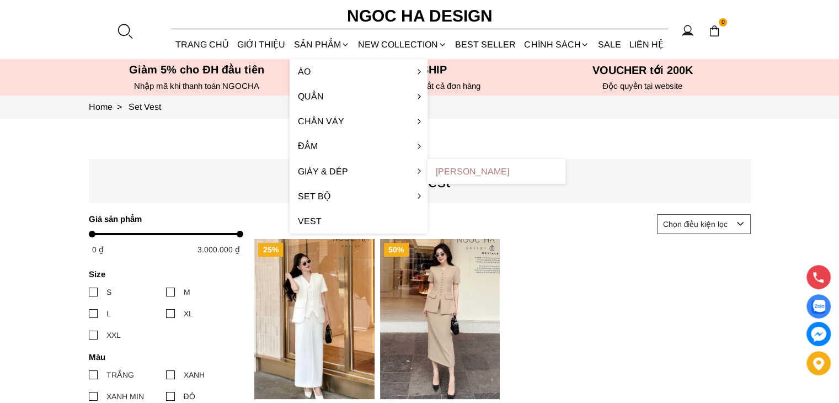
click at [461, 171] on link "[PERSON_NAME]" at bounding box center [497, 171] width 138 height 25
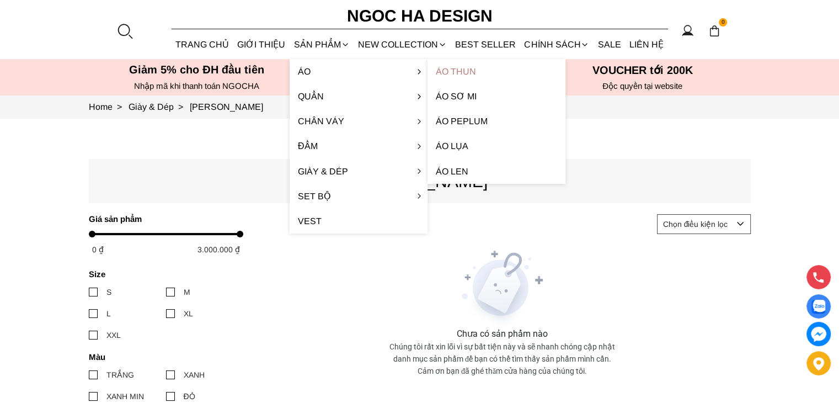
click at [450, 78] on link "Áo thun" at bounding box center [497, 71] width 138 height 25
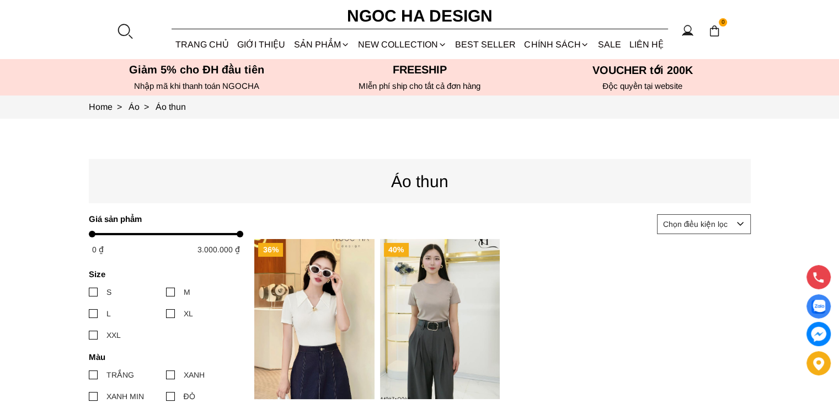
click at [292, 307] on img "Product image - Caryln Top_ Áo Thun Nhún Ngực Tay Cộc Màu Đỏ A1062" at bounding box center [314, 319] width 120 height 160
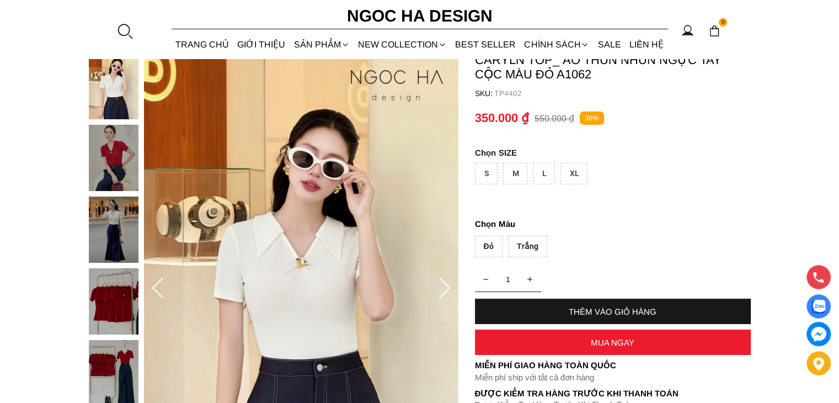
scroll to position [92, 0]
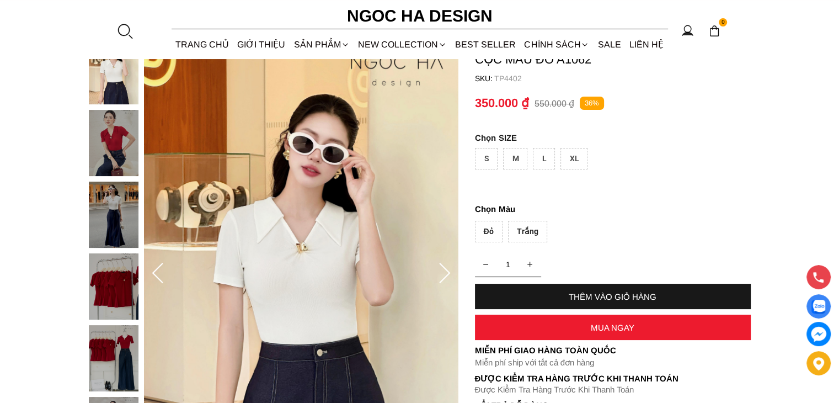
click at [115, 211] on img at bounding box center [114, 214] width 50 height 66
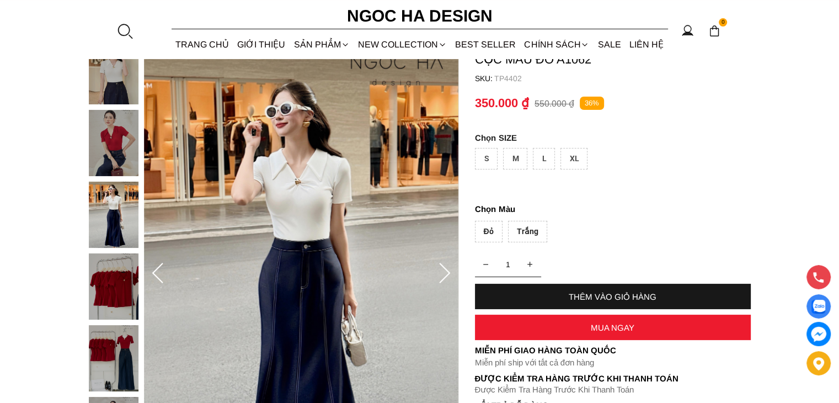
click at [114, 142] on img at bounding box center [114, 143] width 50 height 66
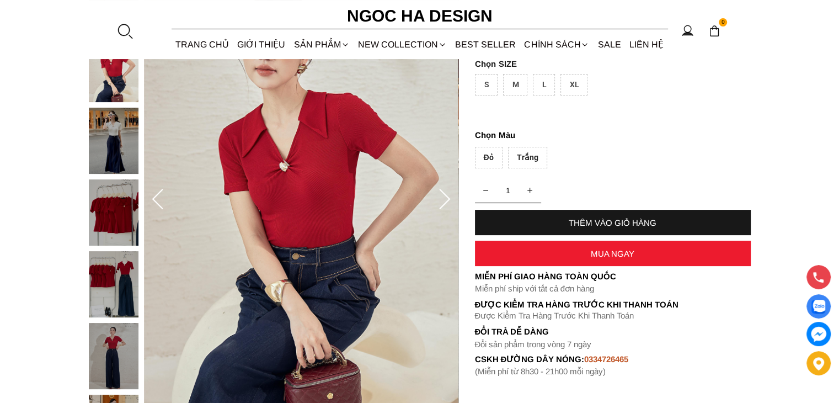
scroll to position [0, 0]
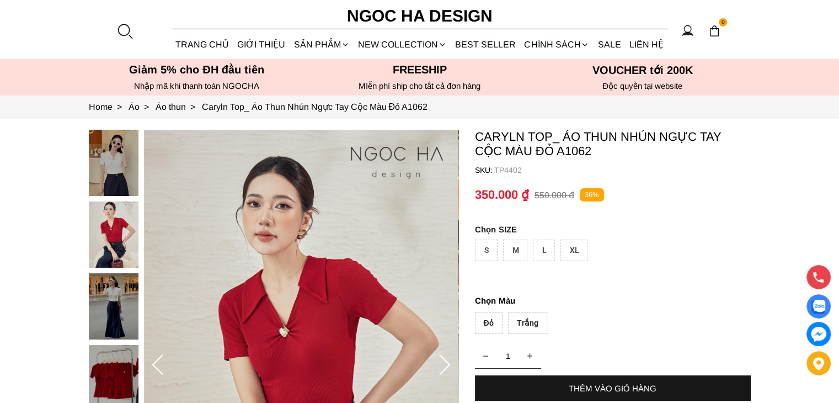
click at [104, 168] on img at bounding box center [114, 163] width 50 height 66
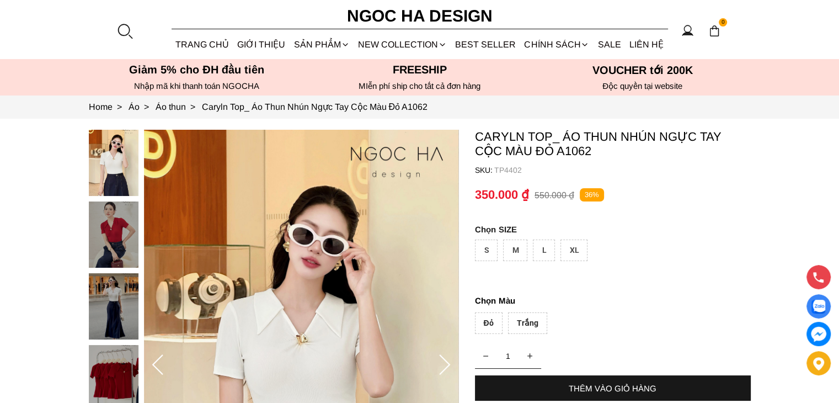
scroll to position [92, 0]
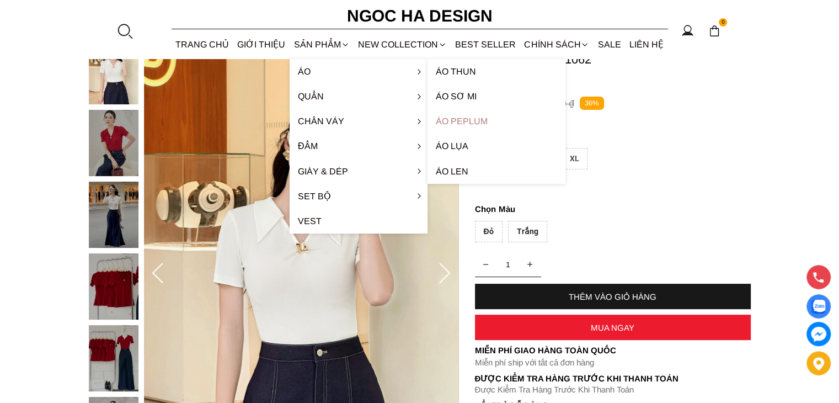
click at [464, 124] on link "Áo Peplum" at bounding box center [497, 121] width 138 height 25
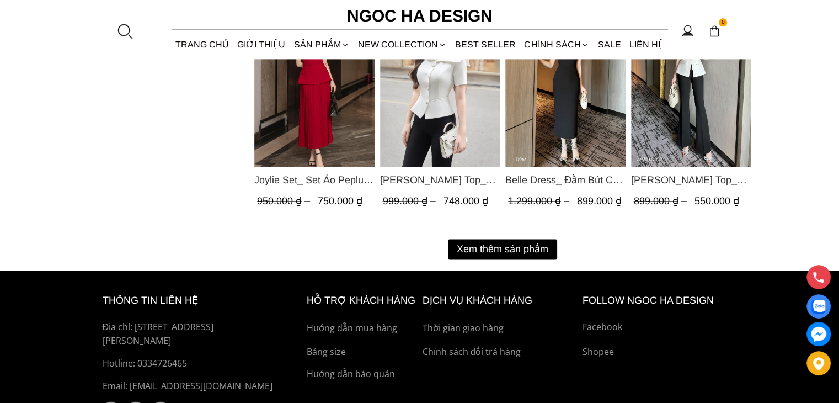
scroll to position [1471, 0]
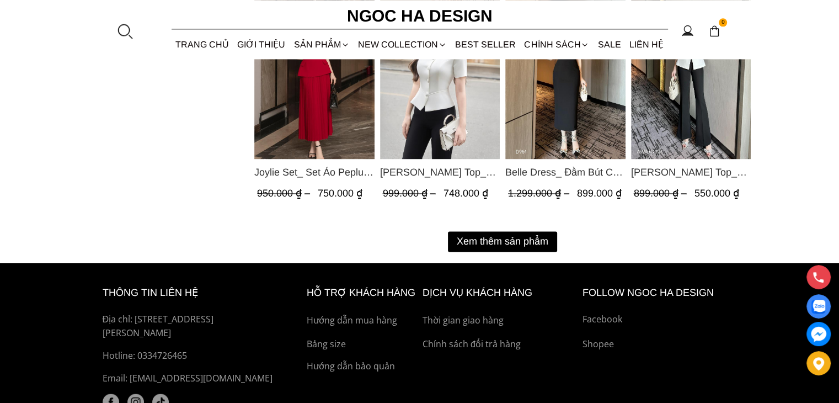
click at [547, 239] on button "Xem thêm sản phẩm" at bounding box center [502, 241] width 109 height 20
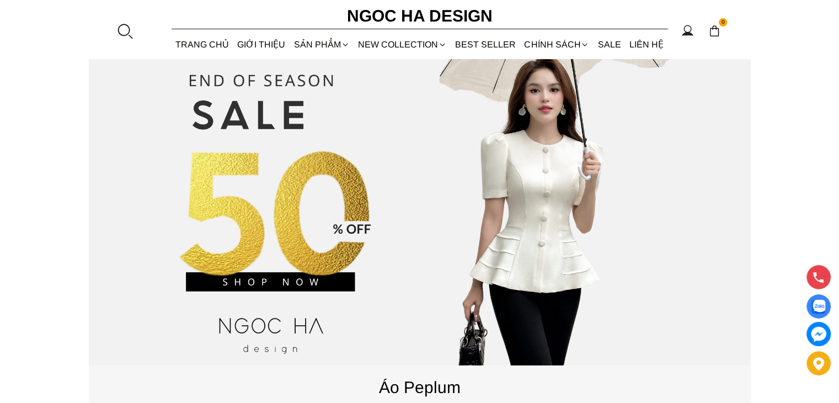
scroll to position [0, 0]
